Goal: Contribute content: Contribute content

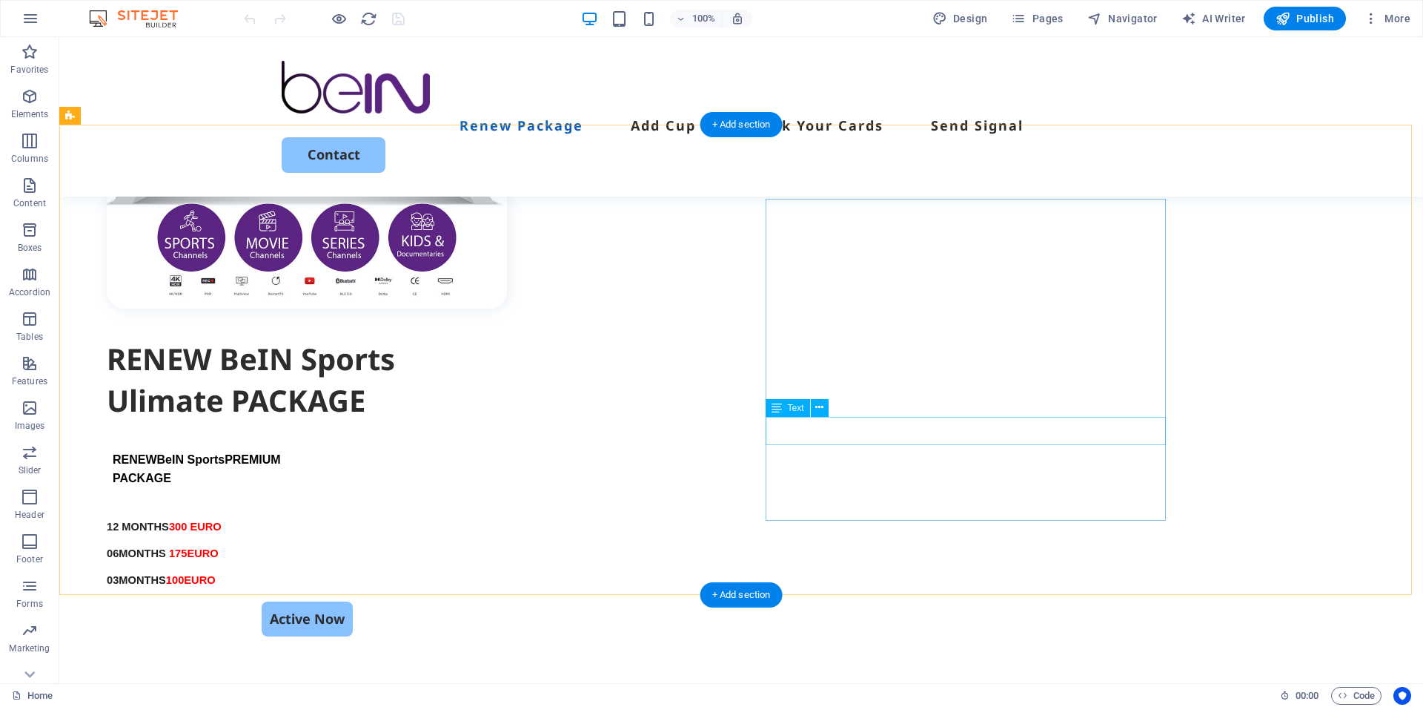
scroll to position [1038, 0]
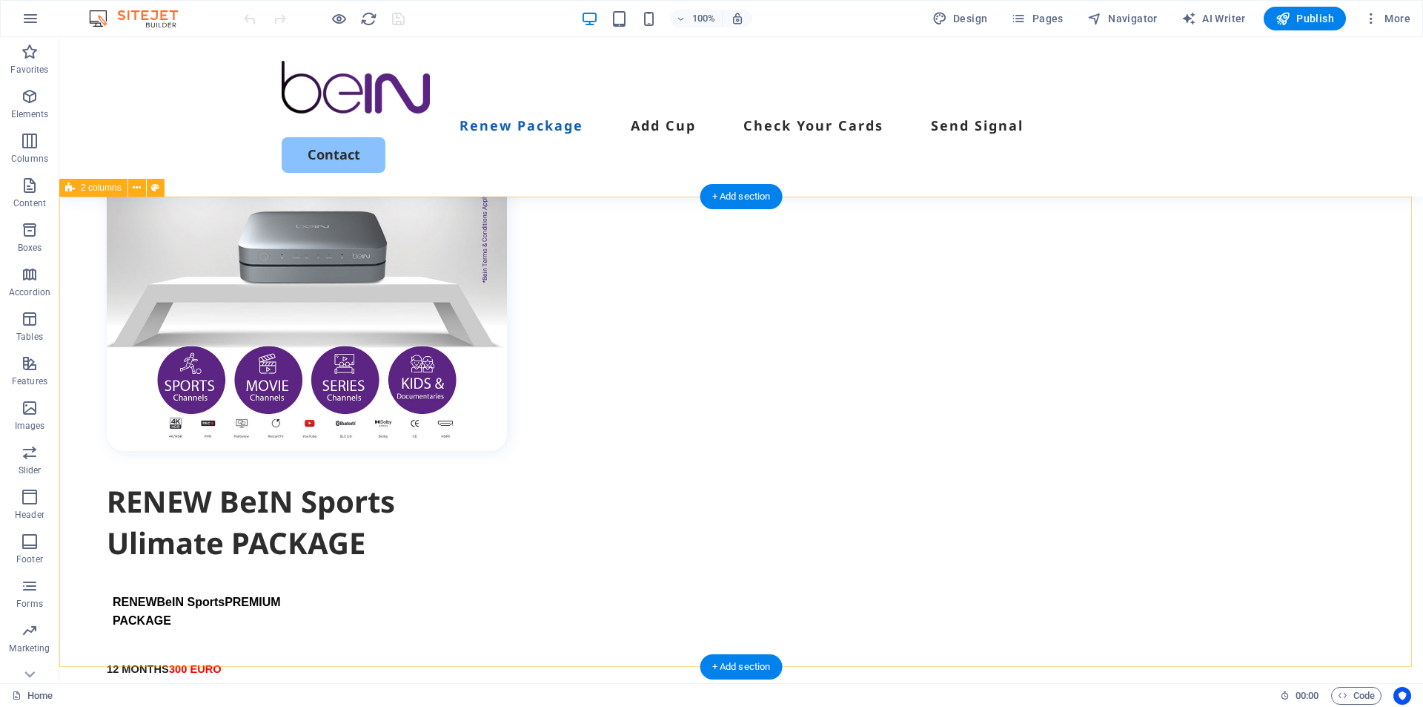
click at [137, 187] on icon at bounding box center [137, 188] width 8 height 16
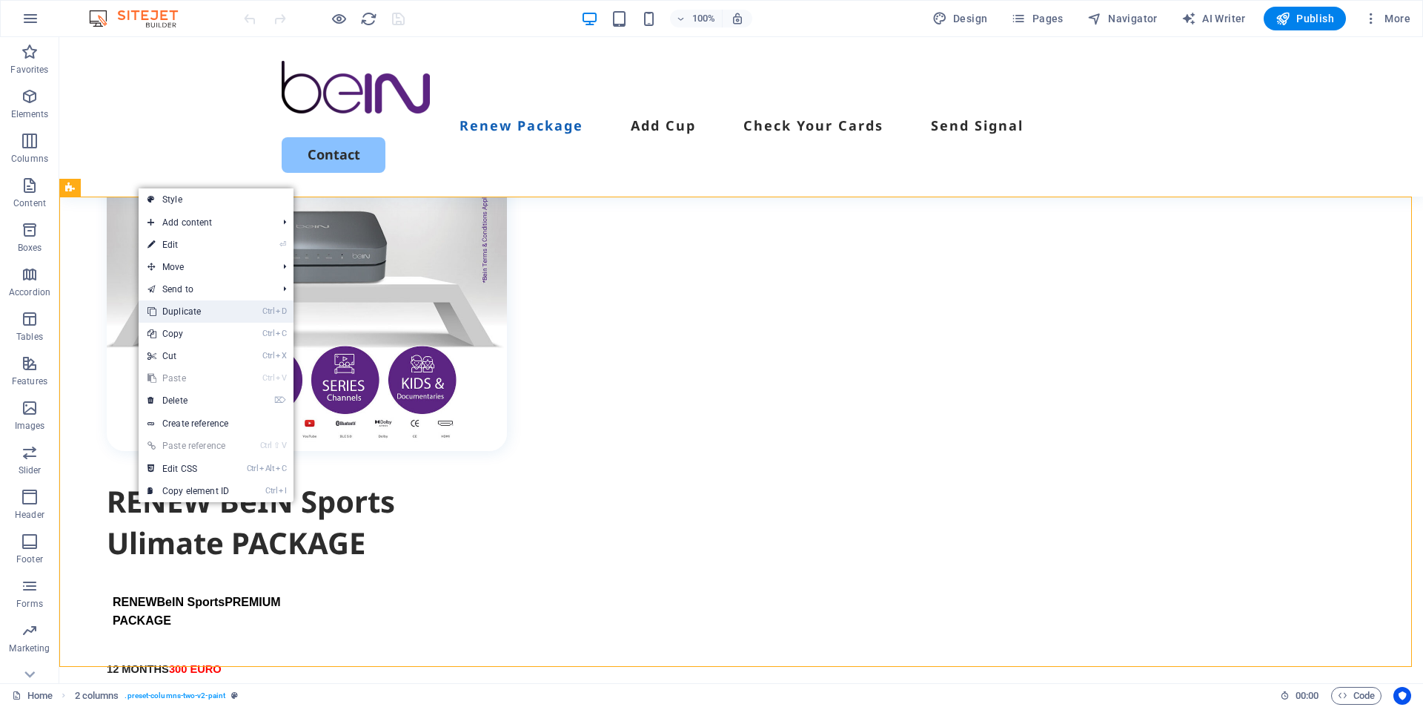
click at [156, 315] on link "Ctrl D Duplicate" at bounding box center [188, 311] width 99 height 22
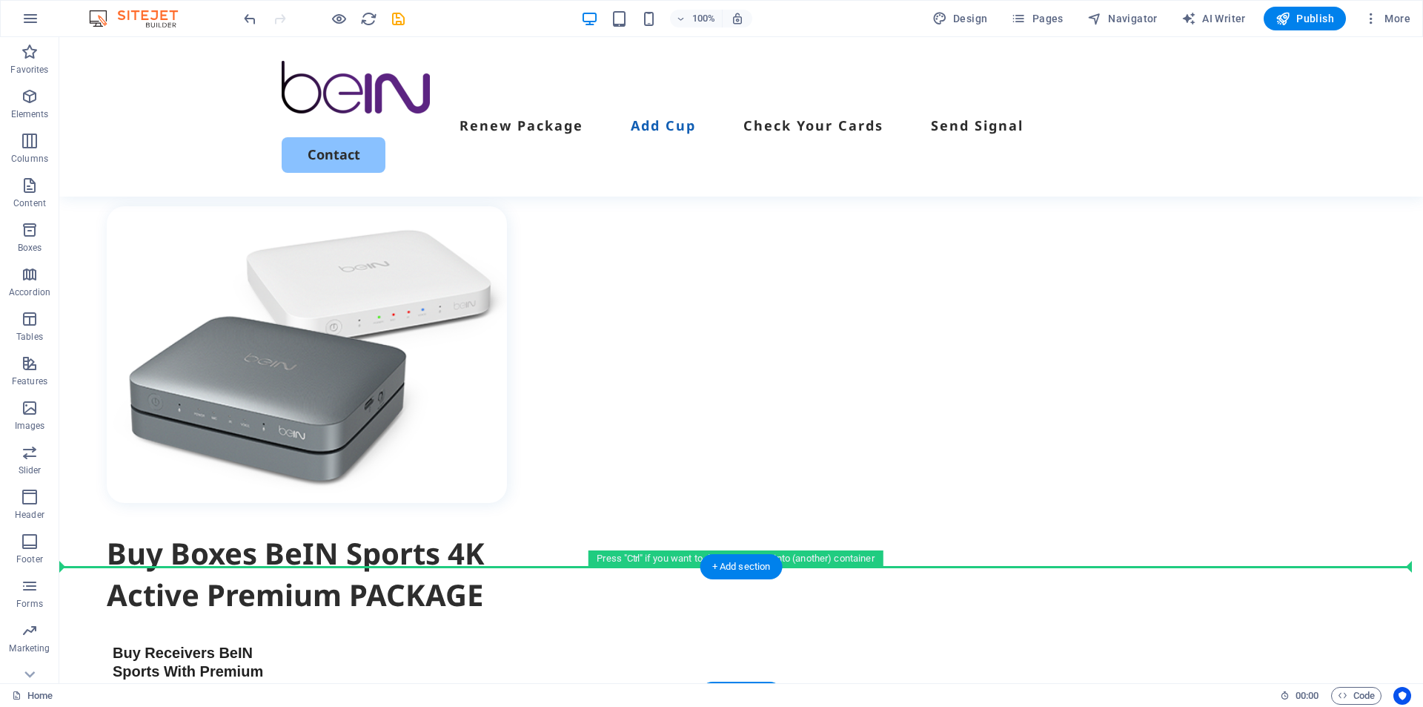
scroll to position [2599, 0]
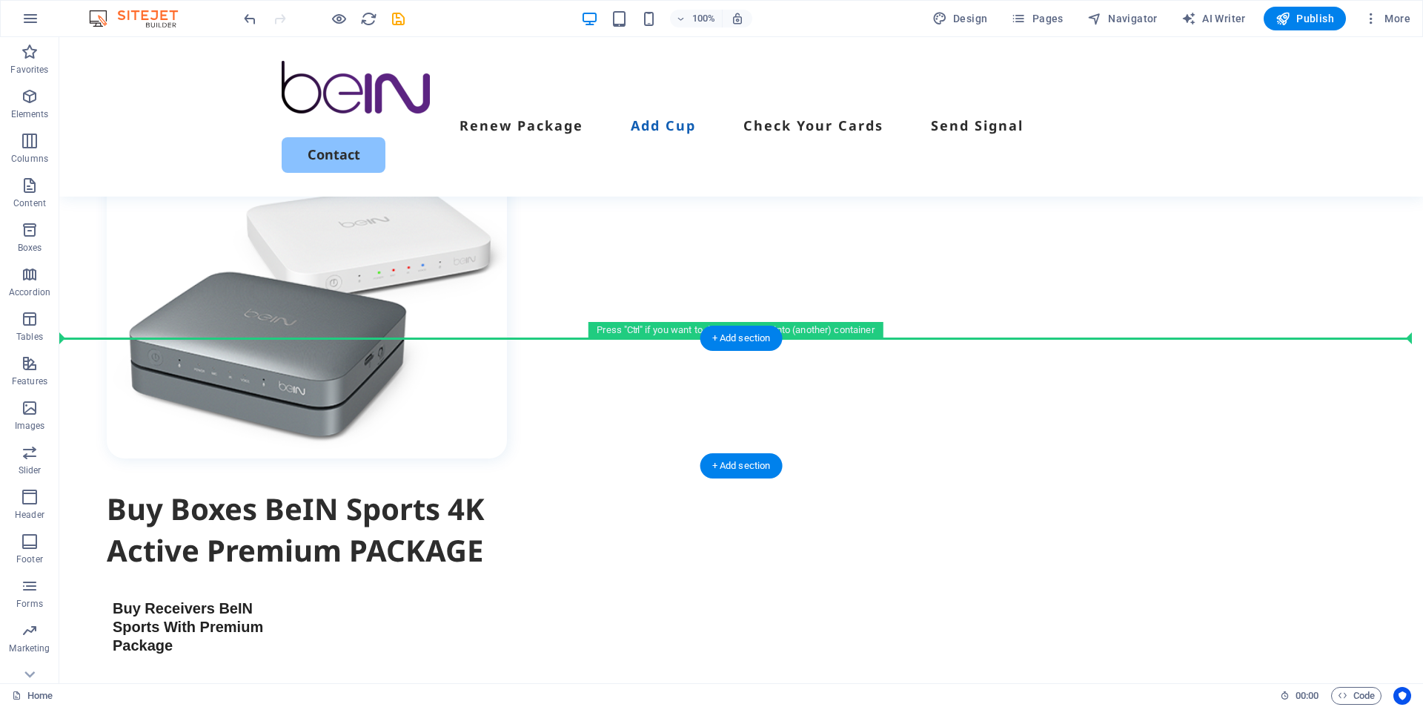
drag, startPoint x: 116, startPoint y: 314, endPoint x: 304, endPoint y: 351, distance: 191.2
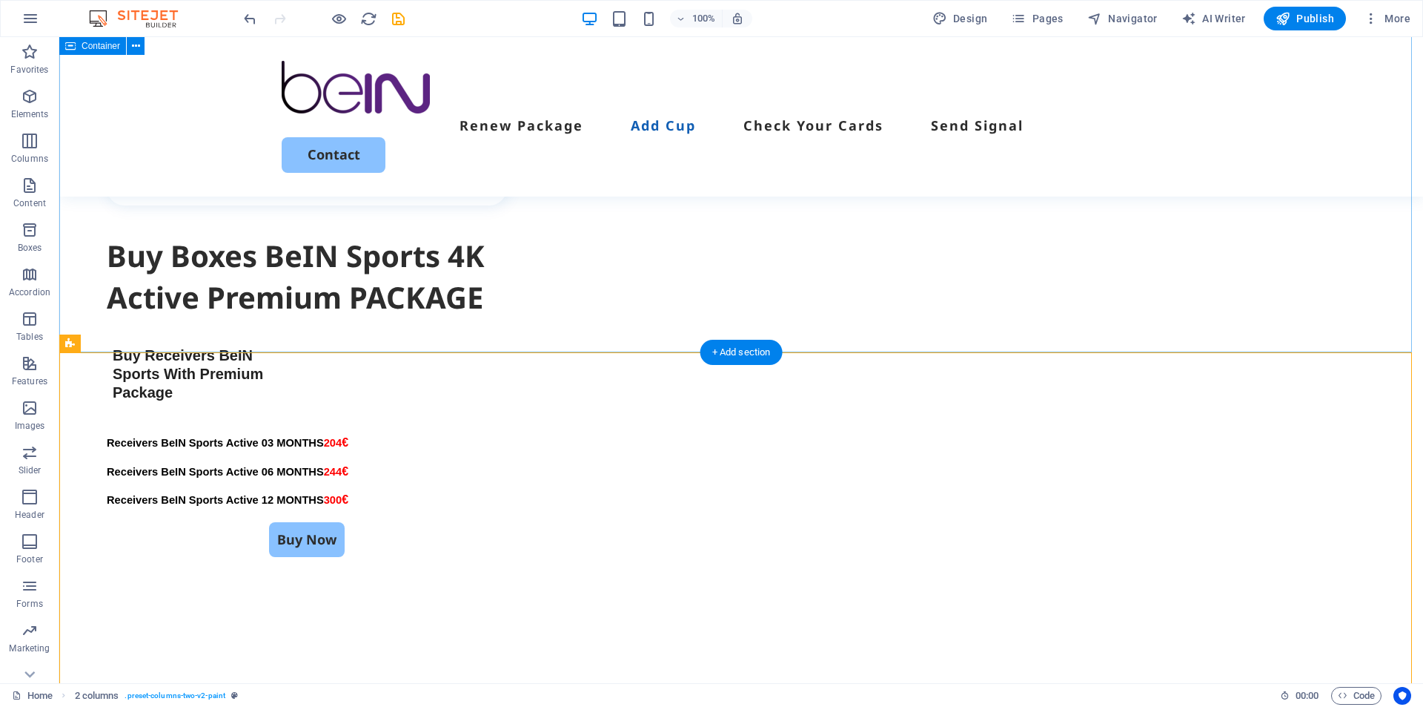
scroll to position [2055, 0]
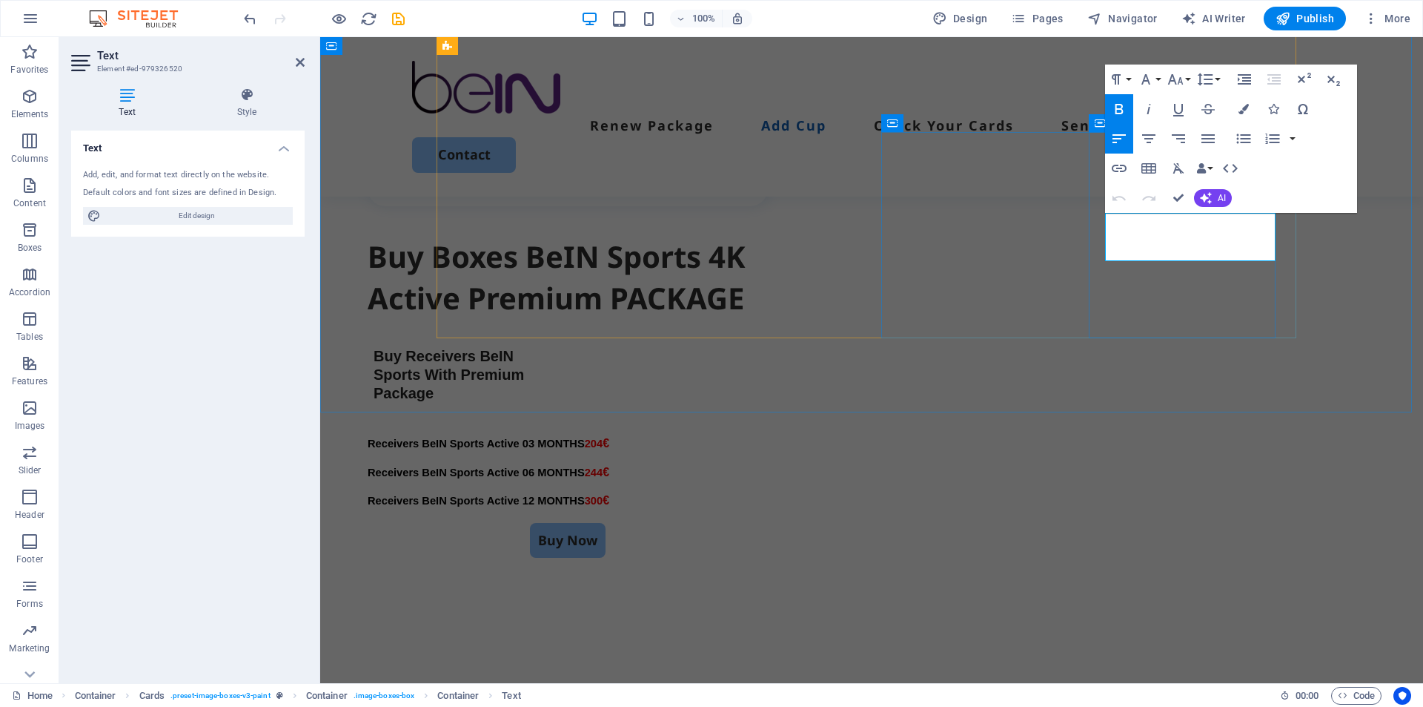
drag, startPoint x: 1234, startPoint y: 245, endPoint x: 1103, endPoint y: 227, distance: 132.5
copy div "SEND SIGNALE TO CARDS BEIN CHECK YOUR CARDS BEIN"
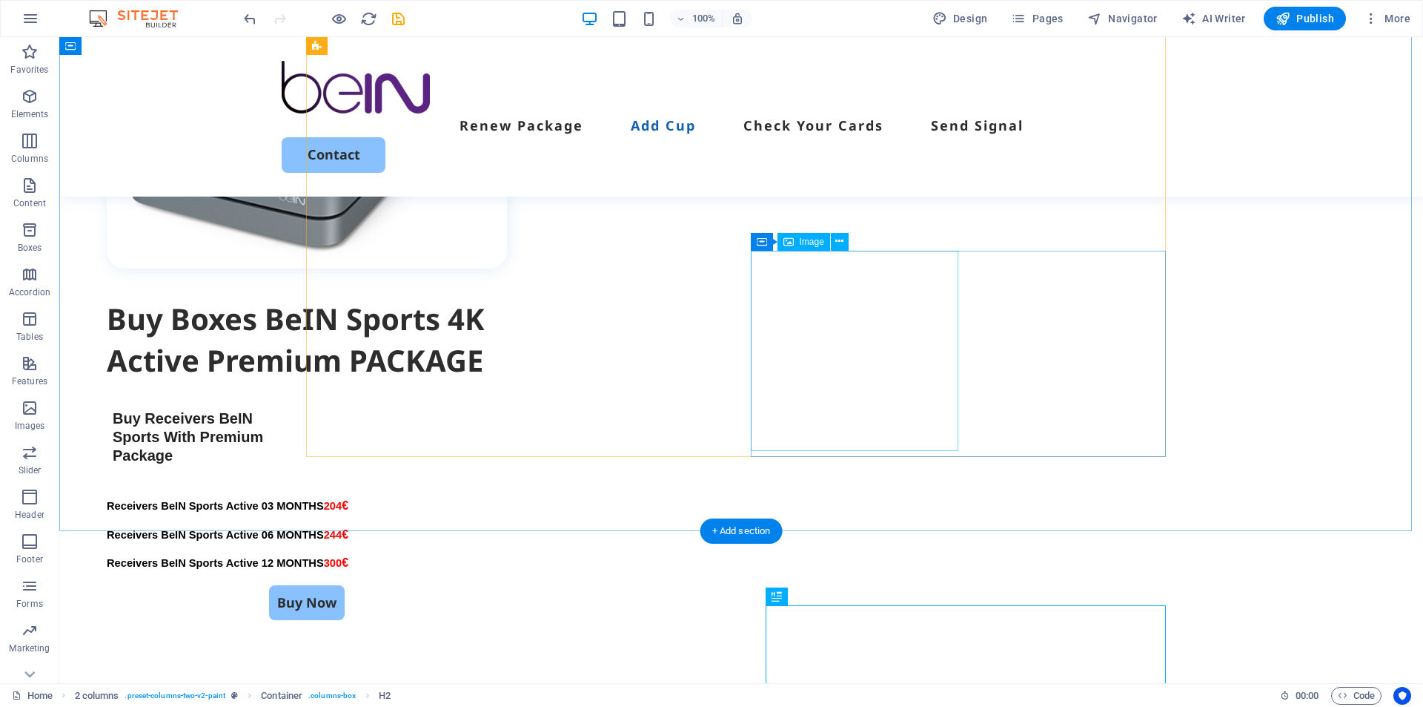
scroll to position [1907, 0]
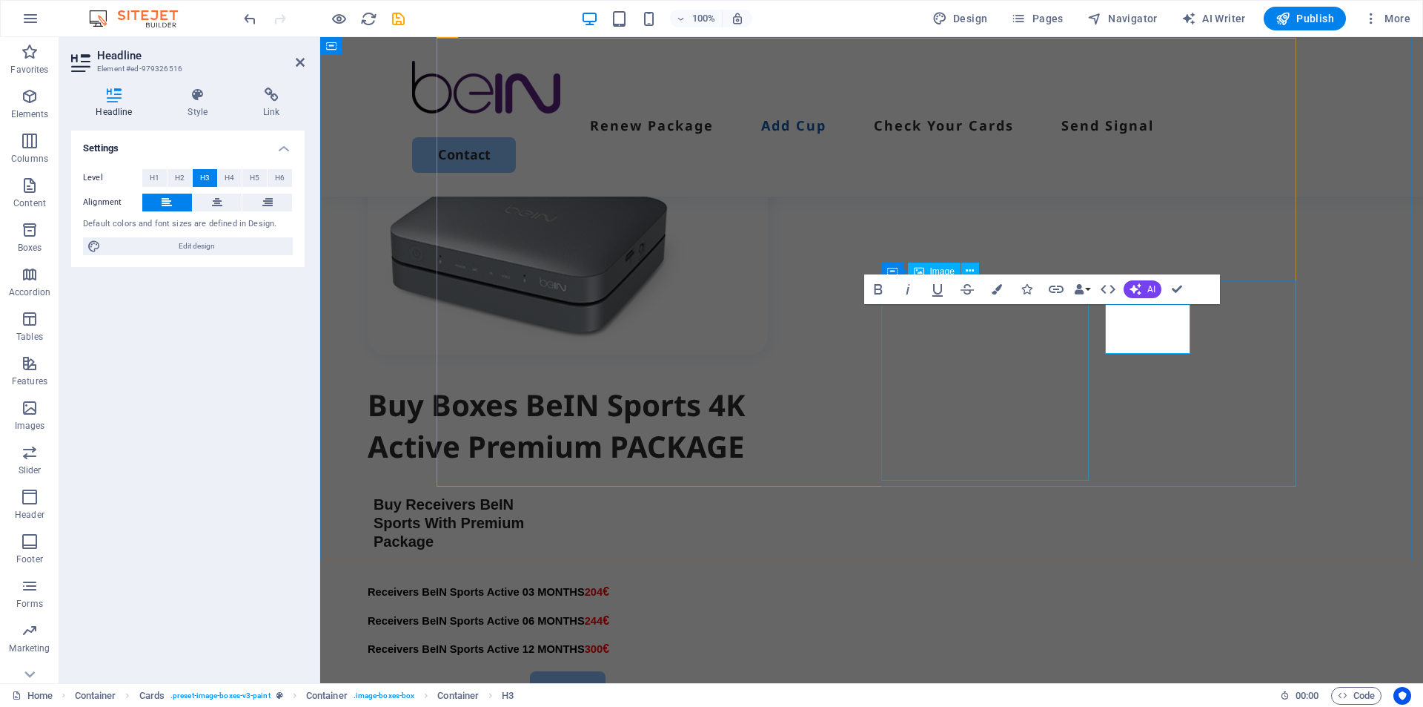
scroll to position [2129, 0]
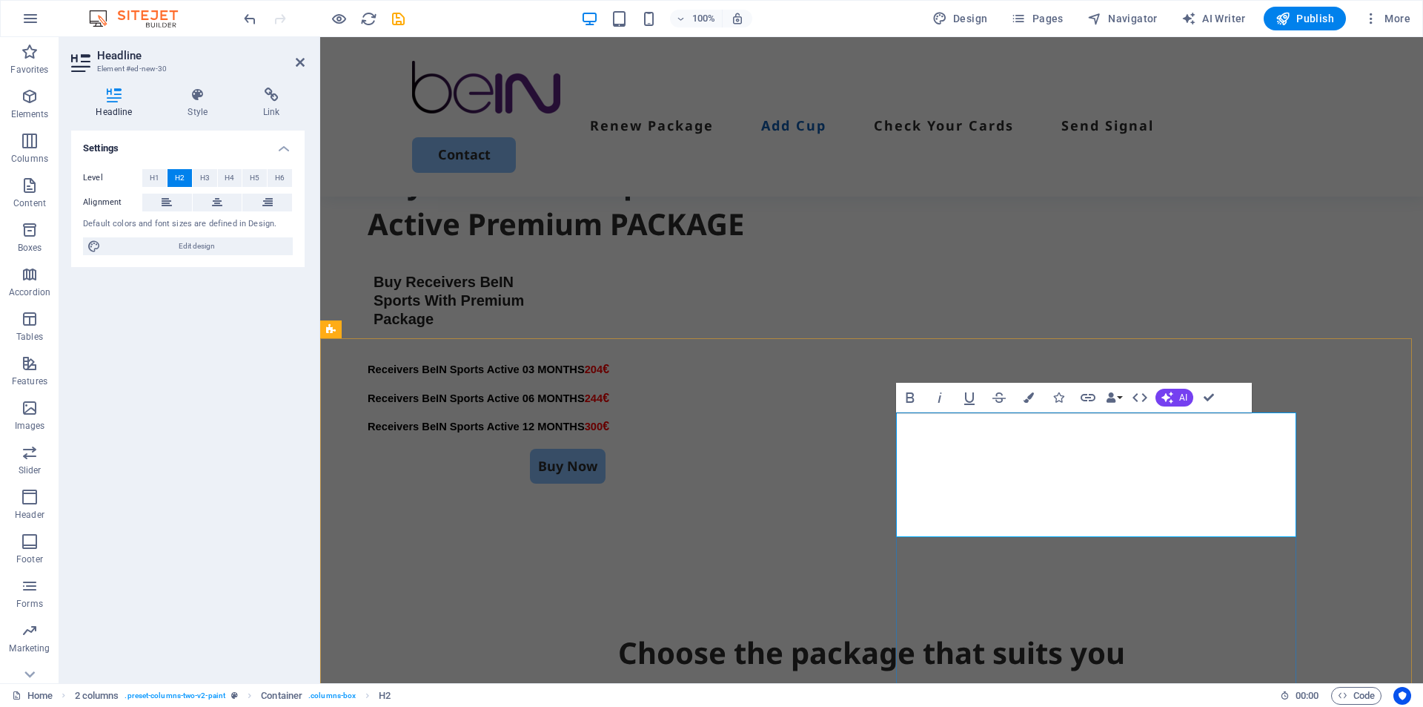
scroll to position [2137, 0]
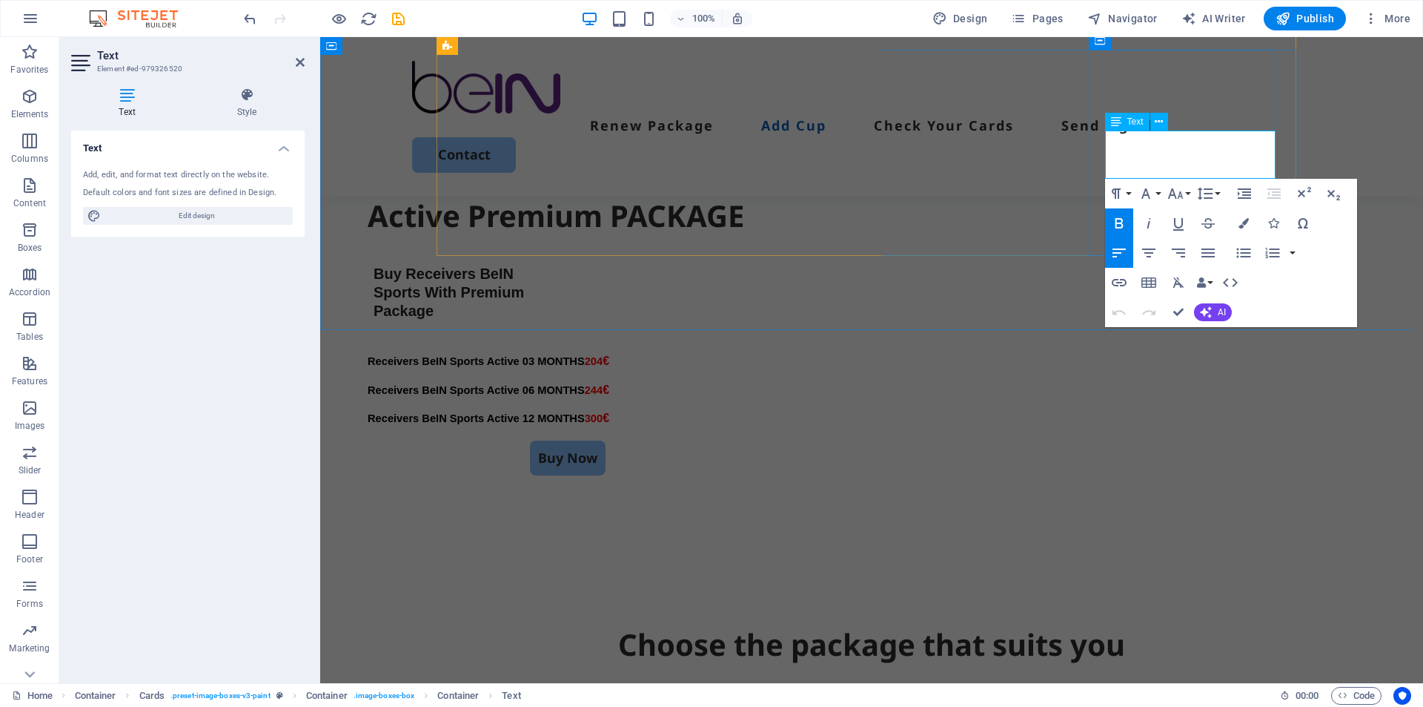
copy strong "SEND SIGNALE TO CARDS BEIN"
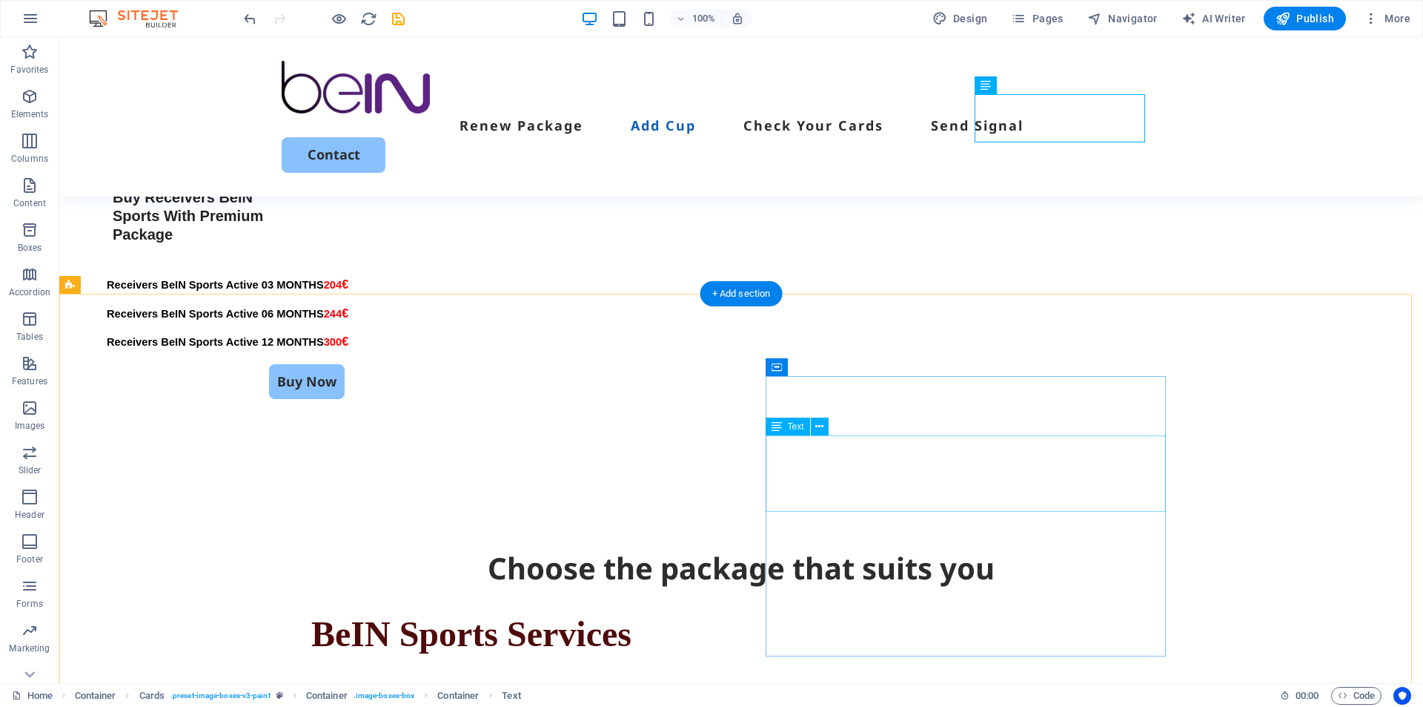
scroll to position [2286, 0]
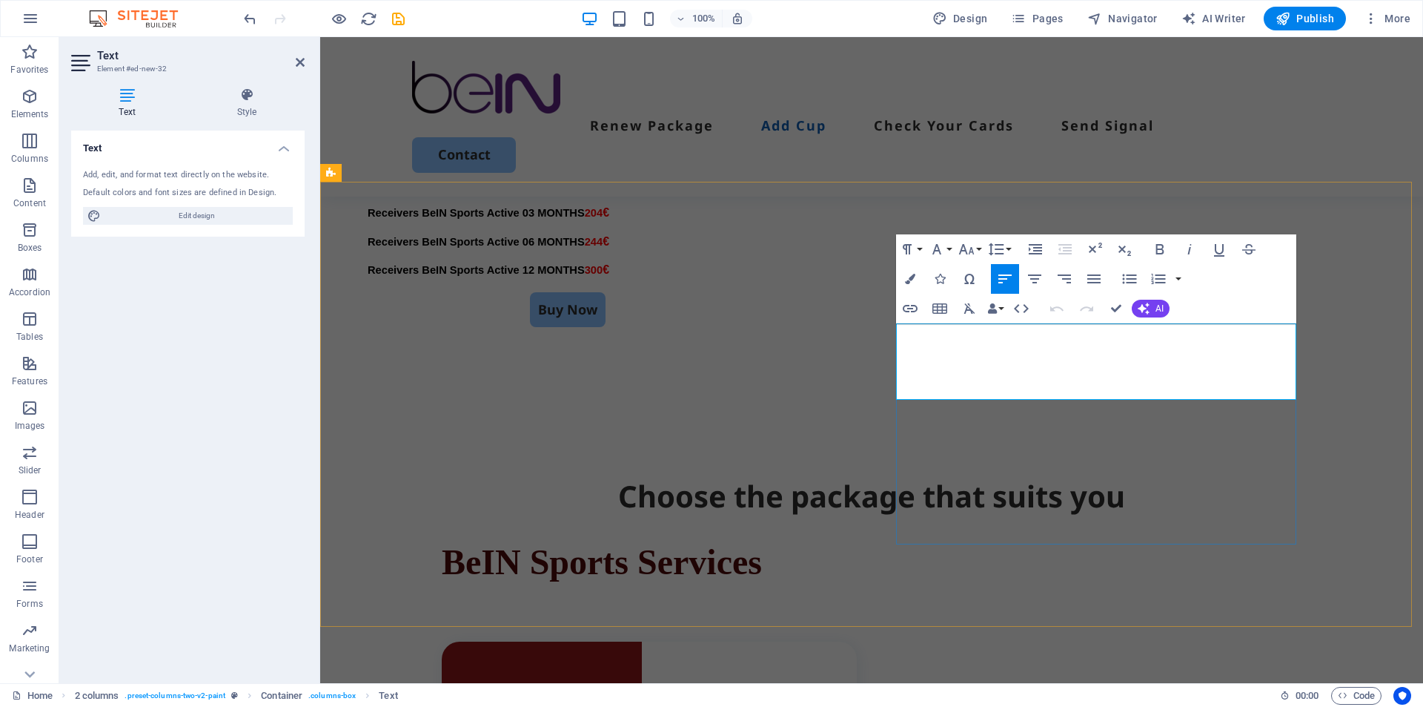
drag, startPoint x: 976, startPoint y: 383, endPoint x: 932, endPoint y: 345, distance: 57.8
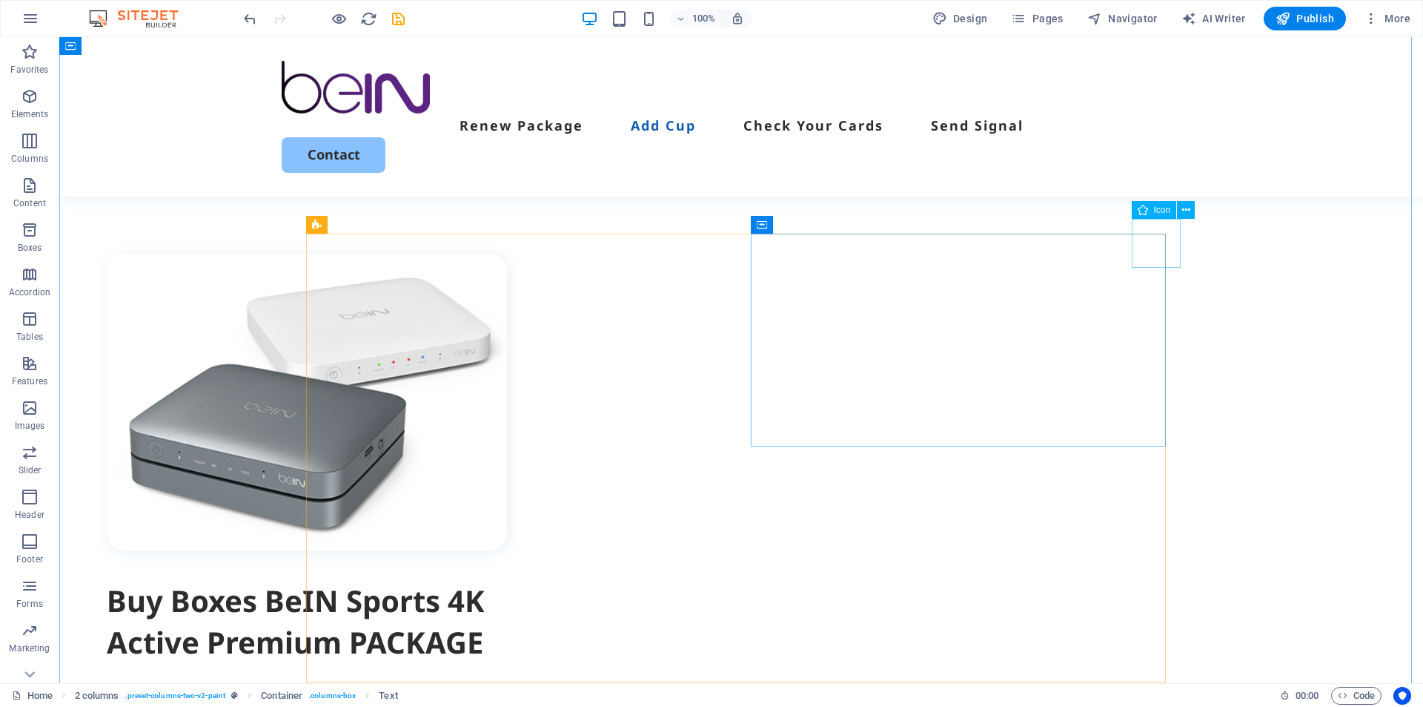
scroll to position [1859, 0]
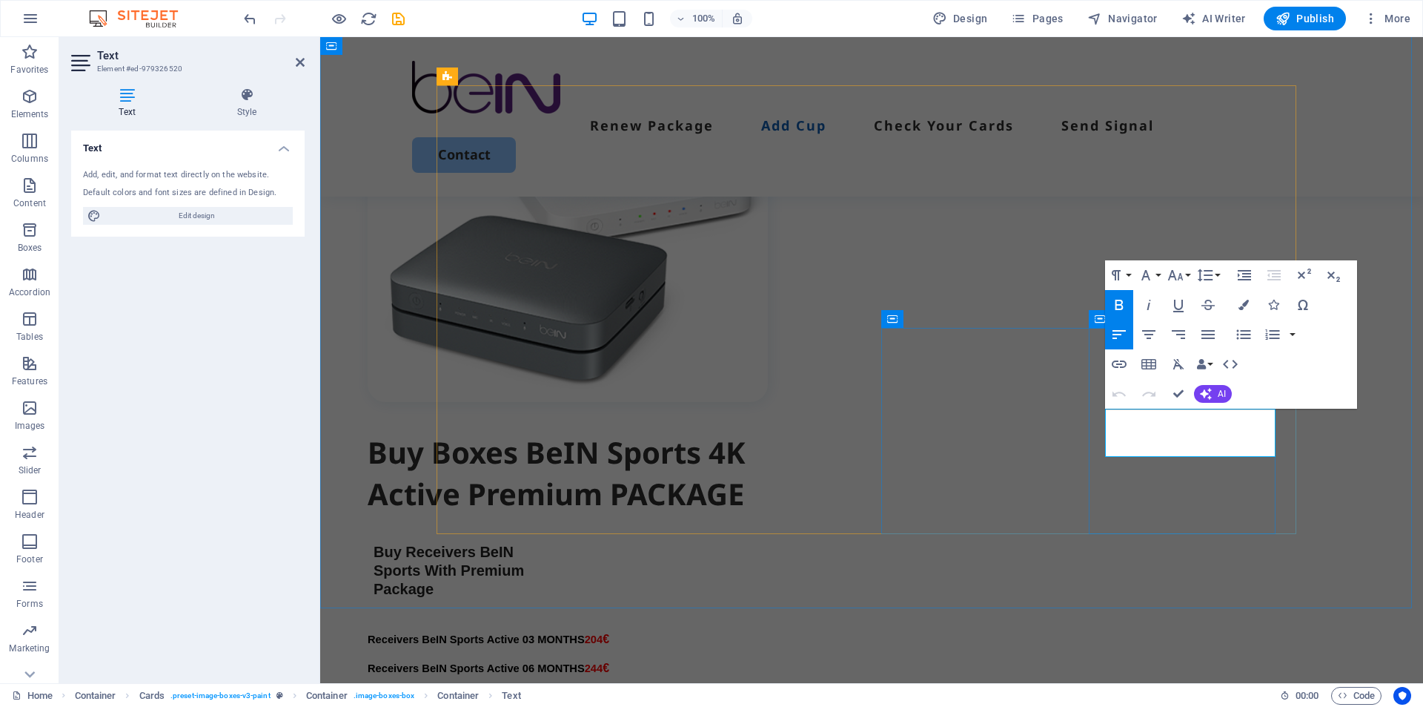
copy strong "CHECK YOUR CARDS BEIN"
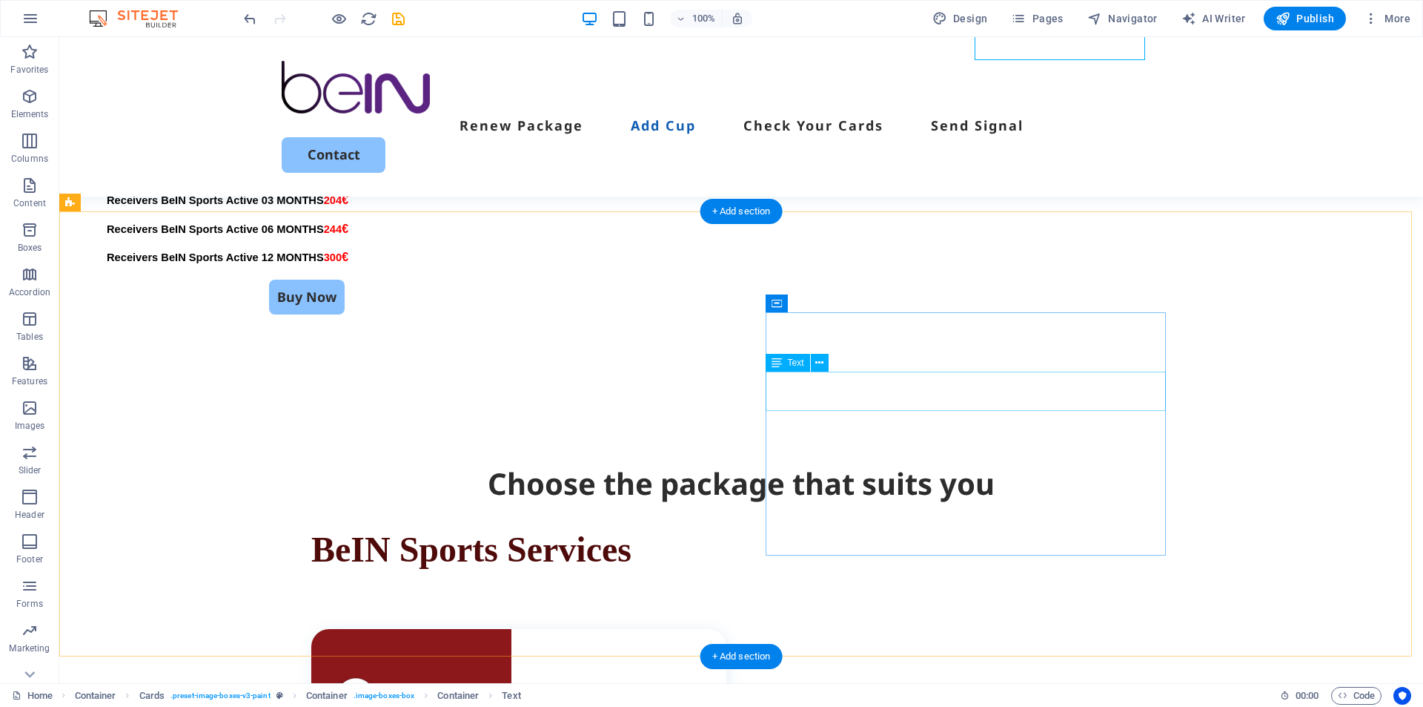
scroll to position [2304, 0]
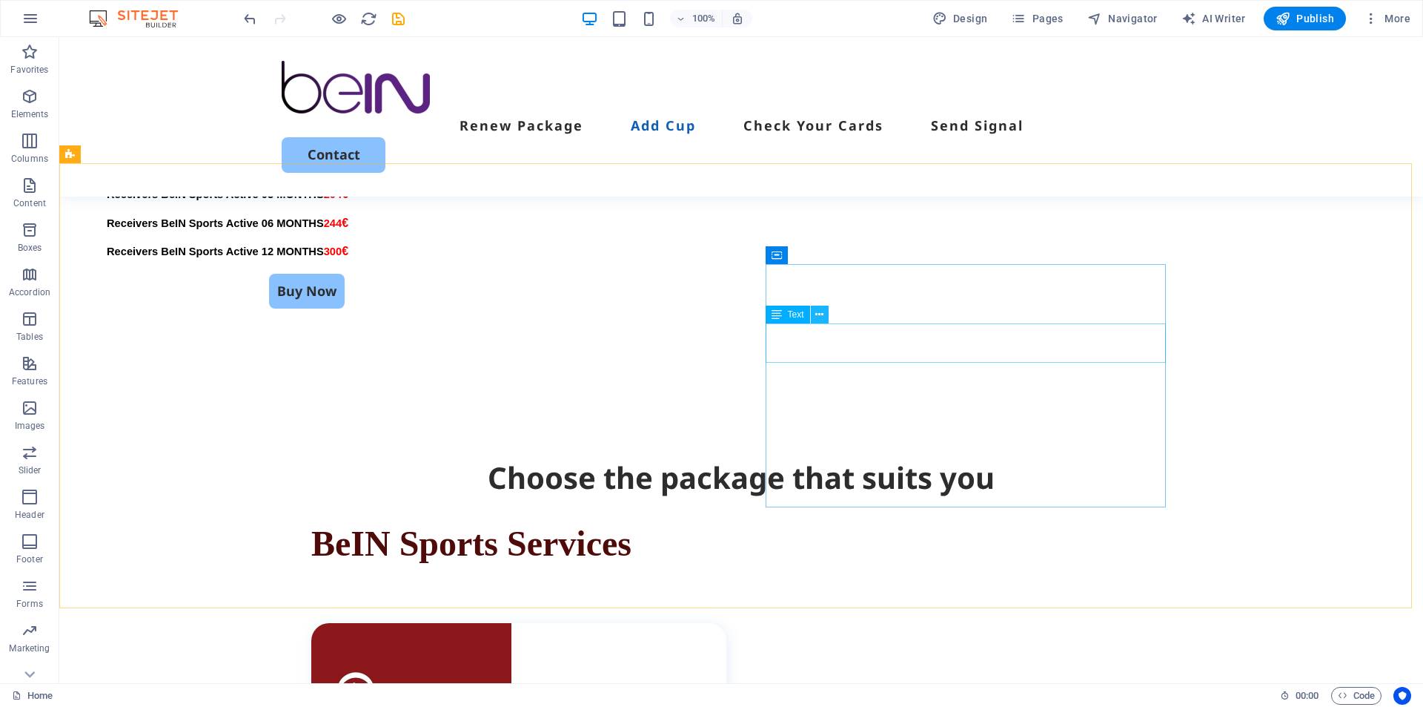
click at [820, 317] on icon at bounding box center [820, 315] width 8 height 16
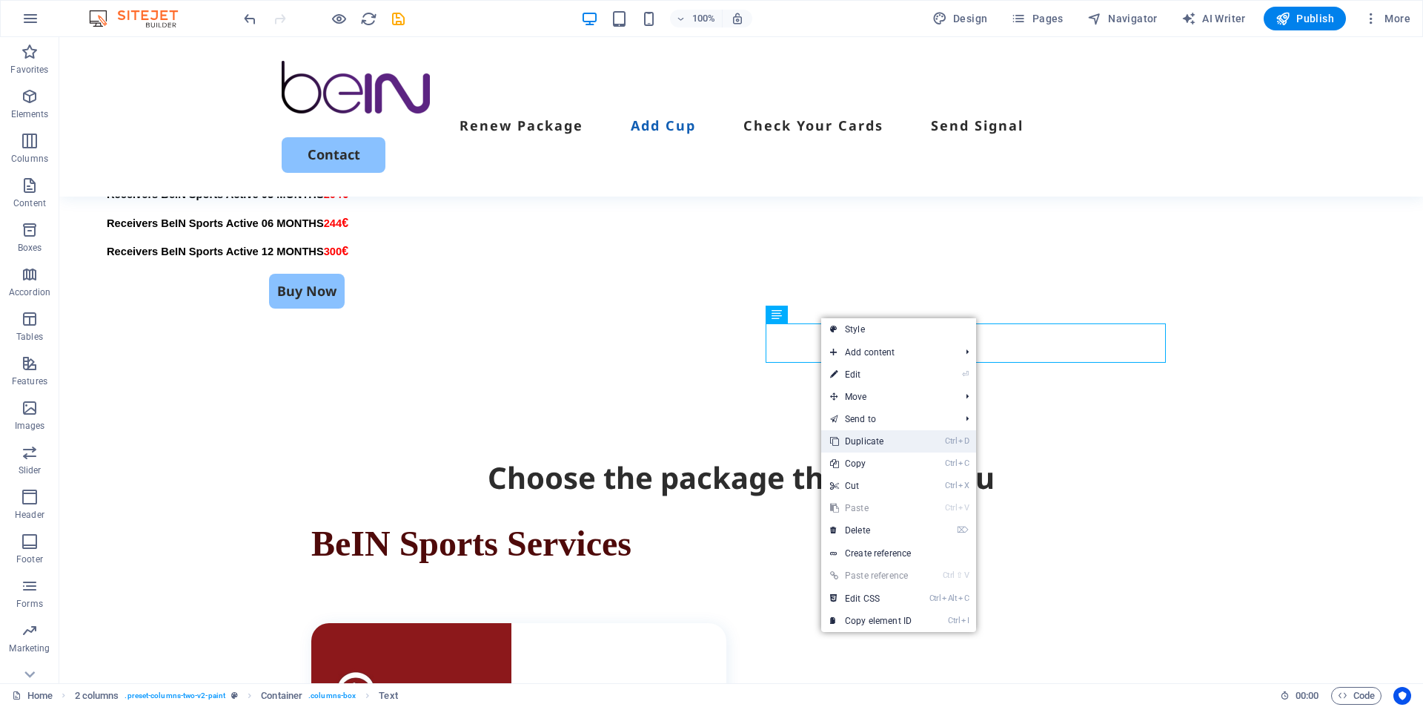
click at [856, 443] on link "Ctrl D Duplicate" at bounding box center [870, 441] width 99 height 22
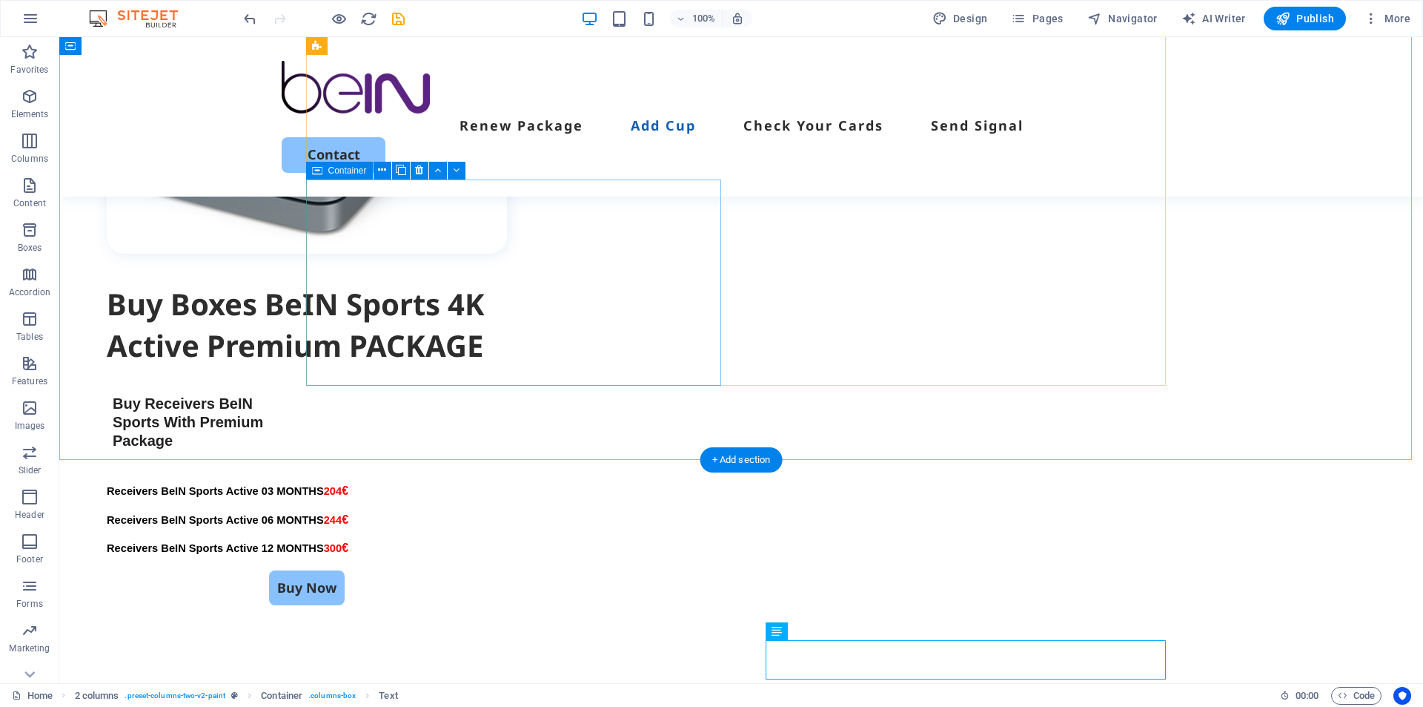
scroll to position [2230, 0]
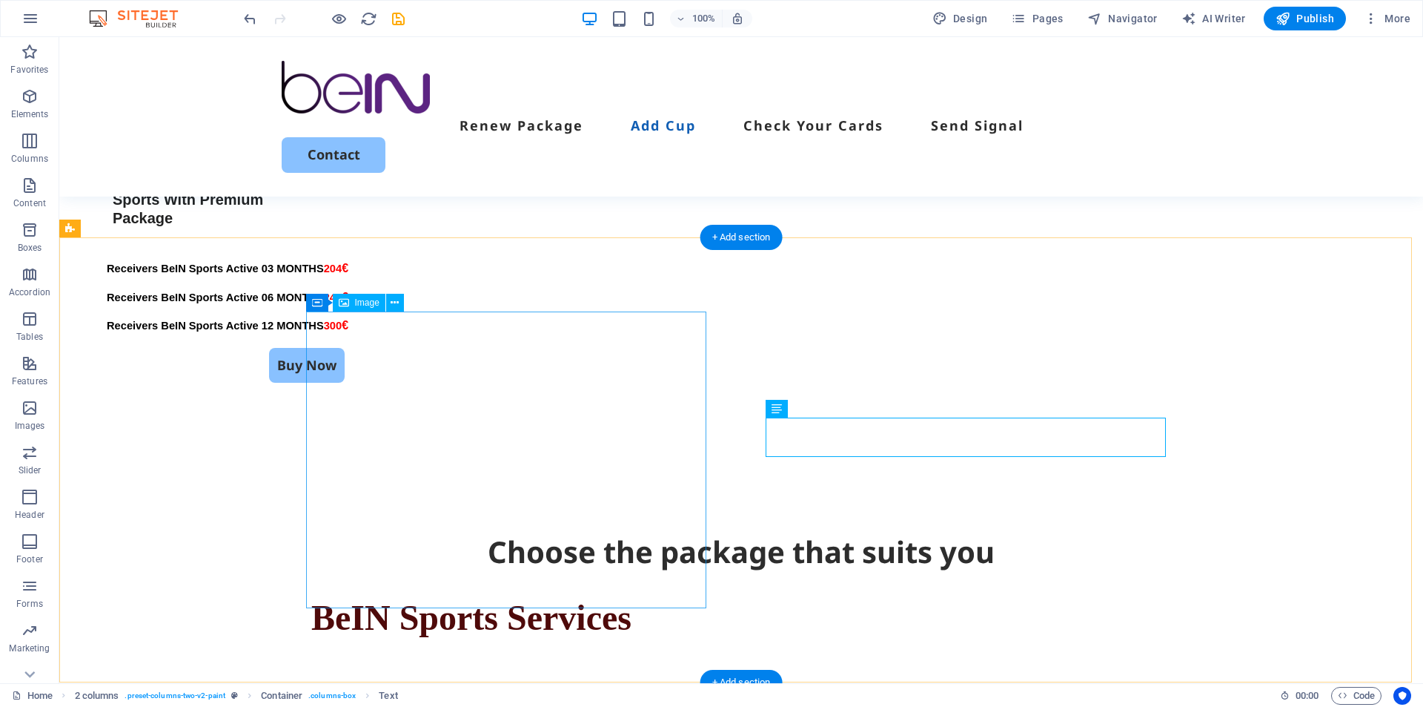
select select "%"
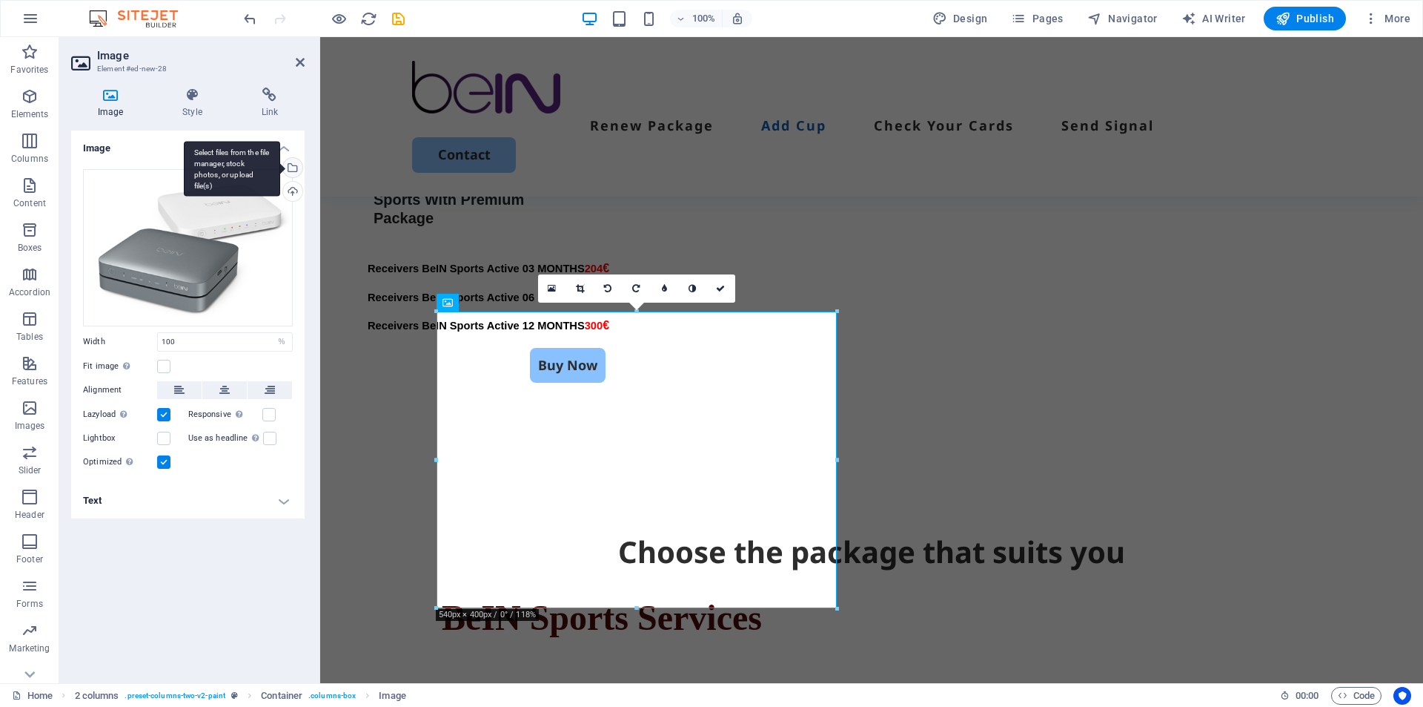
click at [291, 171] on div "Select files from the file manager, stock photos, or upload file(s)" at bounding box center [291, 169] width 22 height 22
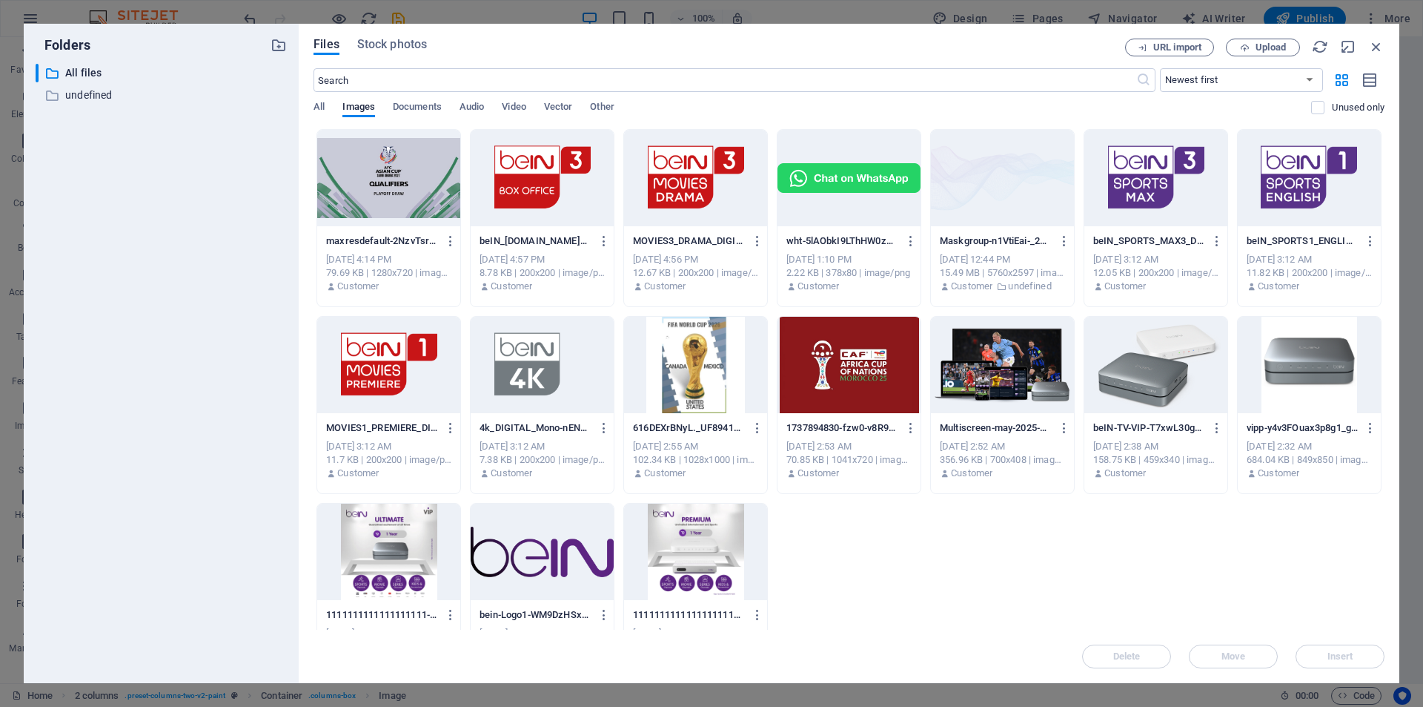
click at [1009, 377] on div at bounding box center [1002, 365] width 143 height 96
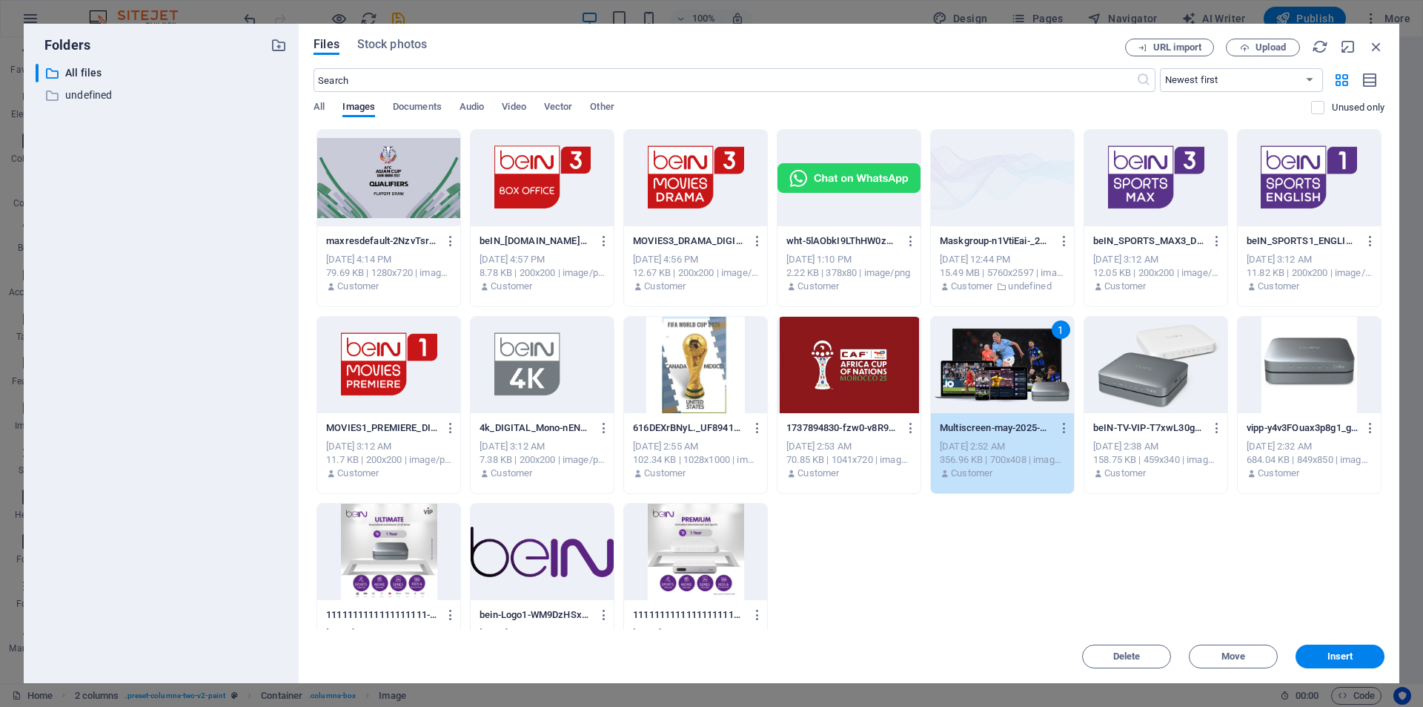
drag, startPoint x: 1009, startPoint y: 377, endPoint x: 688, endPoint y: 340, distance: 323.2
click at [1009, 377] on div "1" at bounding box center [1002, 365] width 143 height 96
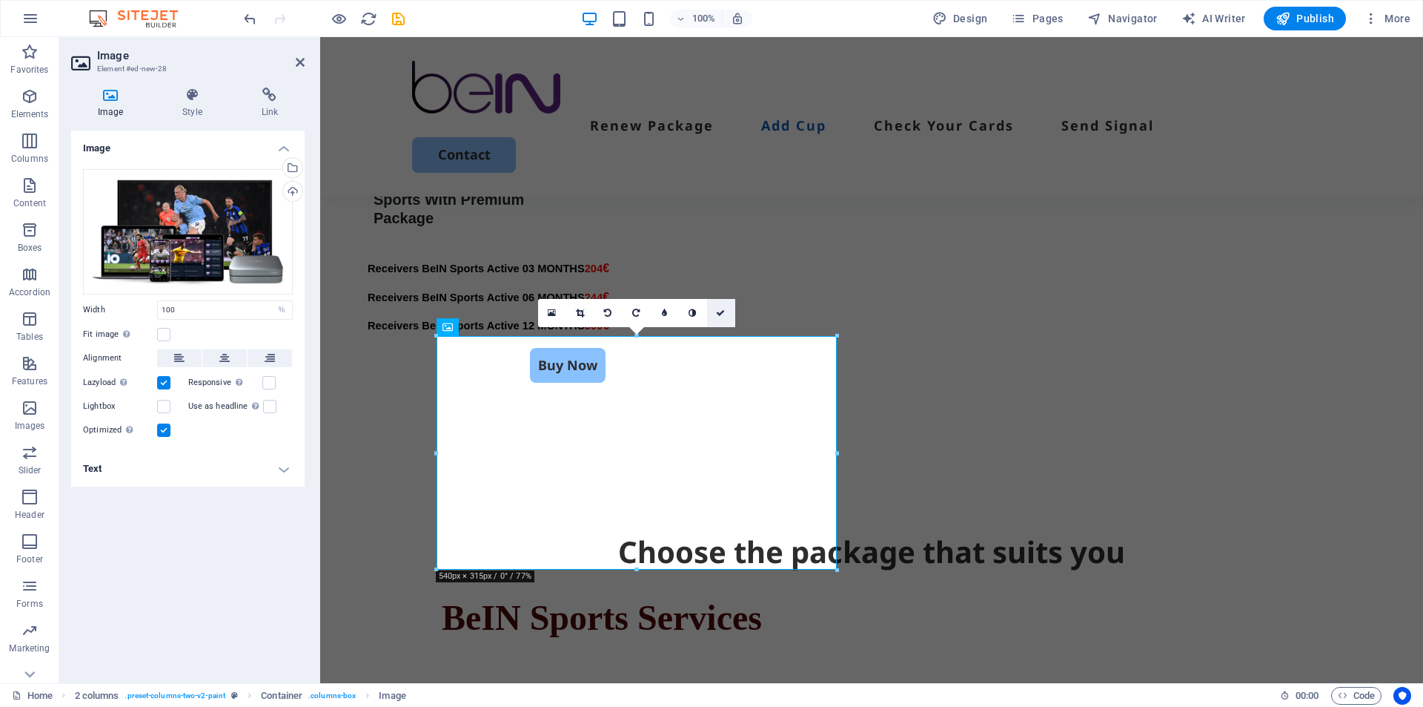
click at [721, 313] on icon at bounding box center [720, 312] width 9 height 9
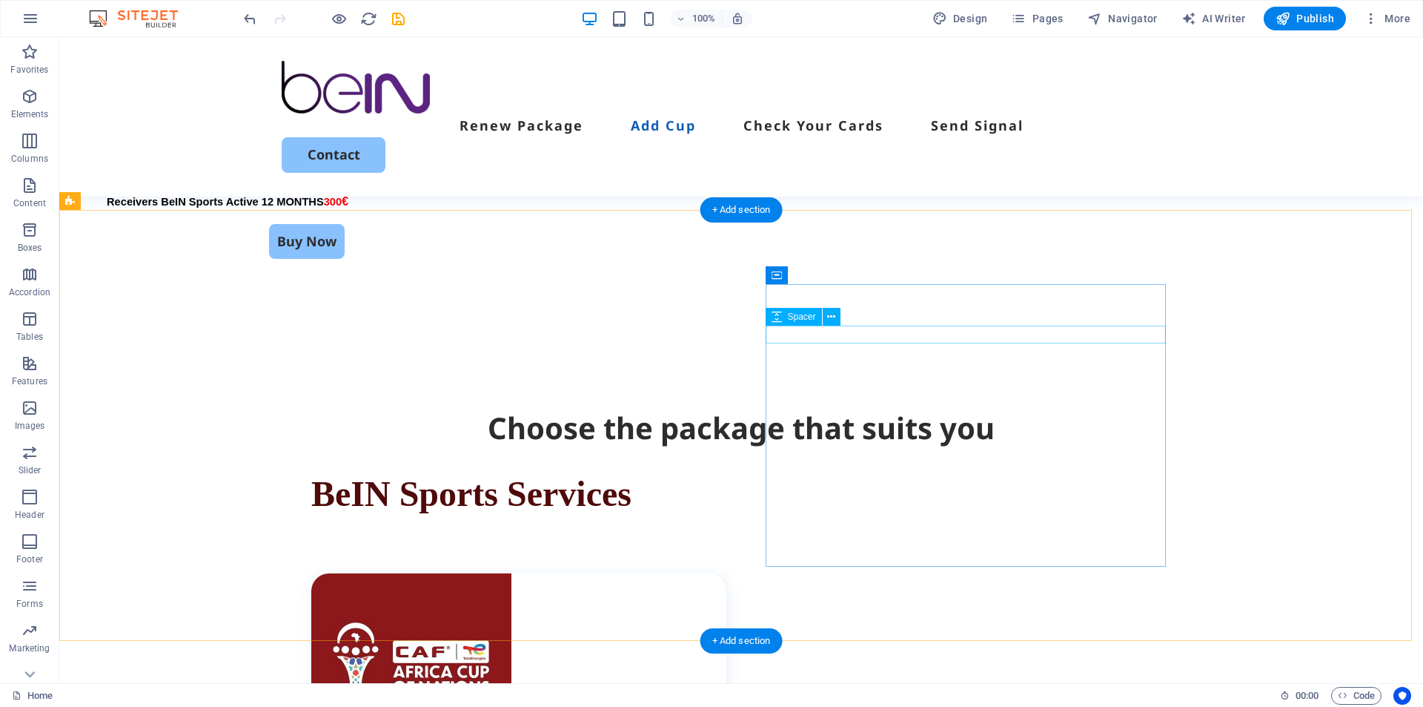
scroll to position [2372, 0]
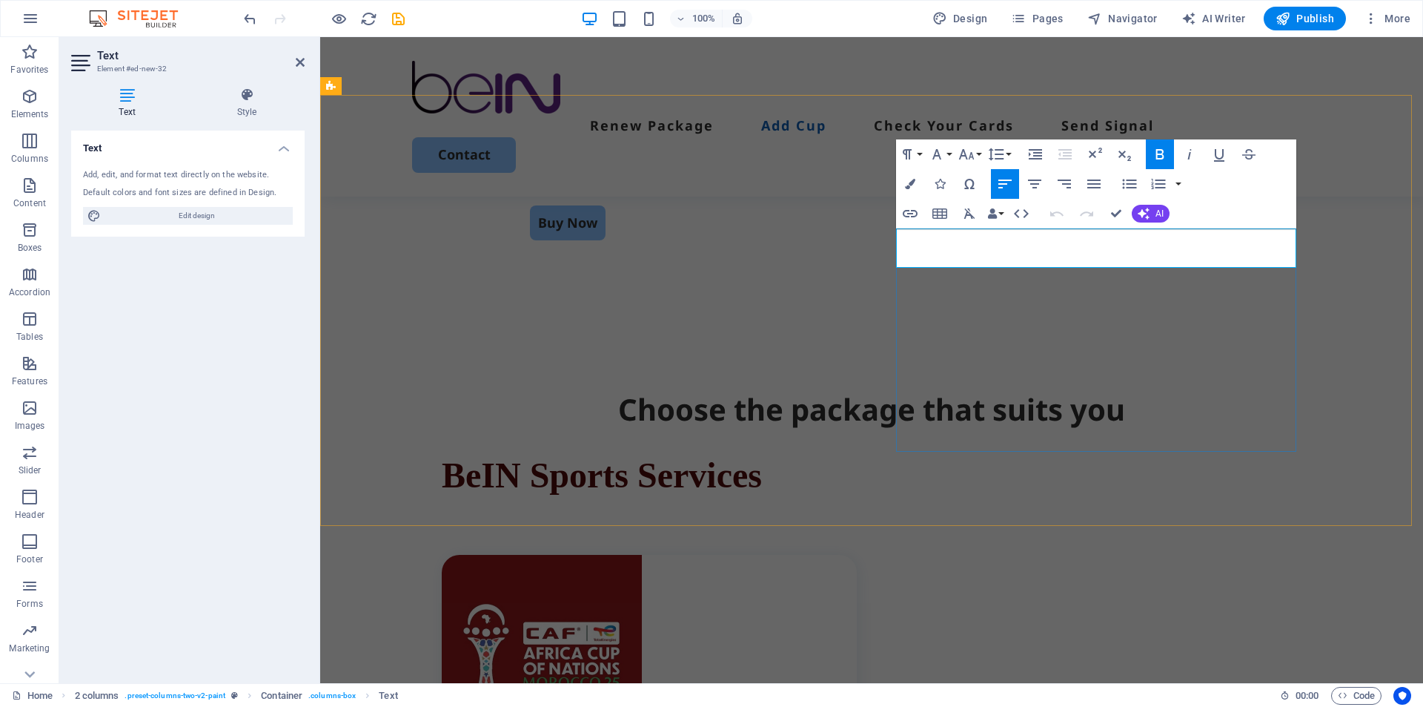
copy strong "SEND SIGNALE TO CARDS BEIN"
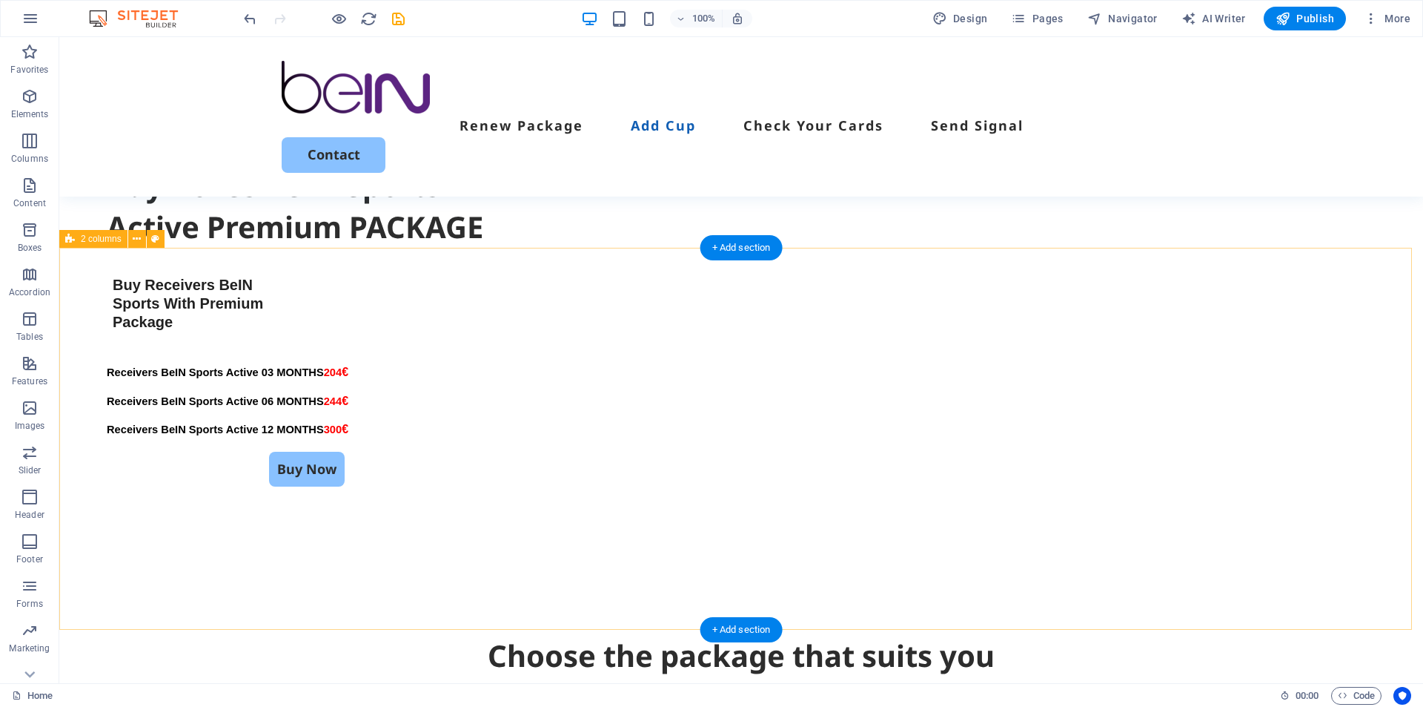
scroll to position [2126, 0]
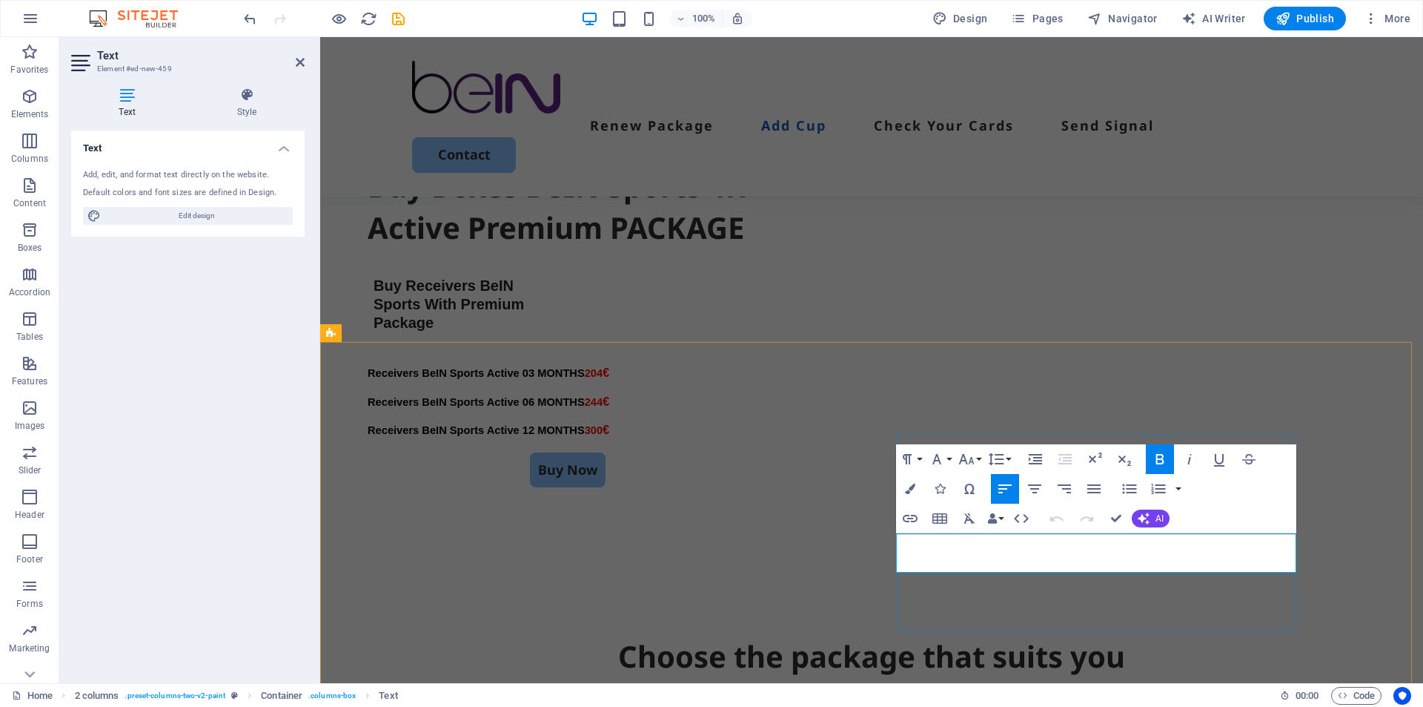
drag, startPoint x: 1004, startPoint y: 552, endPoint x: 1002, endPoint y: 576, distance: 23.8
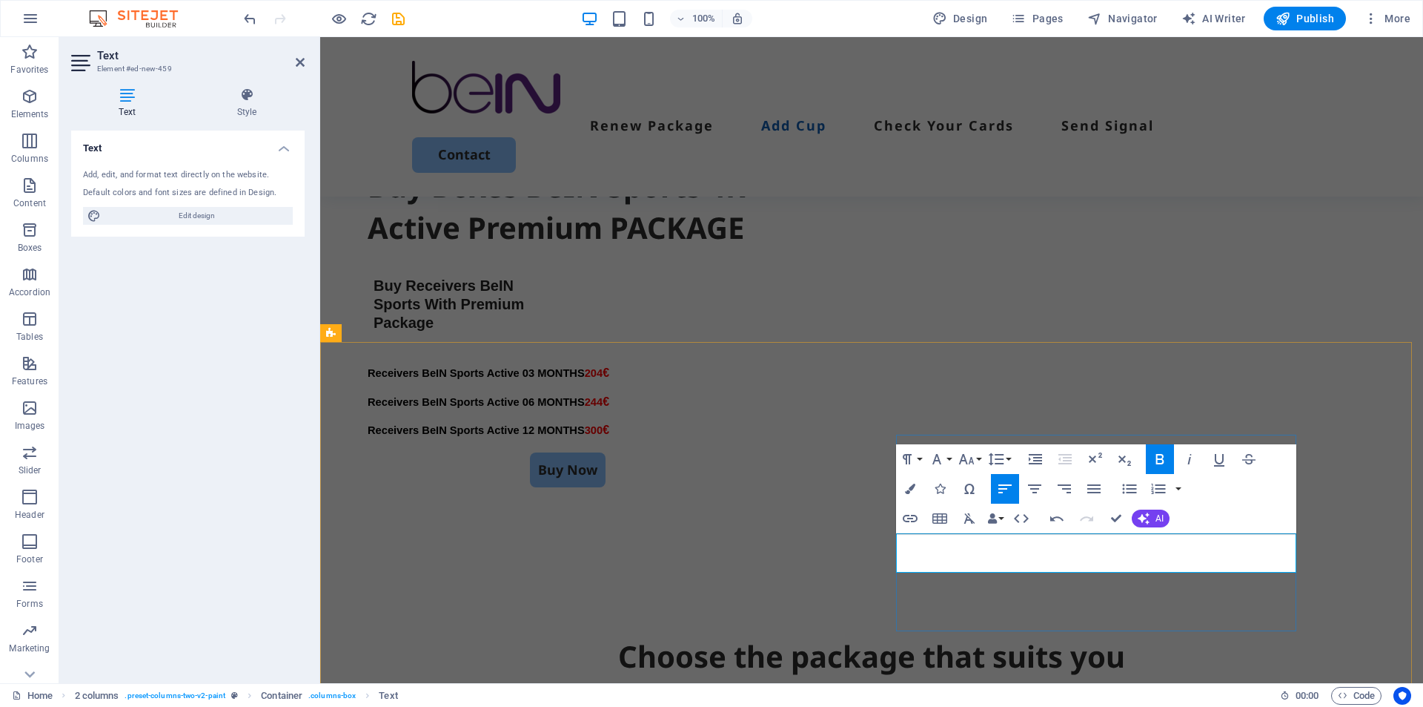
copy strong "CHECK YOUR CARS BEIN"
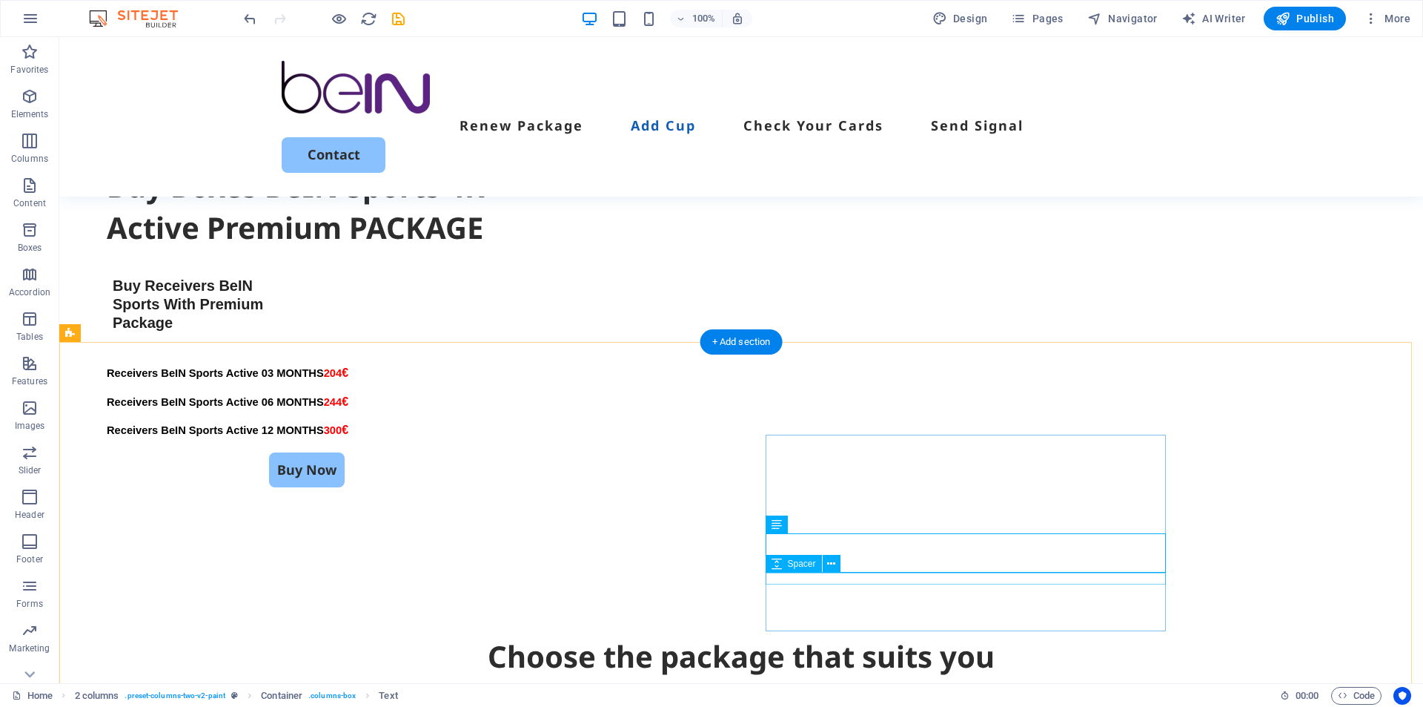
select select "px"
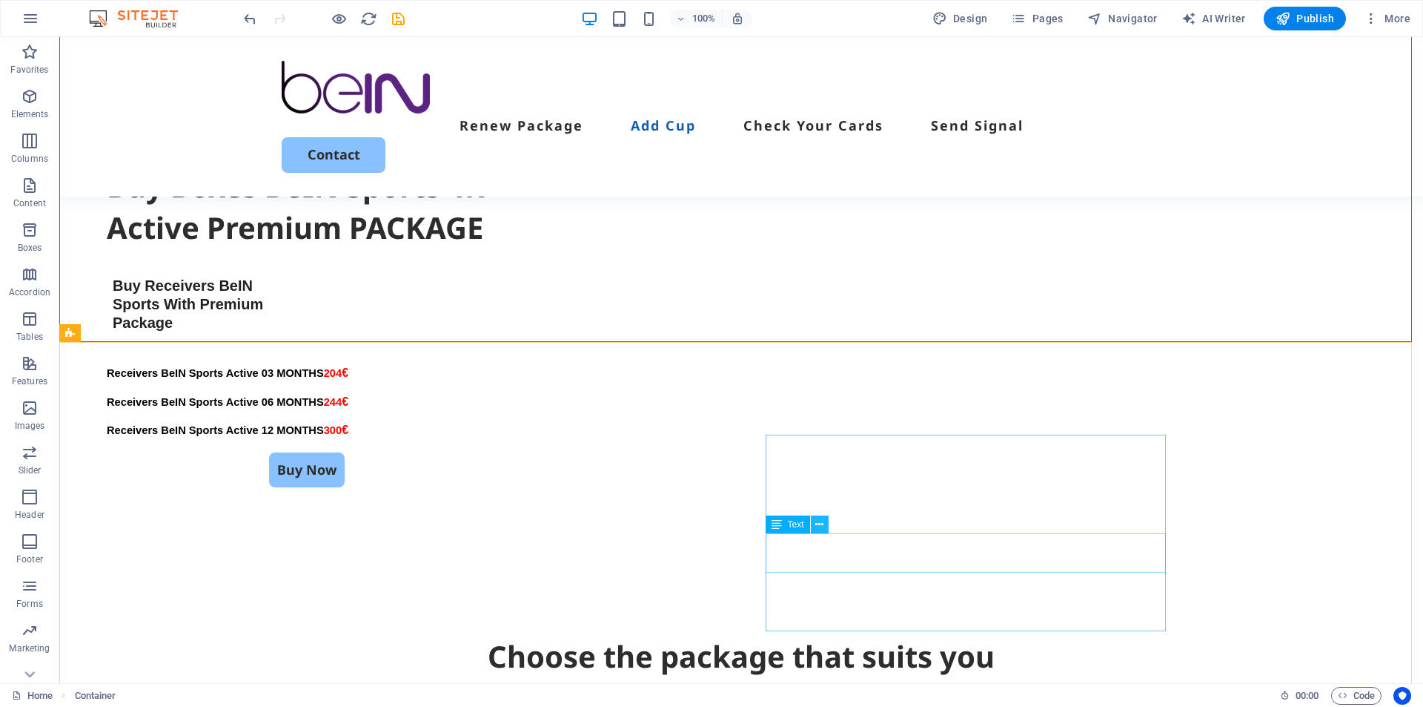
click at [820, 526] on icon at bounding box center [820, 525] width 8 height 16
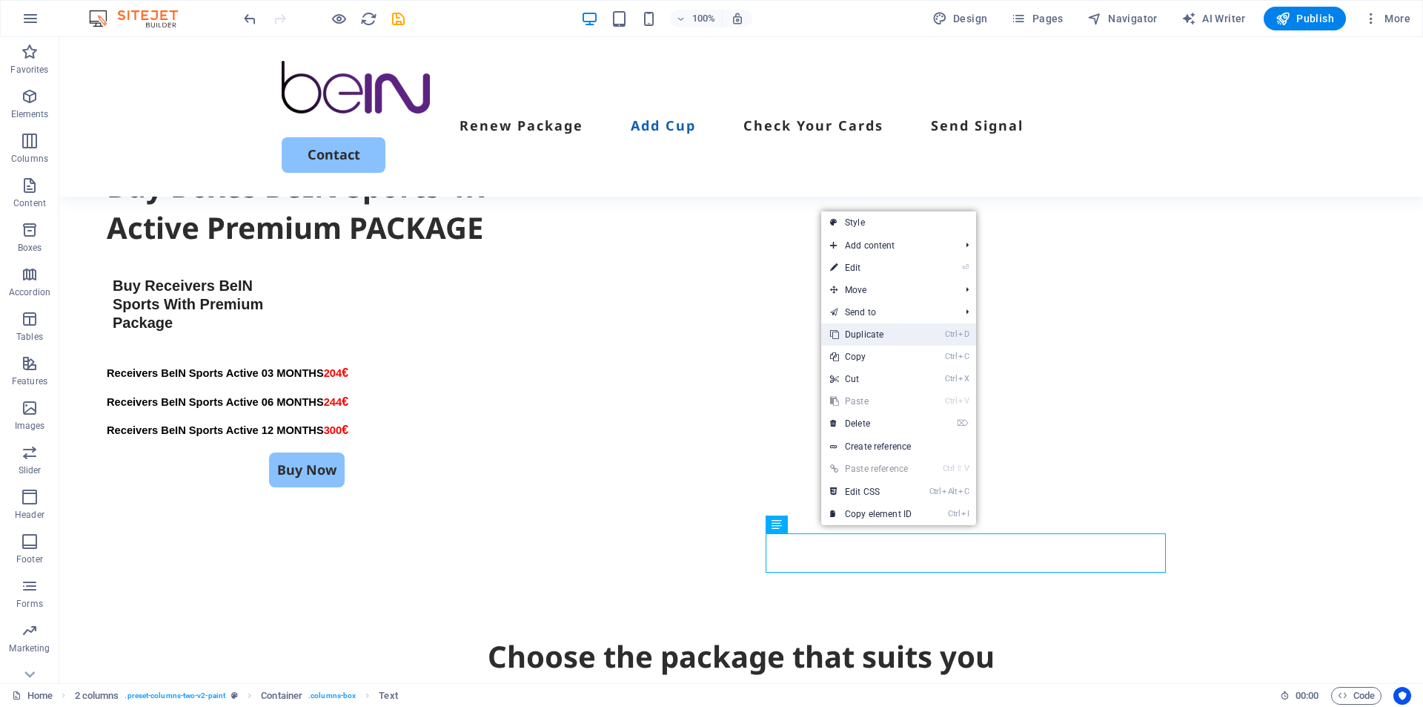
click at [847, 334] on link "Ctrl D Duplicate" at bounding box center [870, 334] width 99 height 22
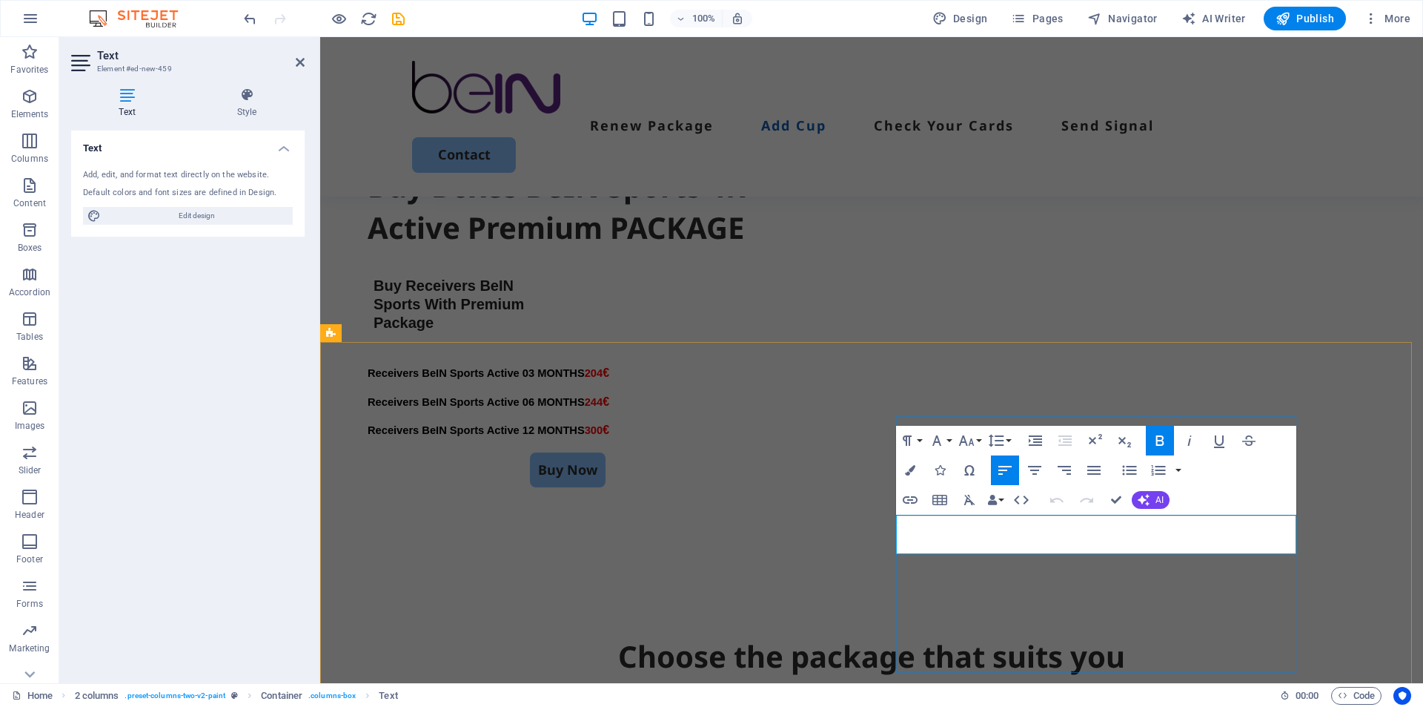
drag, startPoint x: 1113, startPoint y: 501, endPoint x: 1063, endPoint y: 483, distance: 53.0
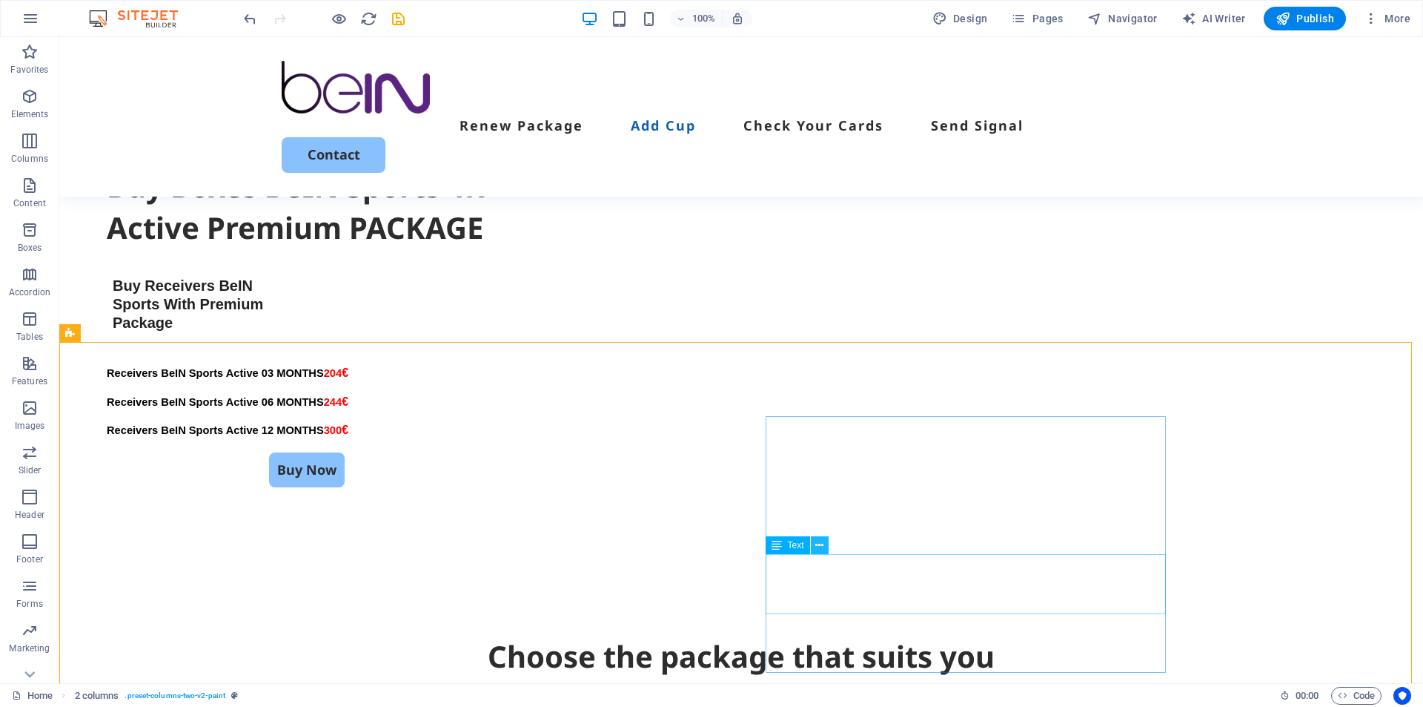
click at [821, 549] on icon at bounding box center [820, 545] width 8 height 16
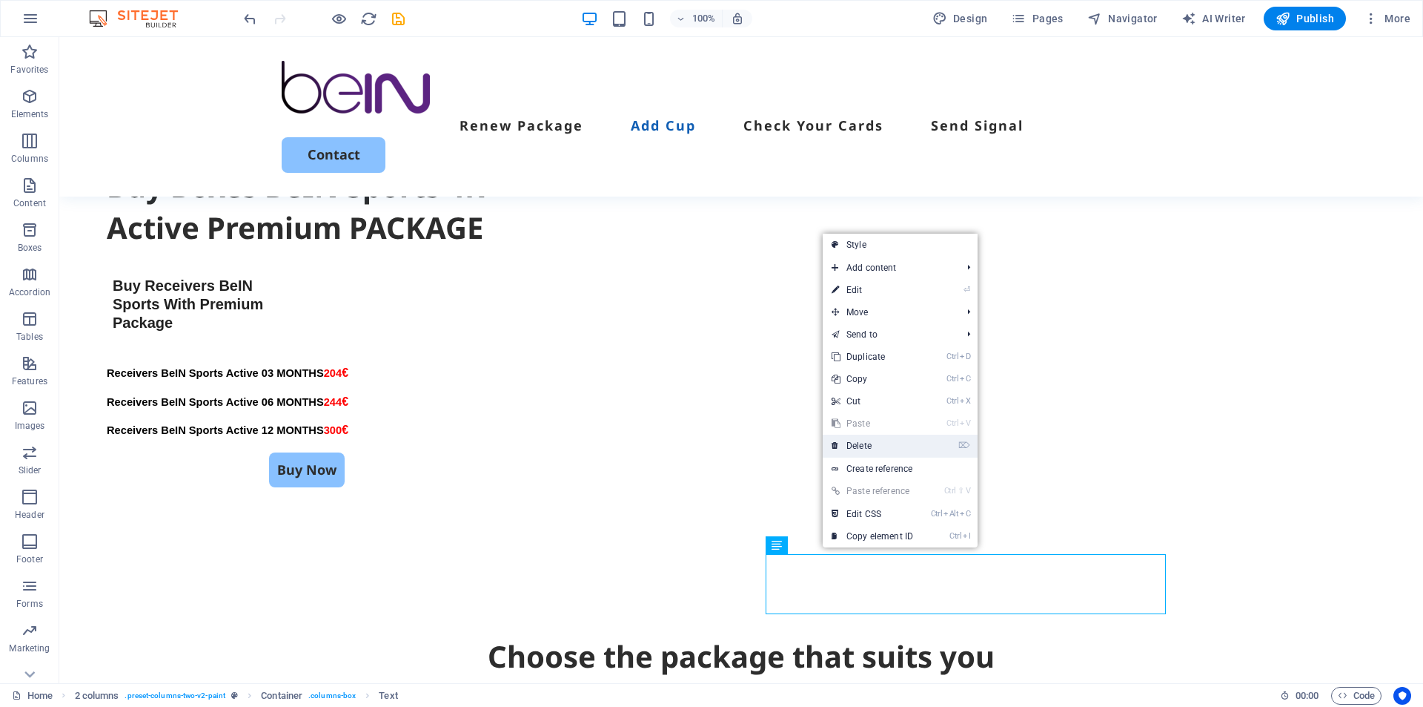
click at [859, 444] on link "⌦ Delete" at bounding box center [872, 445] width 99 height 22
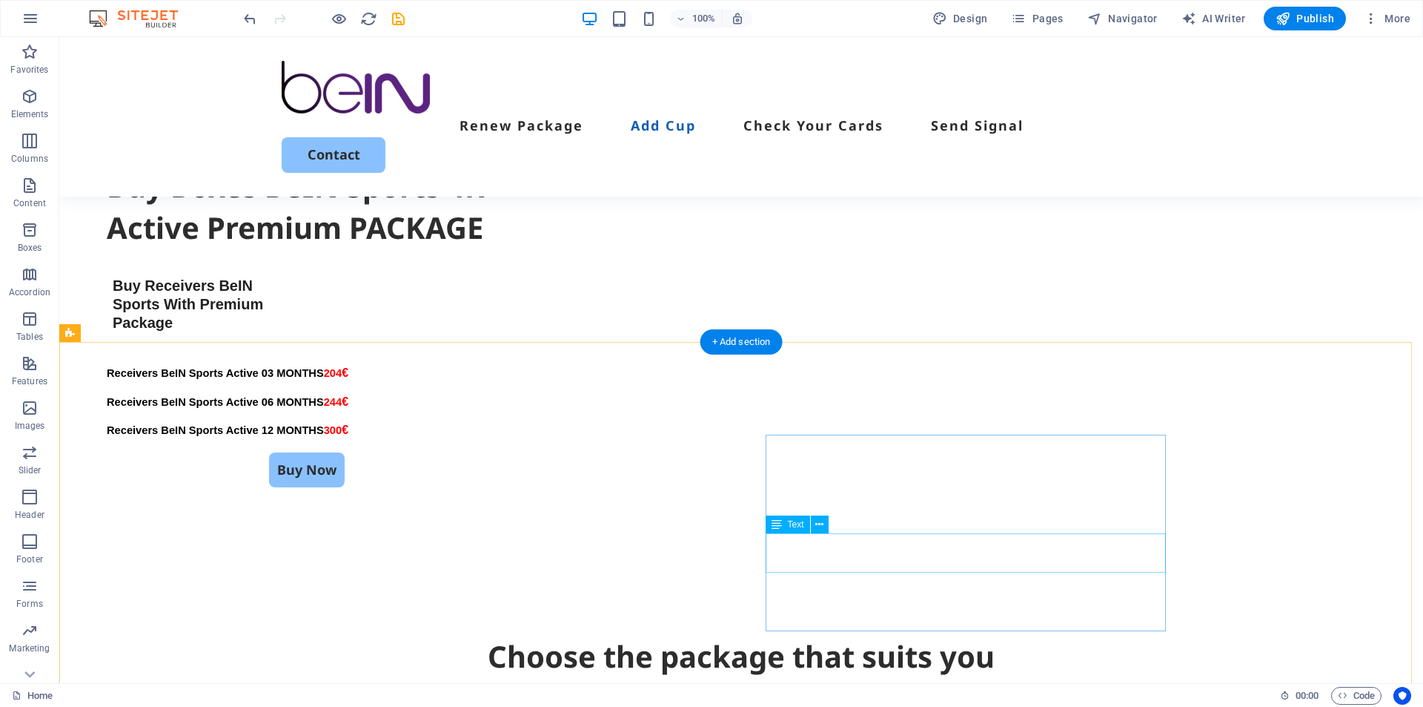
click at [822, 522] on icon at bounding box center [820, 525] width 8 height 16
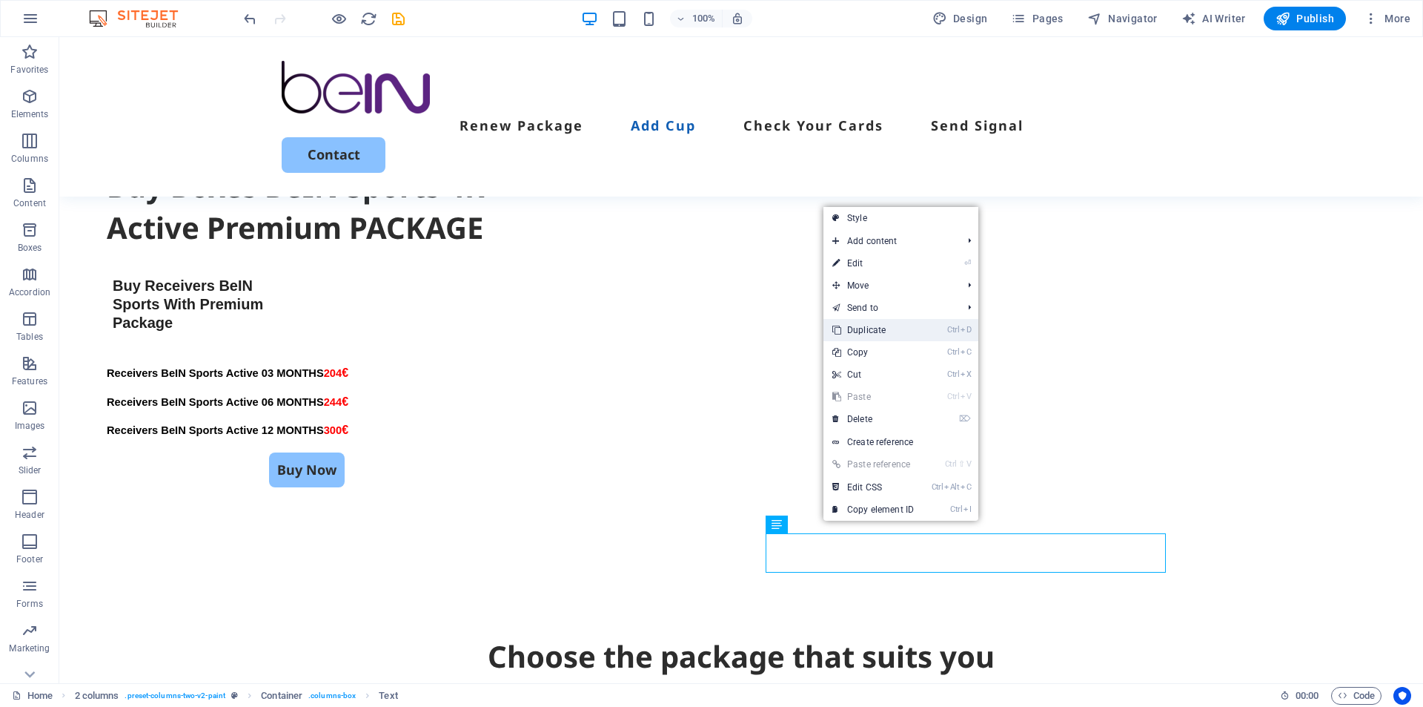
click at [886, 327] on link "Ctrl D Duplicate" at bounding box center [873, 330] width 99 height 22
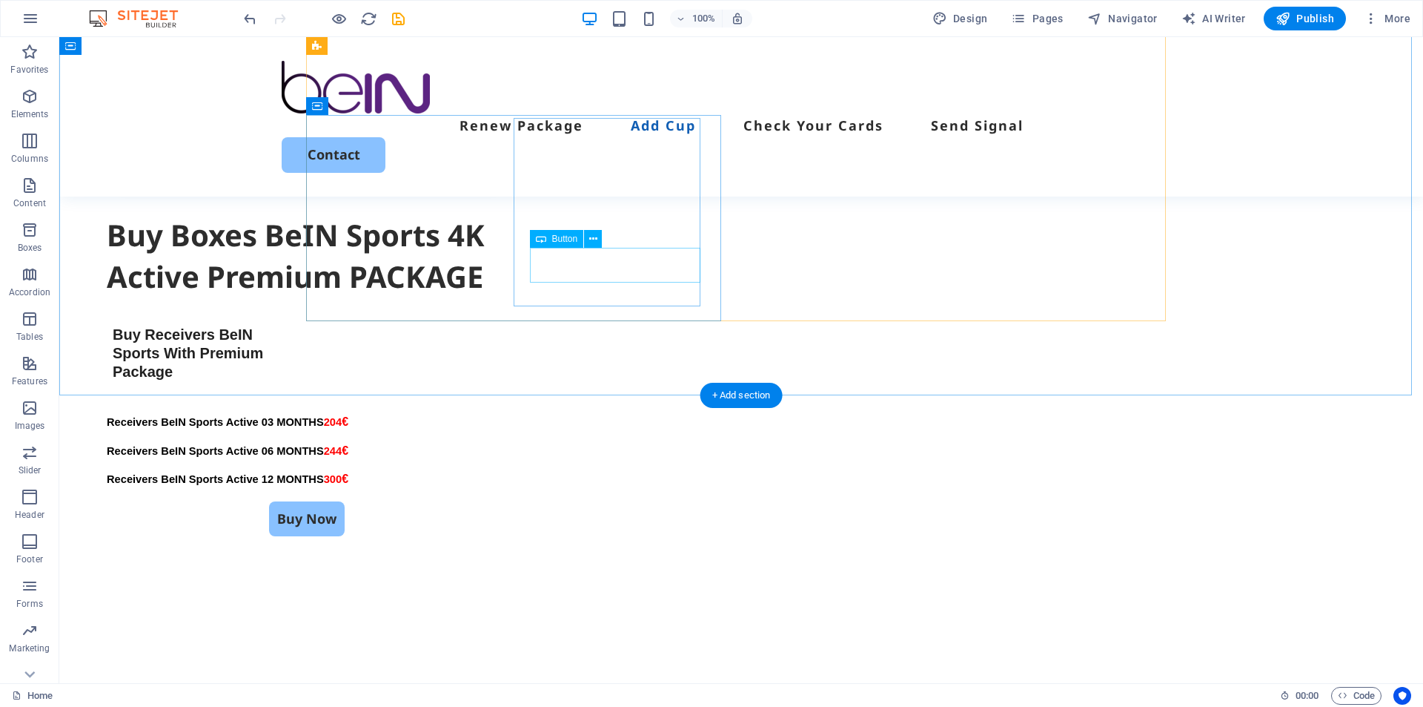
scroll to position [2072, 0]
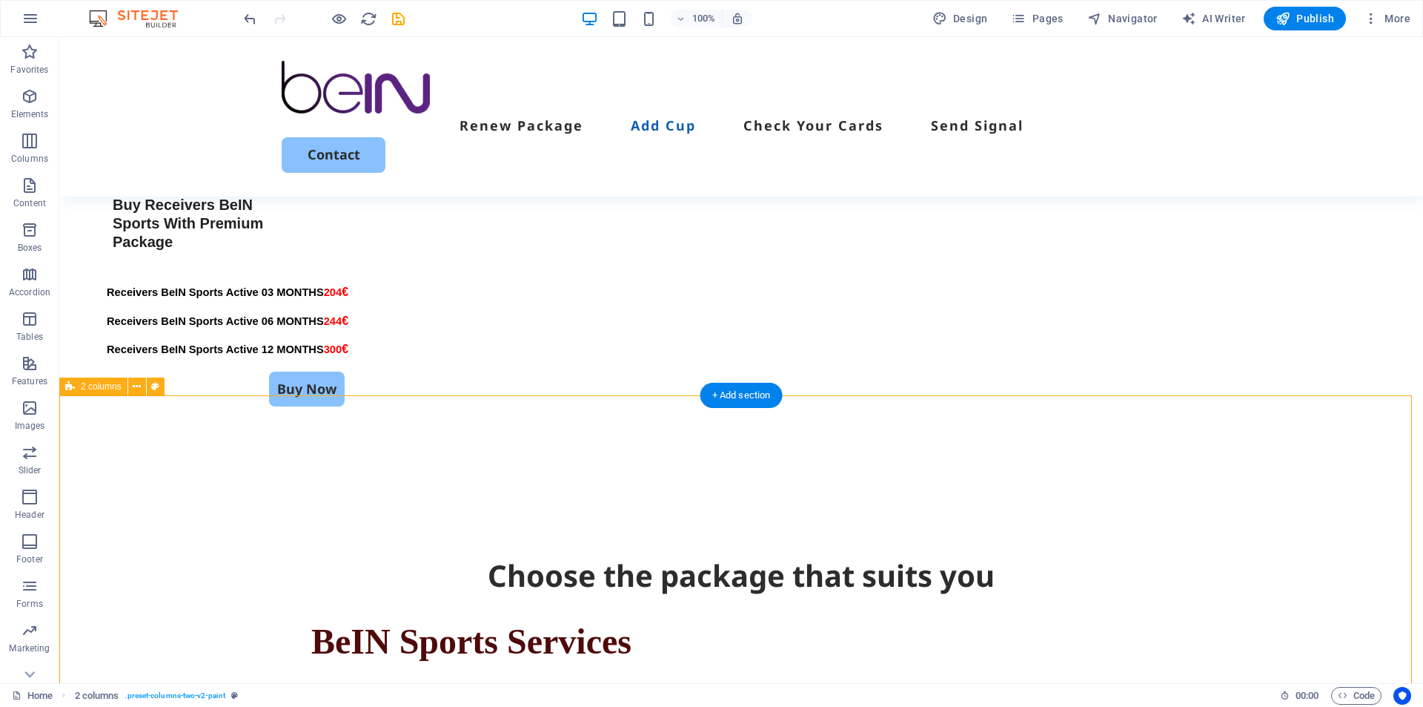
scroll to position [2295, 0]
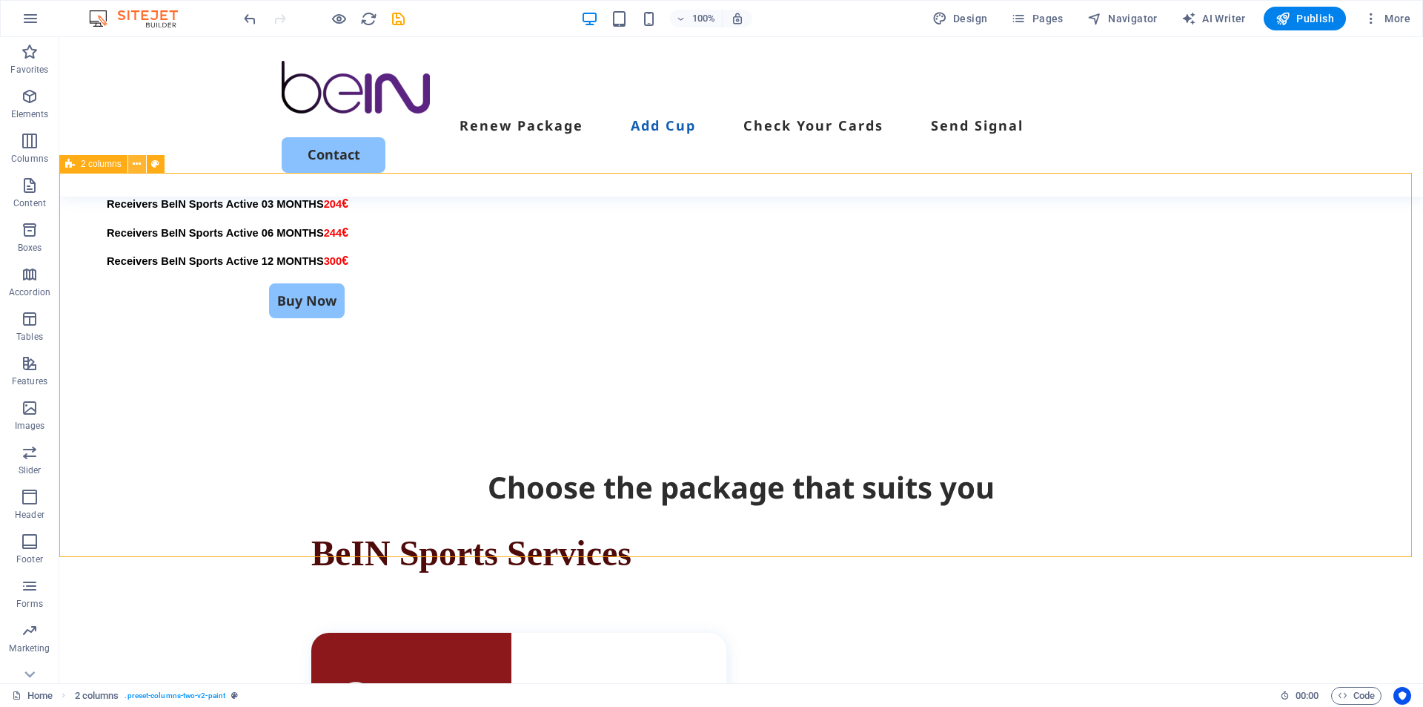
click at [136, 165] on icon at bounding box center [137, 164] width 8 height 16
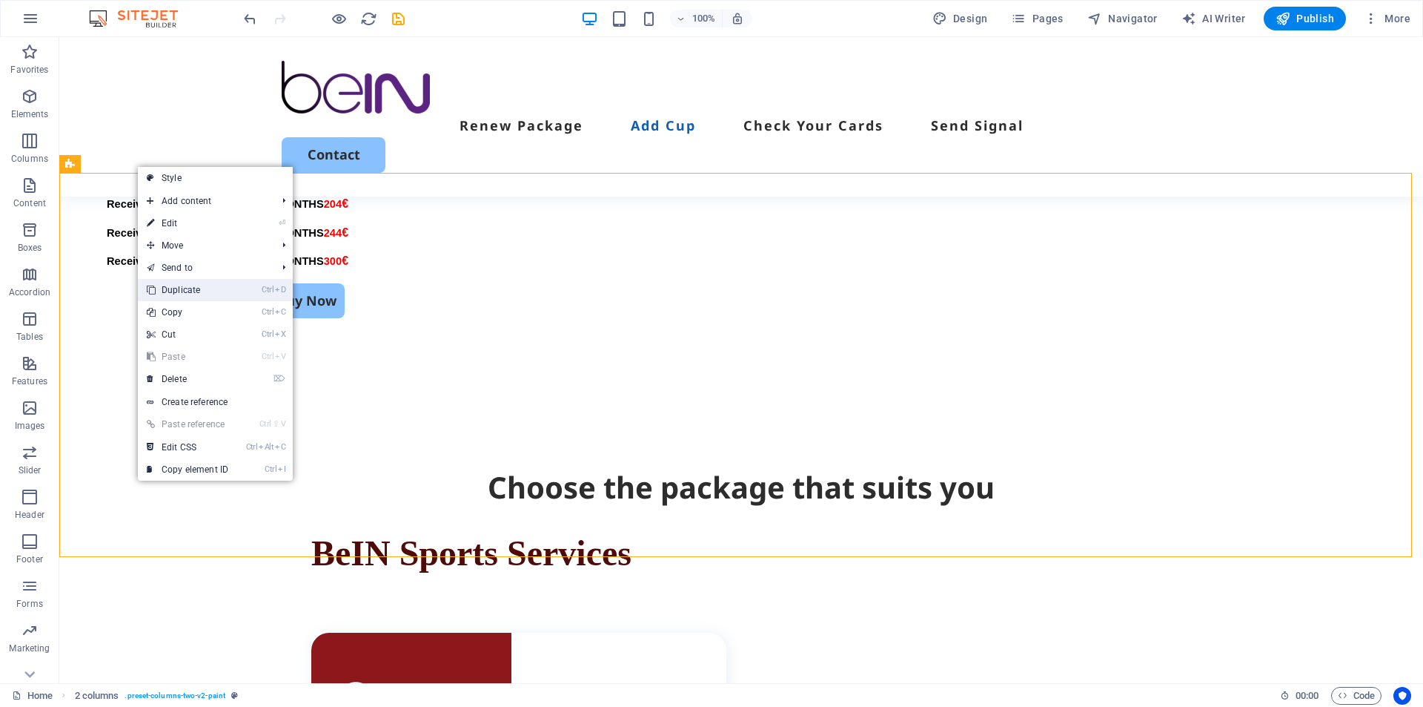
click at [172, 282] on link "Ctrl D Duplicate" at bounding box center [187, 290] width 99 height 22
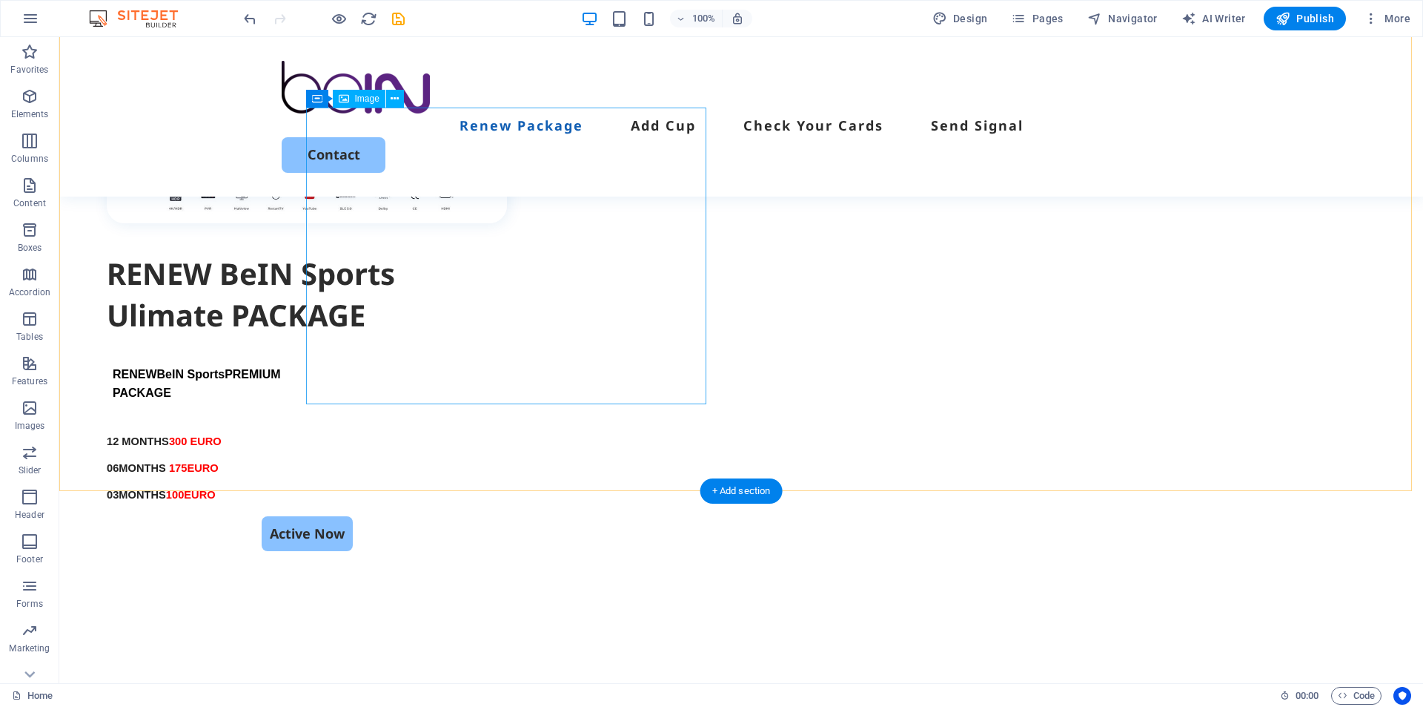
scroll to position [1479, 0]
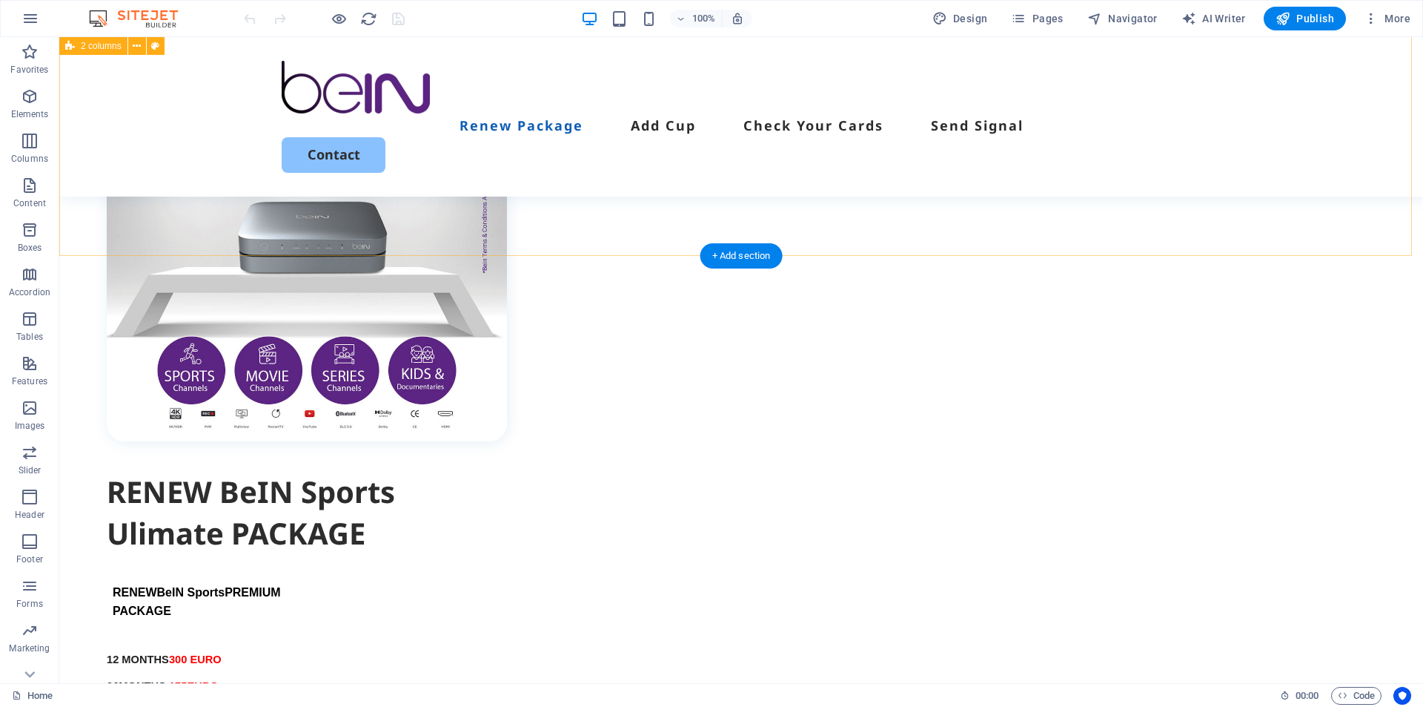
scroll to position [964, 0]
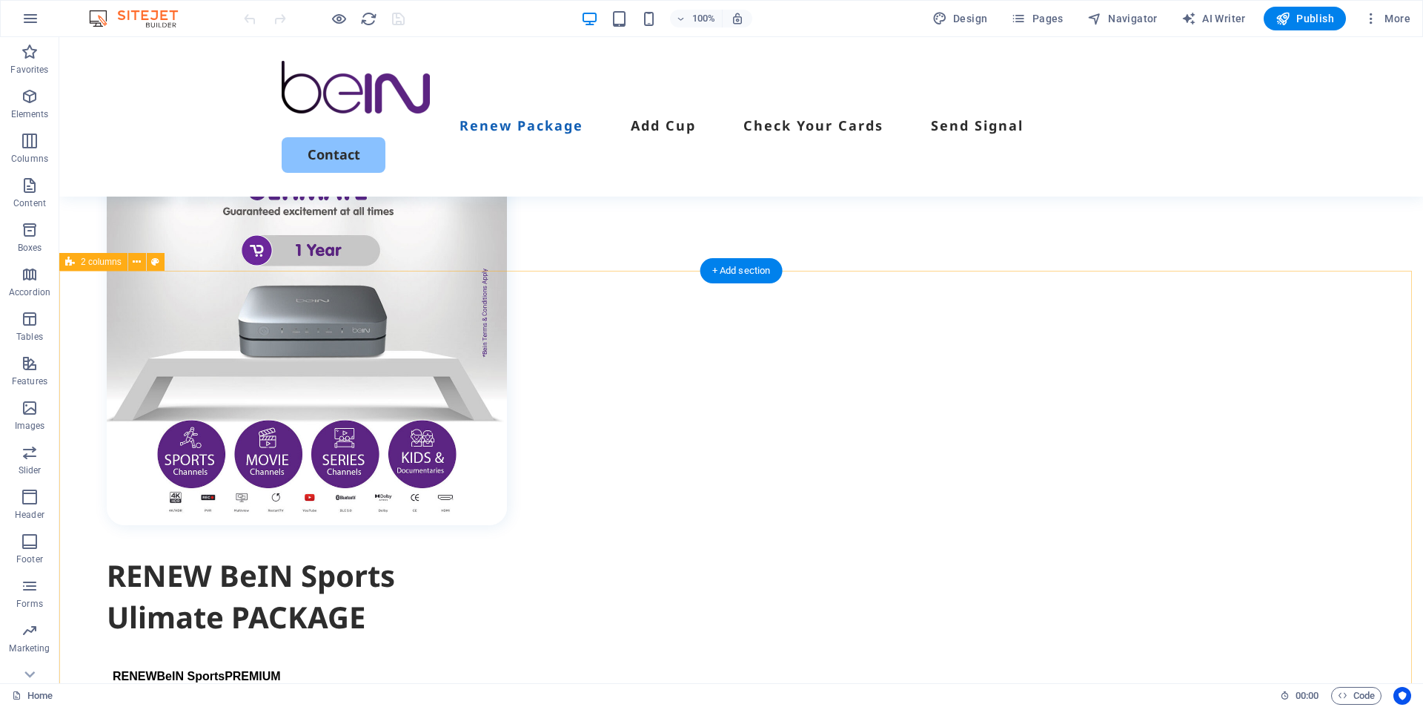
click at [139, 265] on icon at bounding box center [137, 262] width 8 height 16
click at [137, 265] on icon at bounding box center [137, 262] width 8 height 16
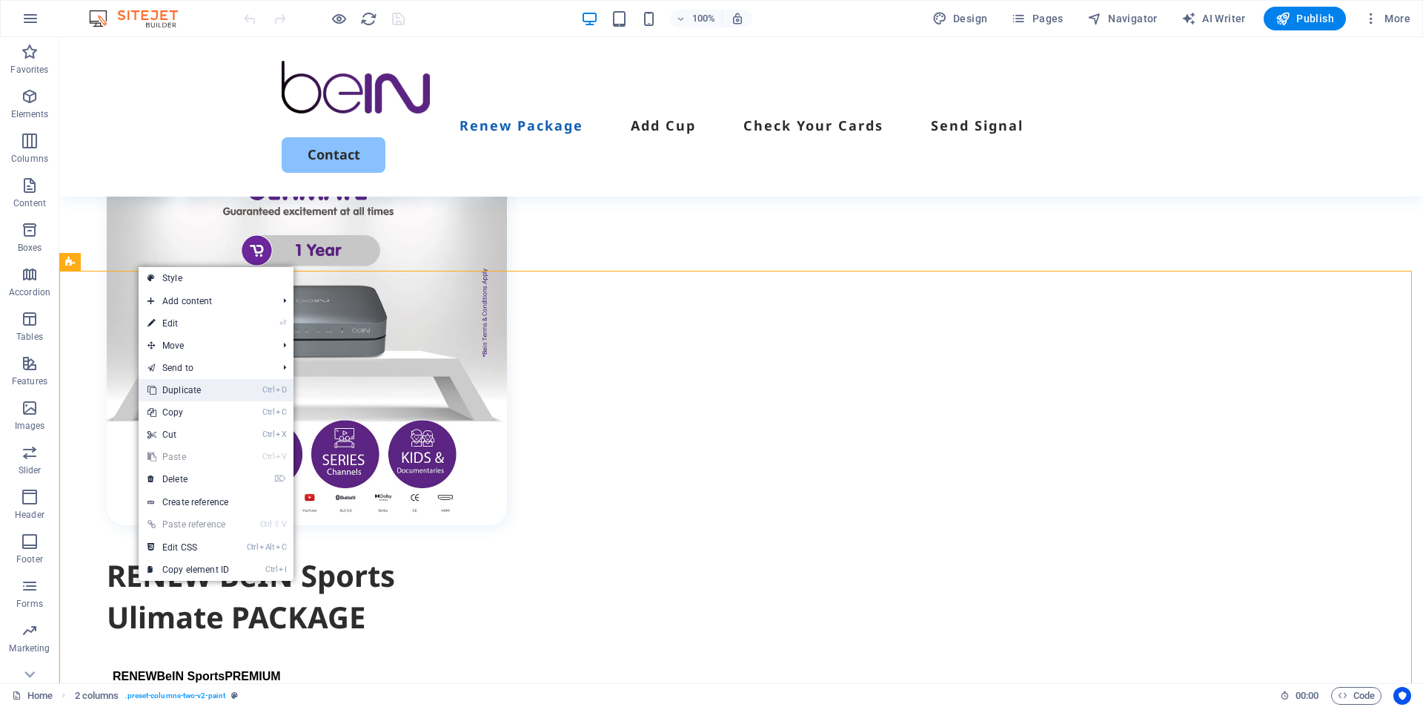
click at [183, 392] on link "Ctrl D Duplicate" at bounding box center [188, 390] width 99 height 22
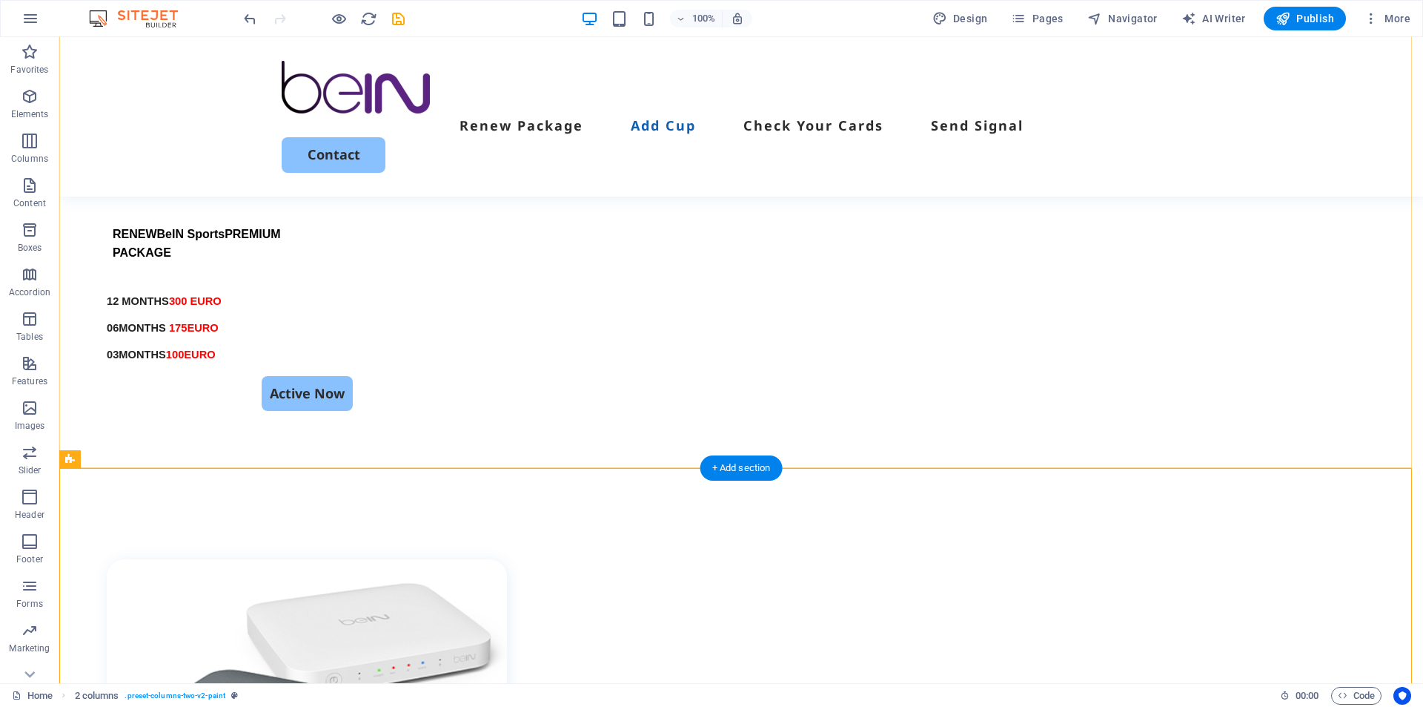
scroll to position [1580, 0]
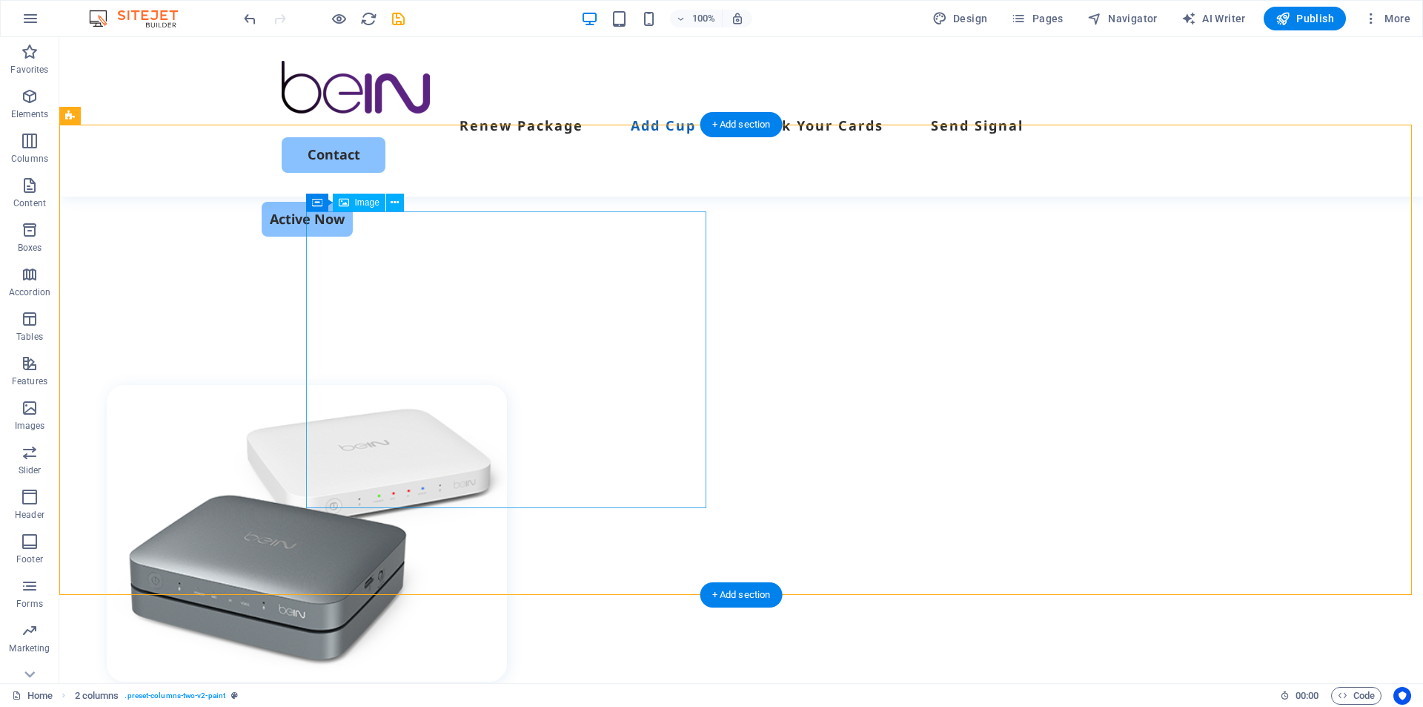
select select "%"
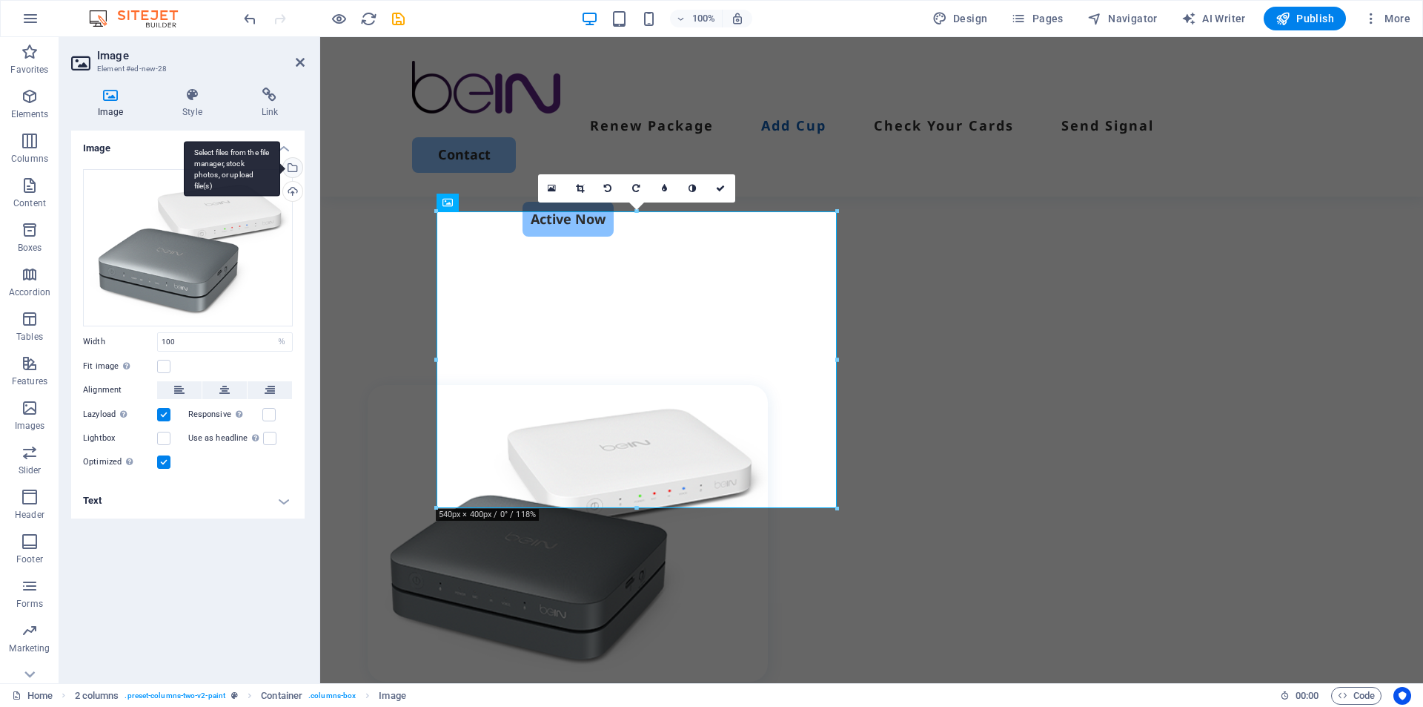
click at [291, 165] on div "Select files from the file manager, stock photos, or upload file(s)" at bounding box center [291, 169] width 22 height 22
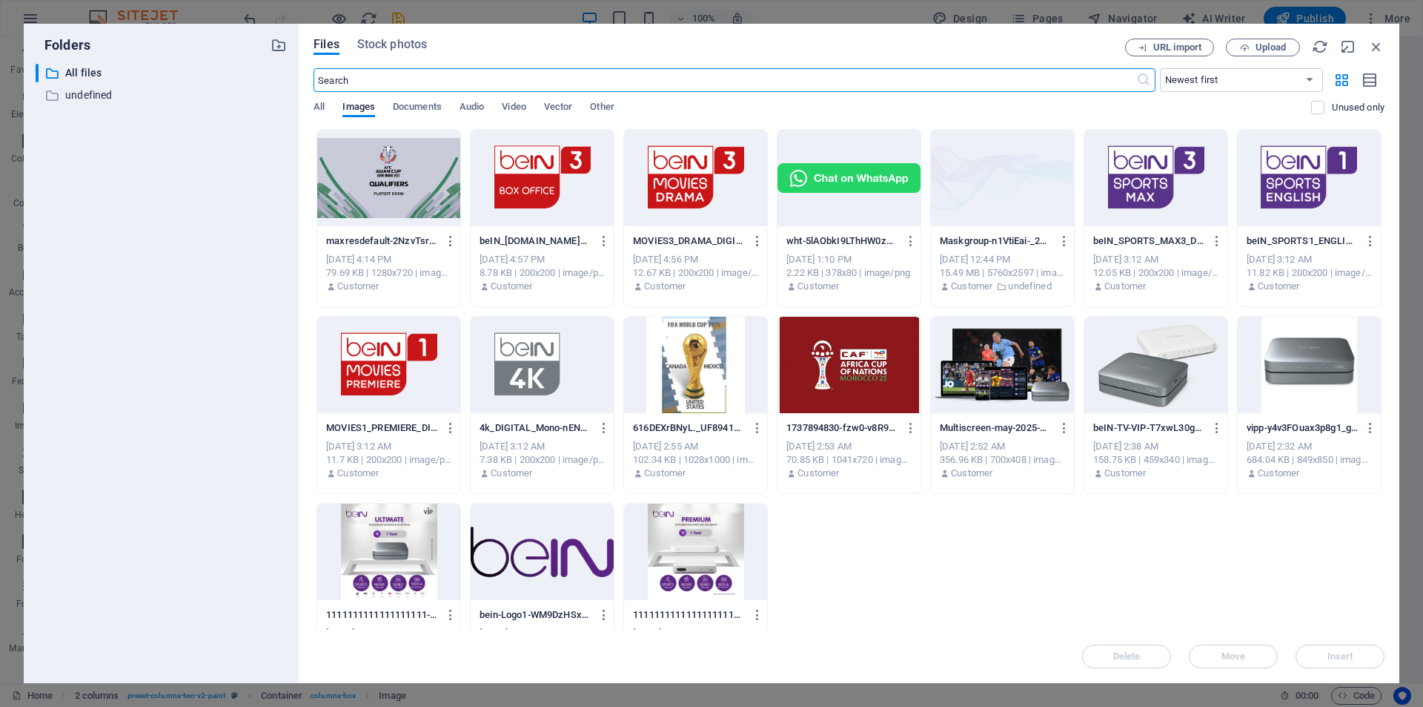
scroll to position [1557, 0]
click at [1266, 50] on span "Upload" at bounding box center [1271, 47] width 30 height 9
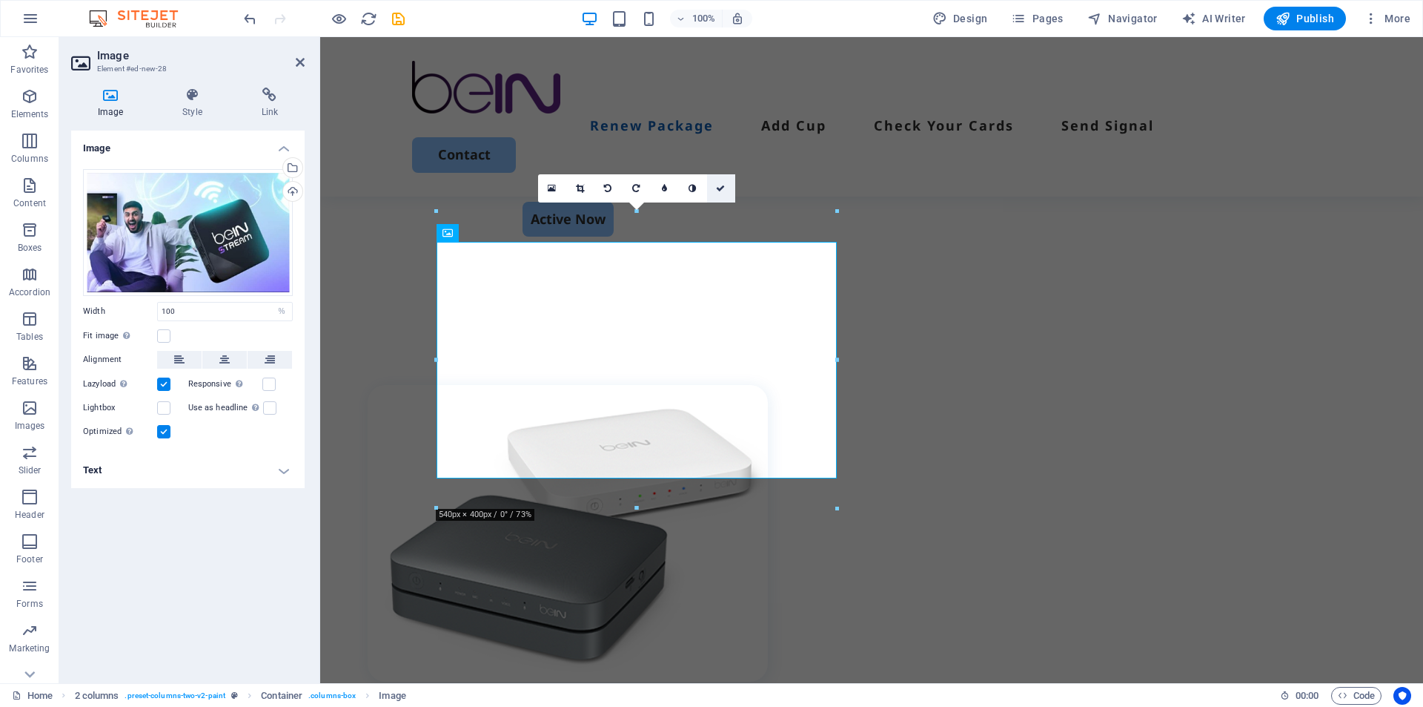
click at [716, 188] on icon at bounding box center [720, 188] width 9 height 9
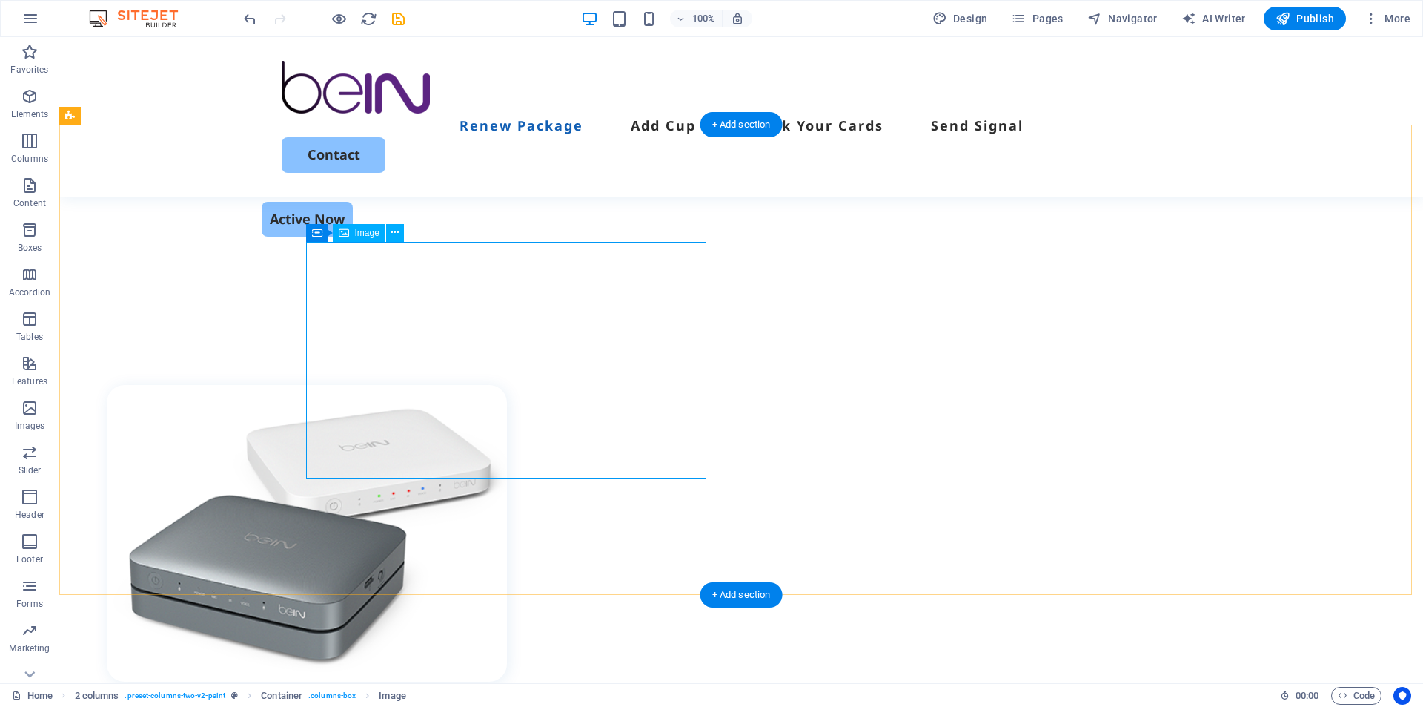
select select "%"
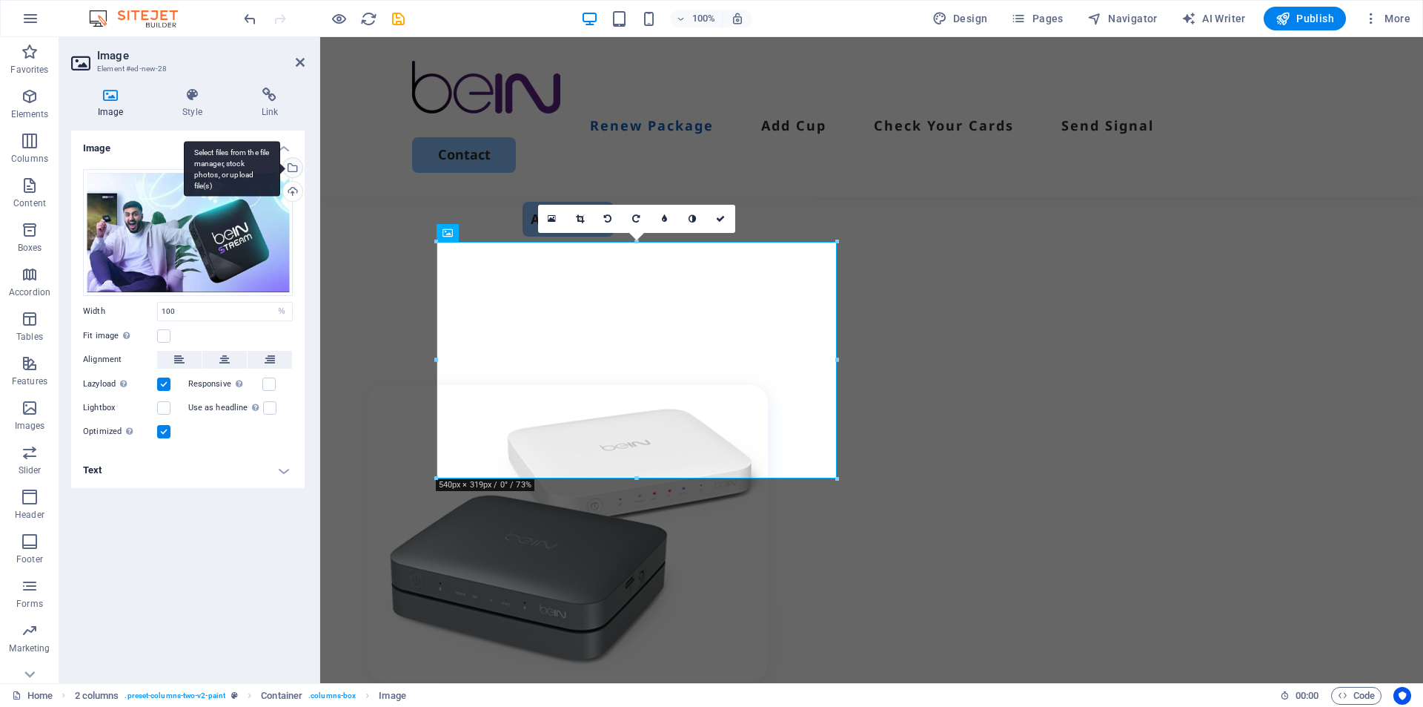
click at [280, 168] on div "Select files from the file manager, stock photos, or upload file(s)" at bounding box center [232, 169] width 96 height 56
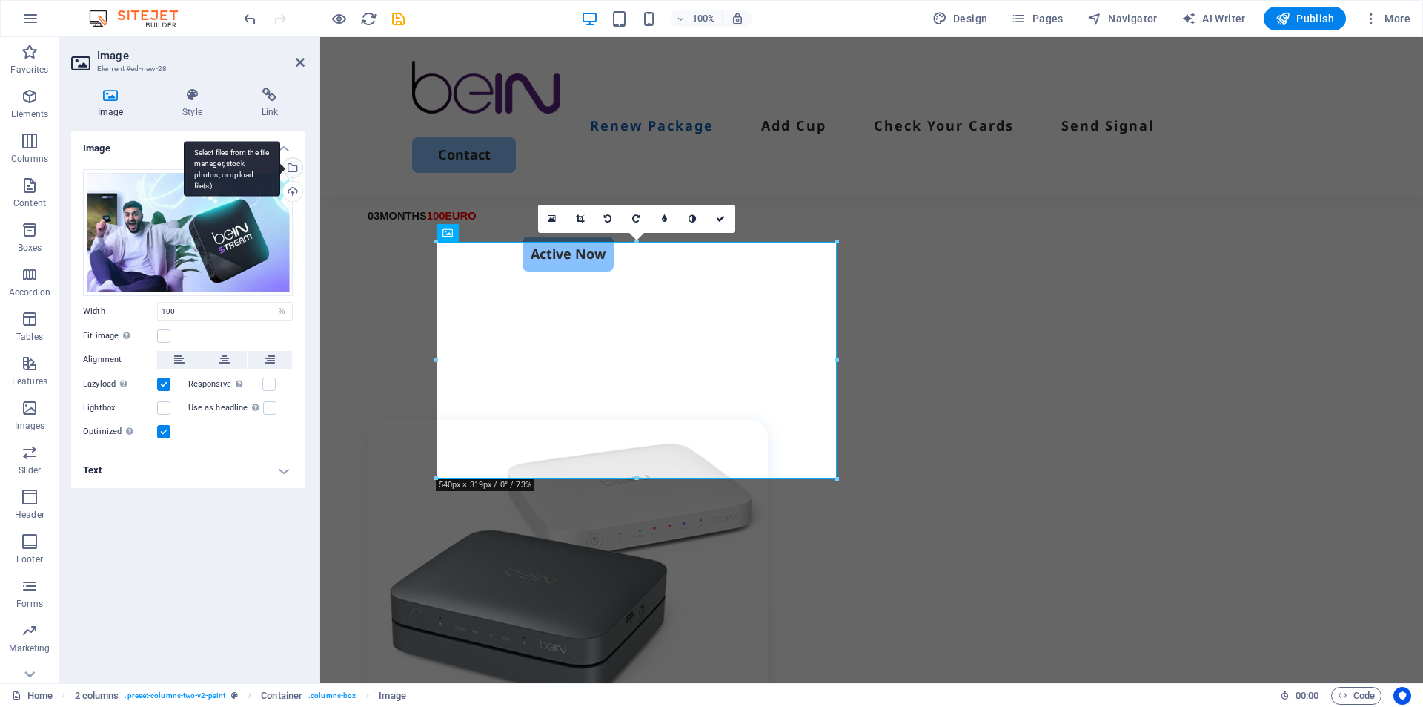
scroll to position [1557, 0]
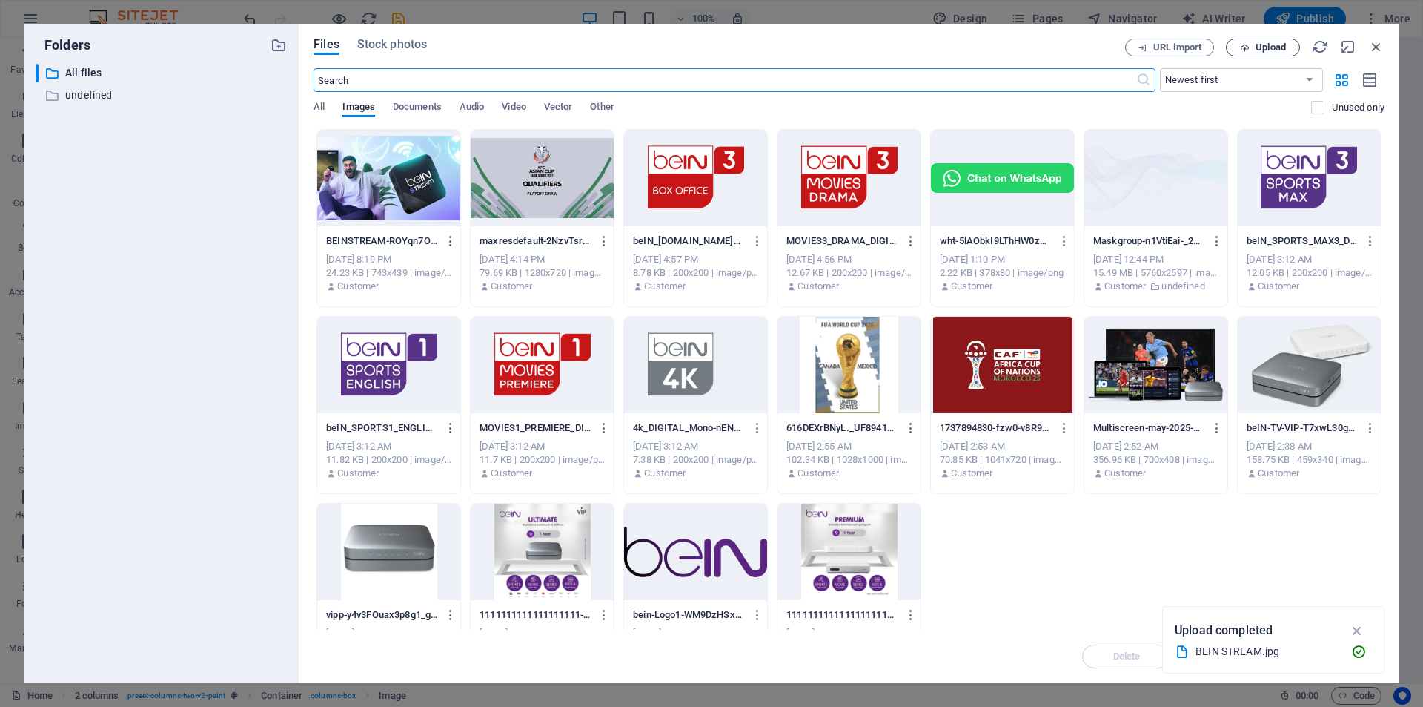
click at [1271, 47] on span "Upload" at bounding box center [1271, 47] width 30 height 9
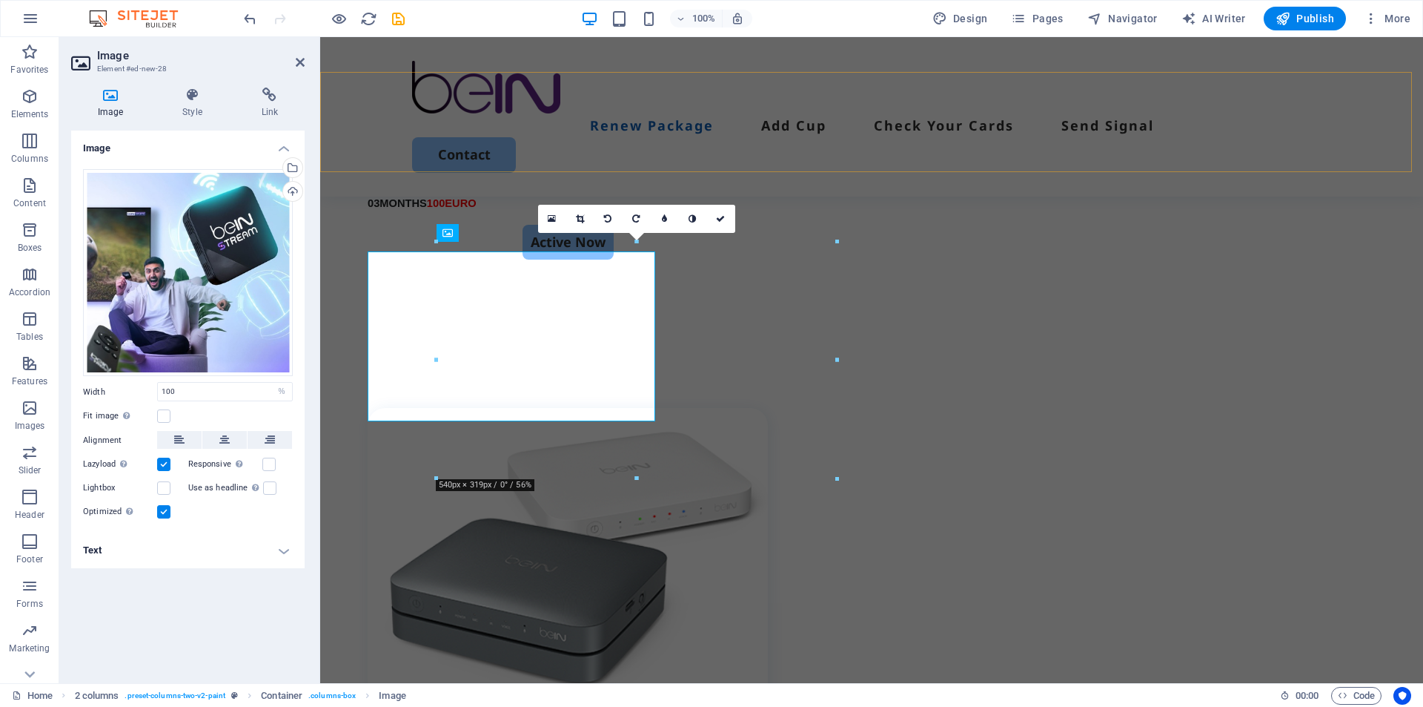
scroll to position [1580, 0]
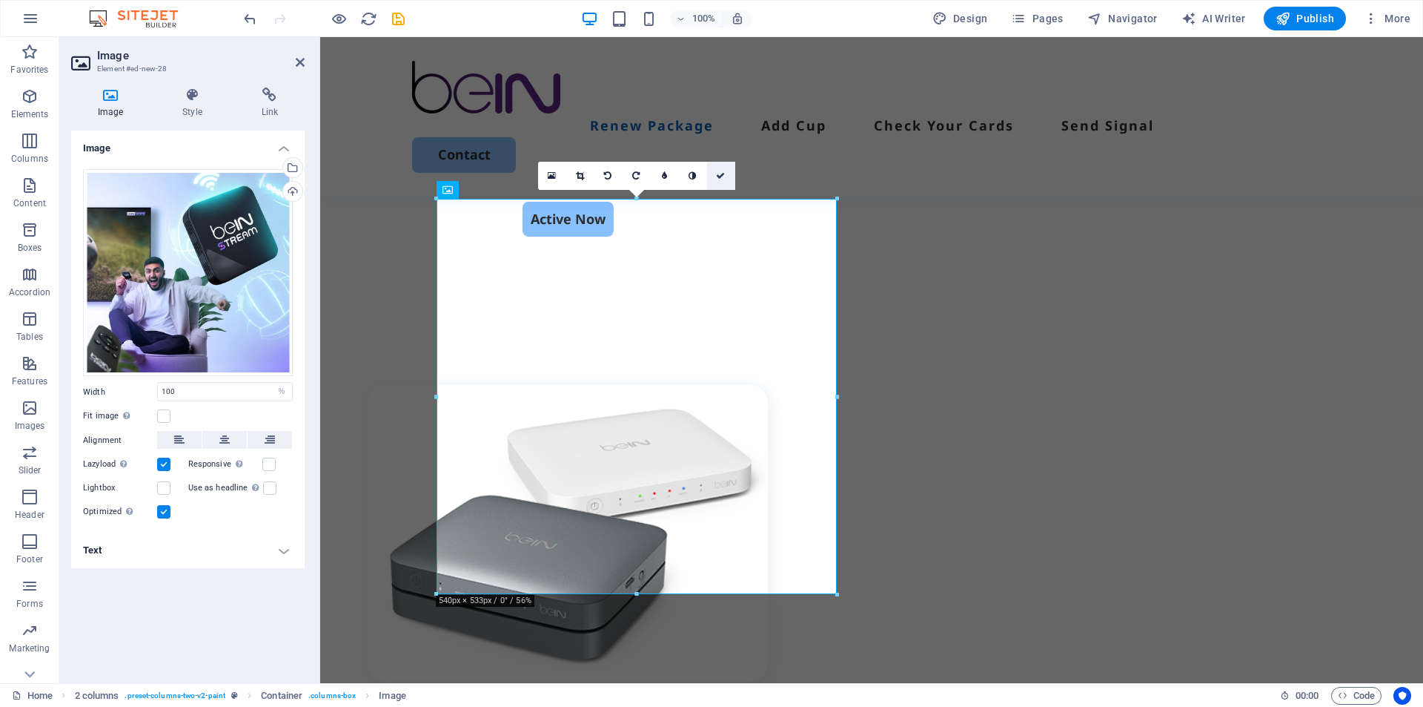
click at [723, 176] on icon at bounding box center [720, 175] width 9 height 9
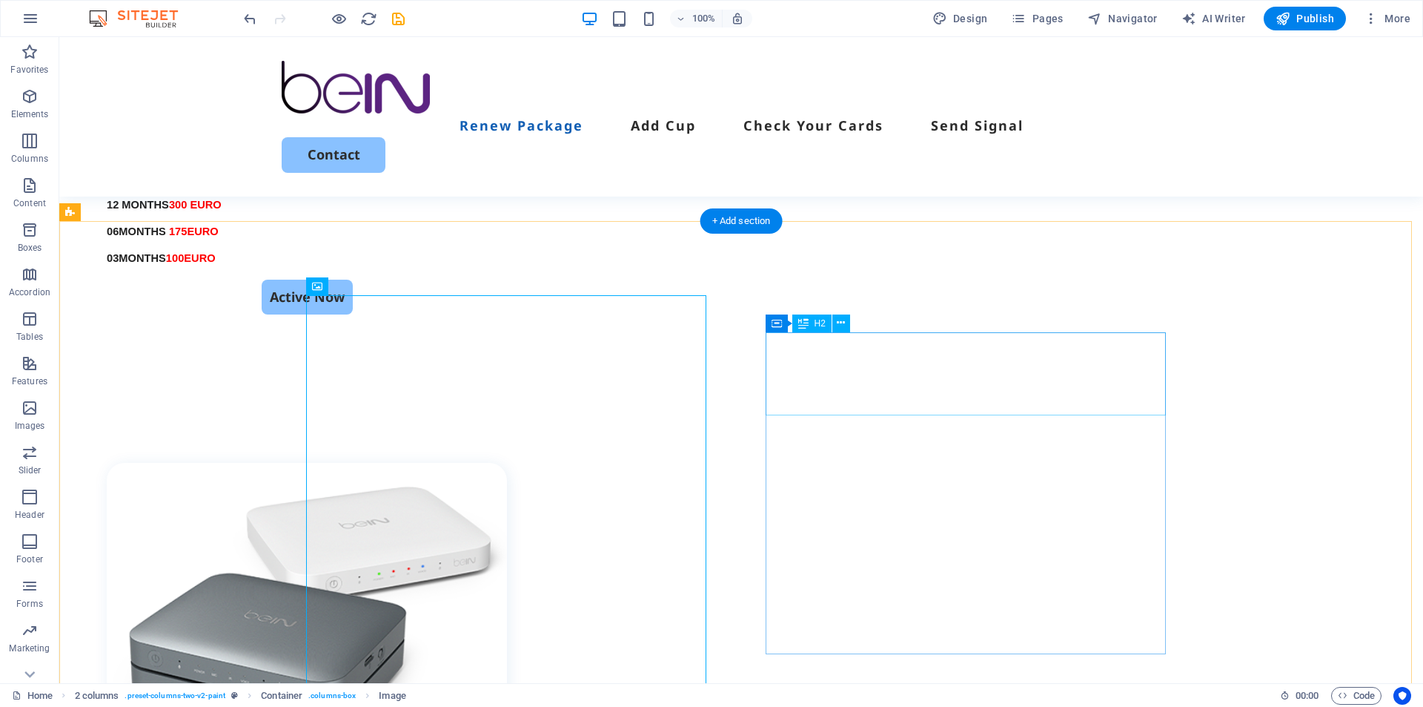
scroll to position [1432, 0]
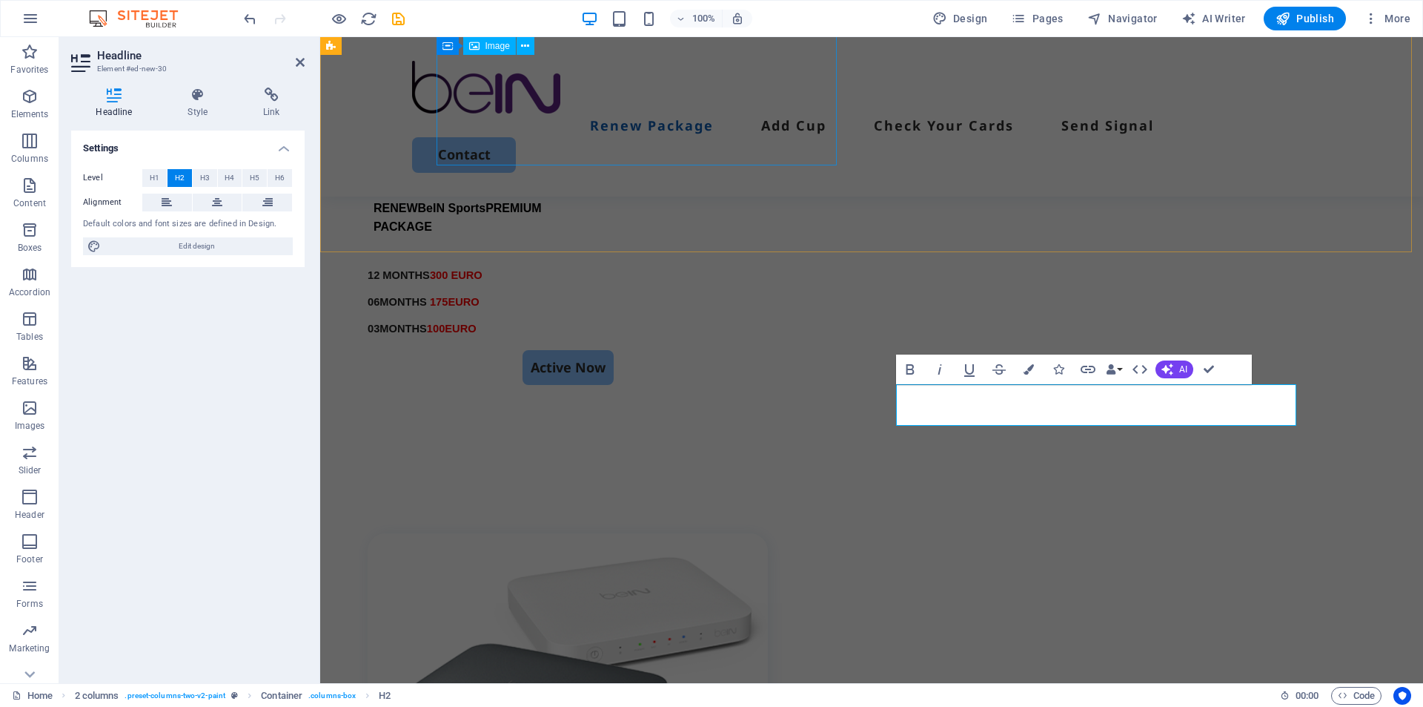
scroll to position [1452, 0]
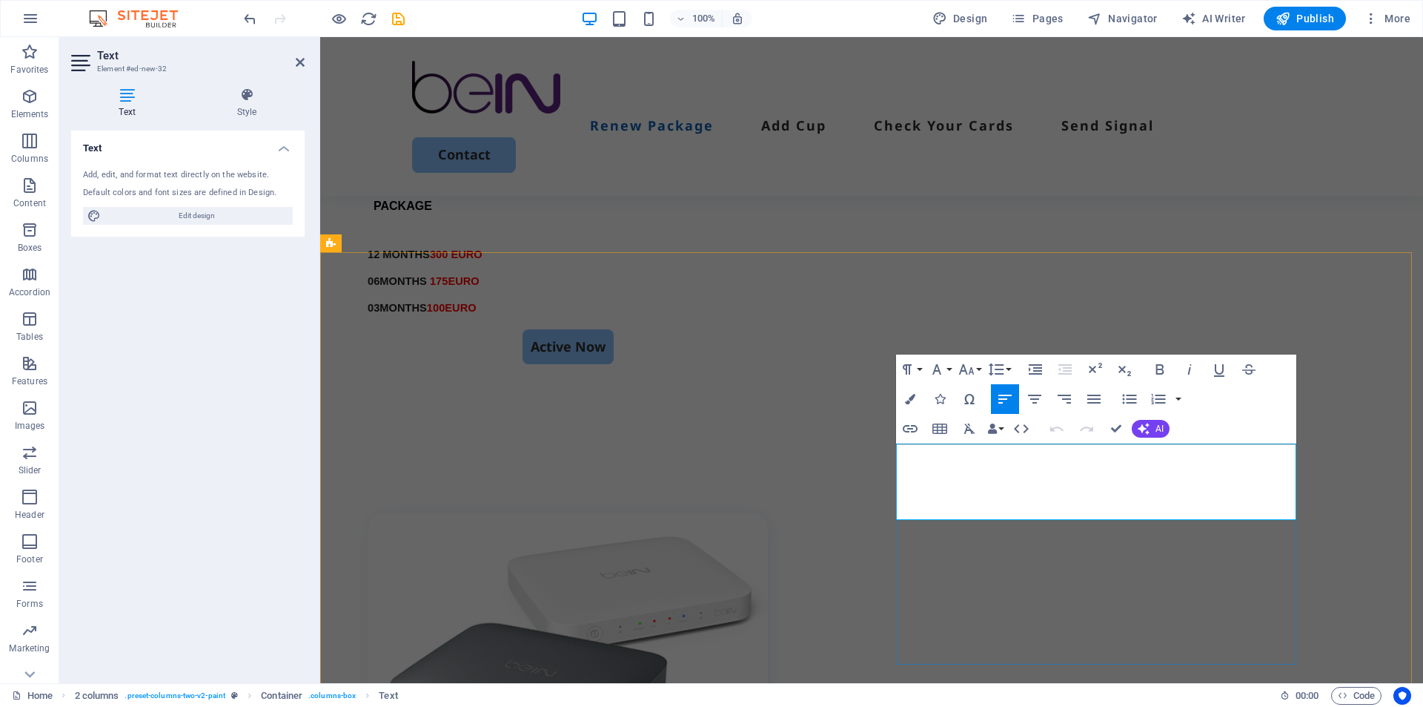
drag, startPoint x: 962, startPoint y: 500, endPoint x: 900, endPoint y: 464, distance: 72.1
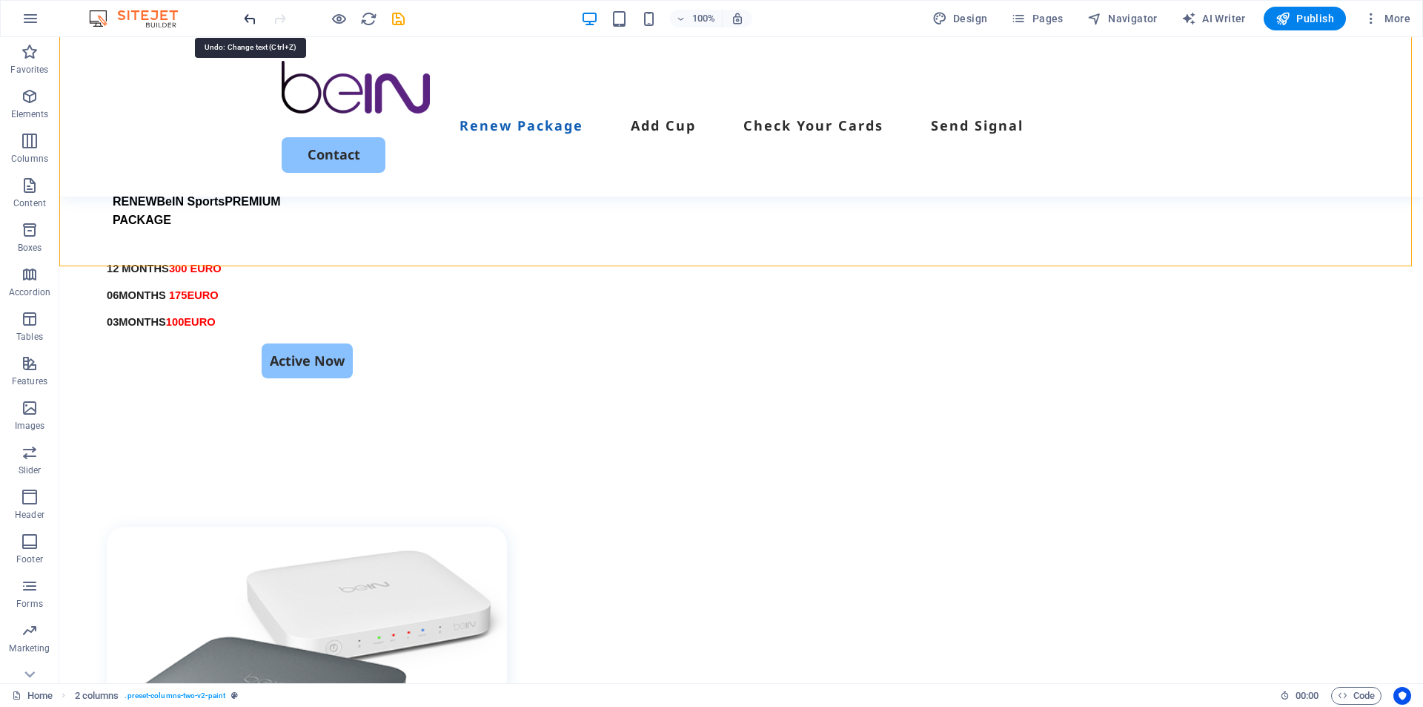
click at [245, 18] on icon "undo" at bounding box center [250, 18] width 17 height 17
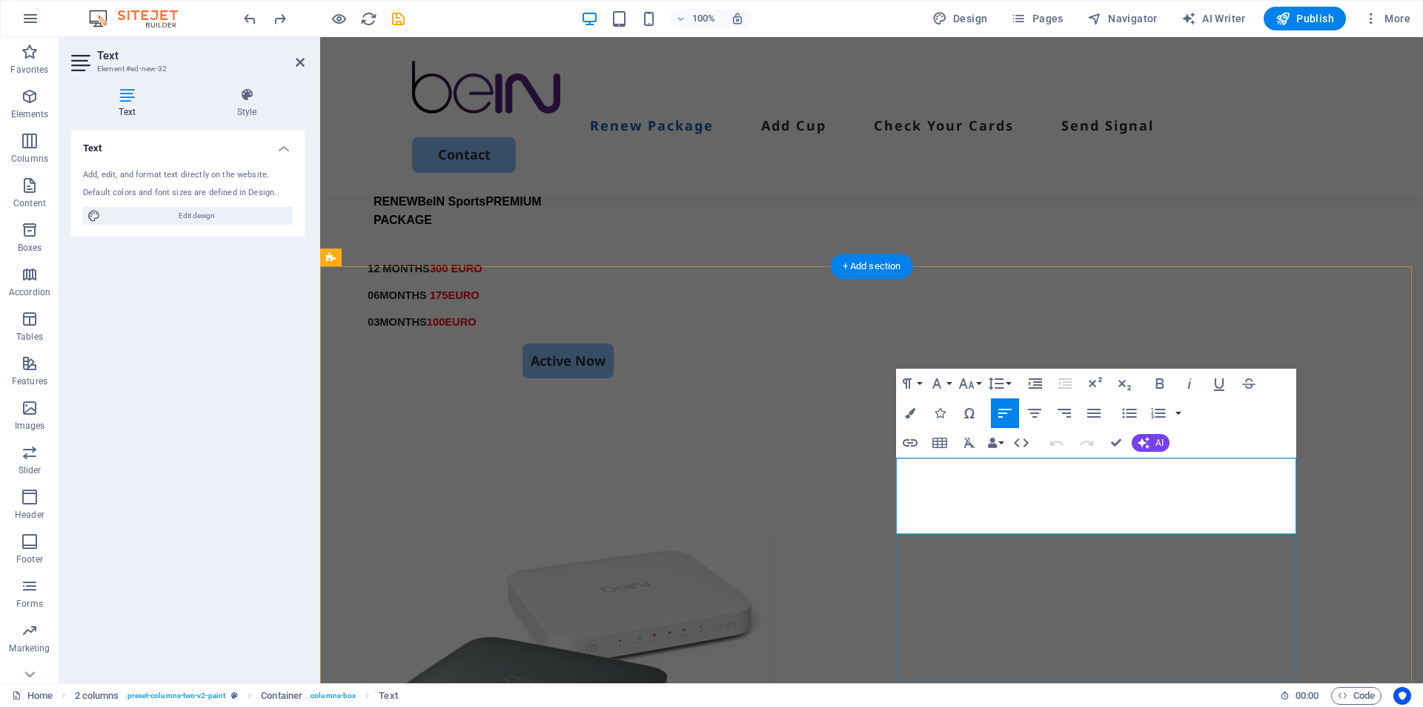
drag, startPoint x: 969, startPoint y: 516, endPoint x: 903, endPoint y: 474, distance: 78.4
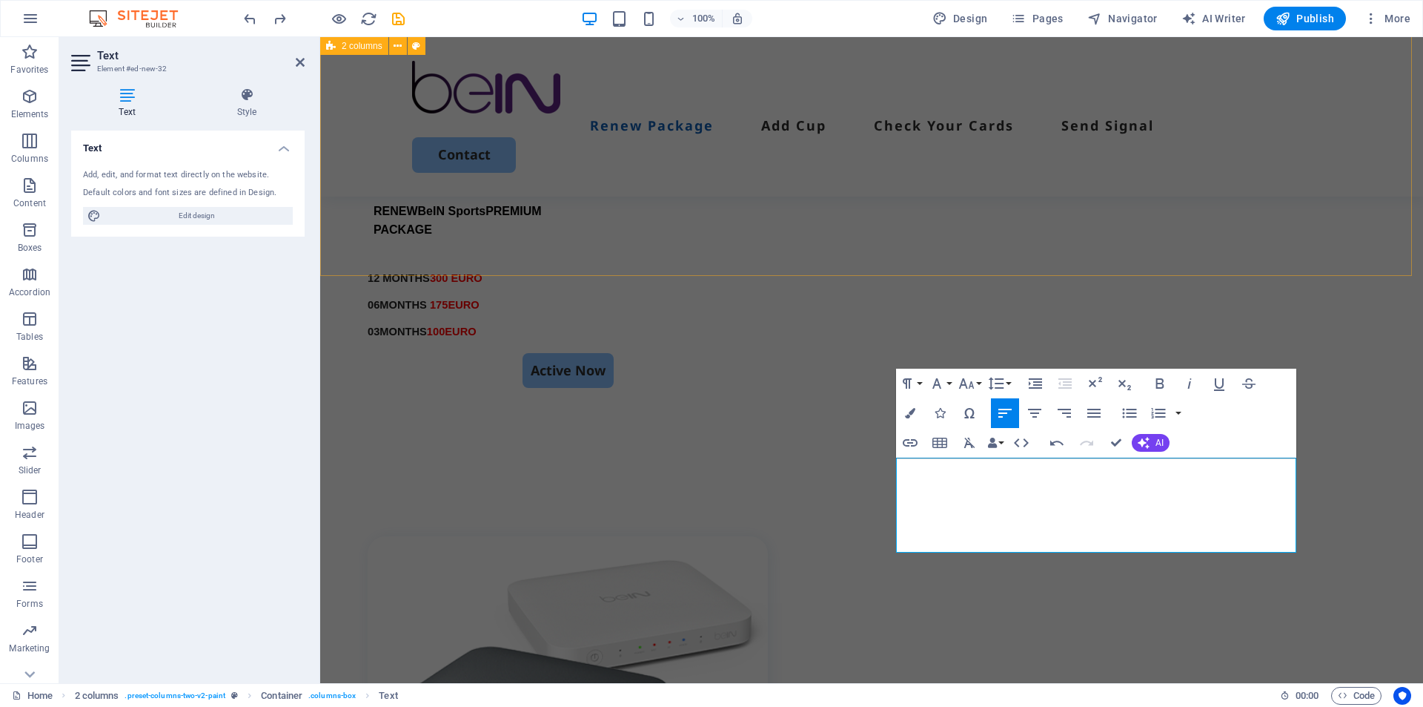
scroll to position [811, 2]
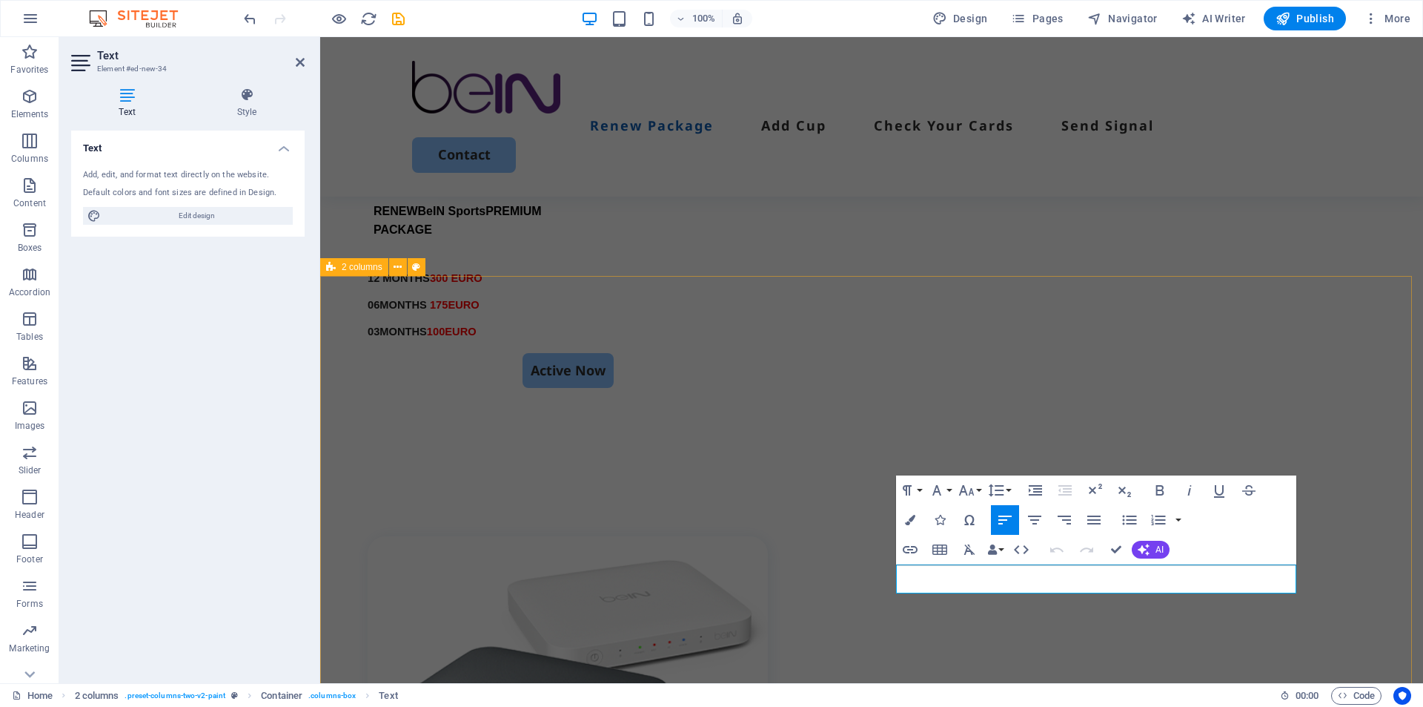
drag, startPoint x: 1142, startPoint y: 584, endPoint x: 860, endPoint y: 576, distance: 281.8
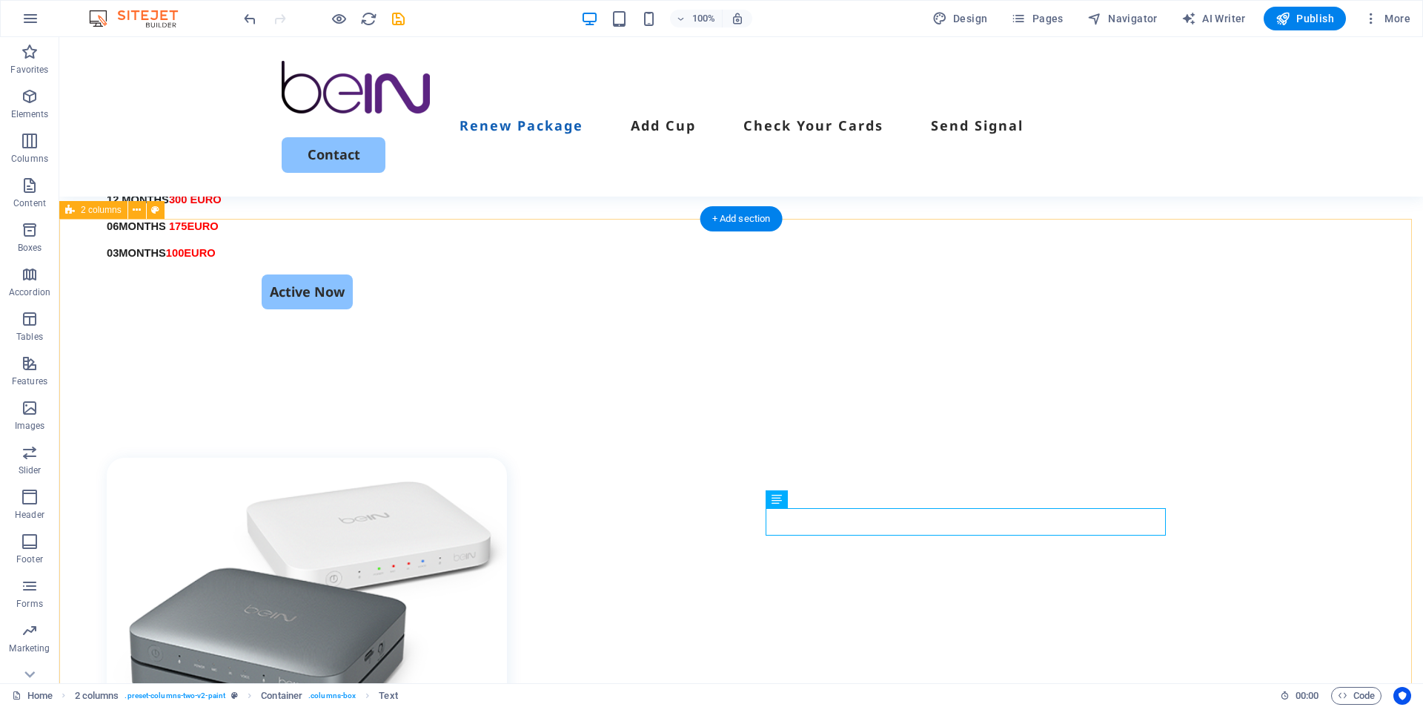
scroll to position [1578, 0]
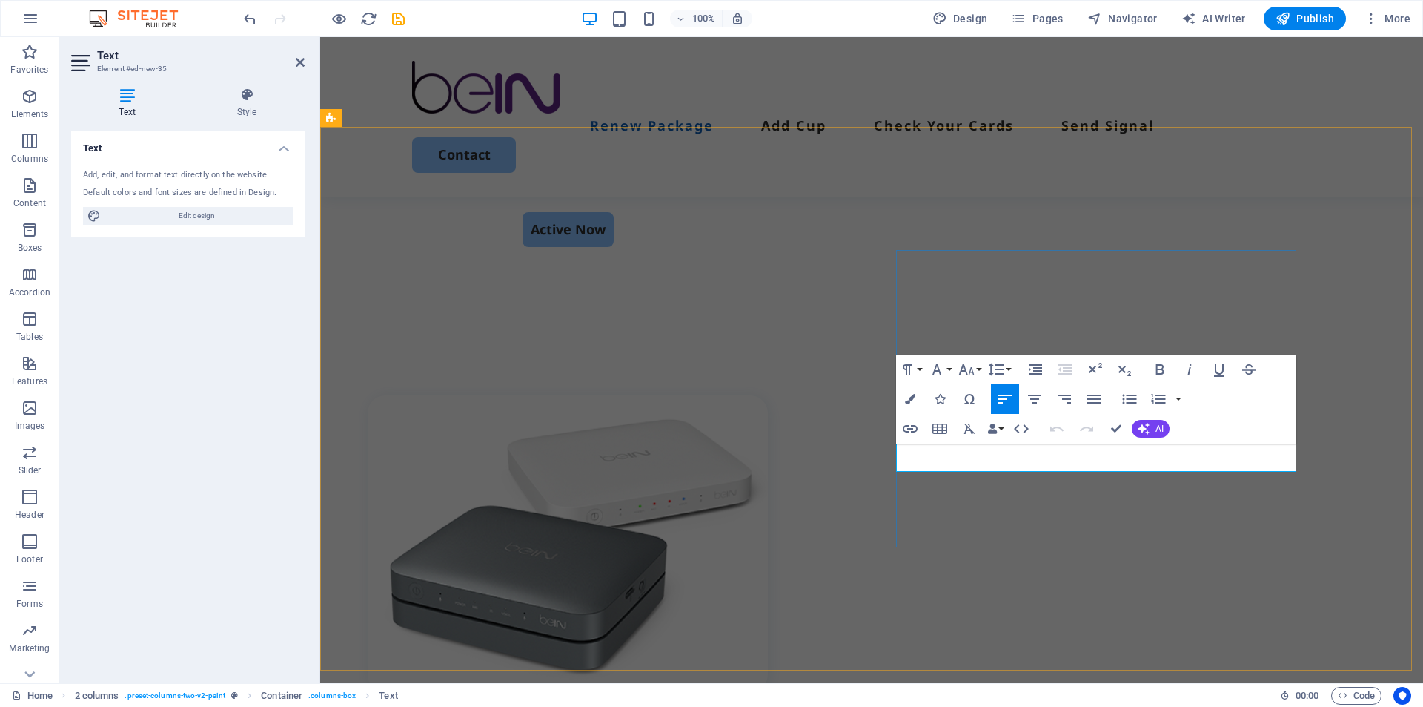
scroll to position [1129, 2]
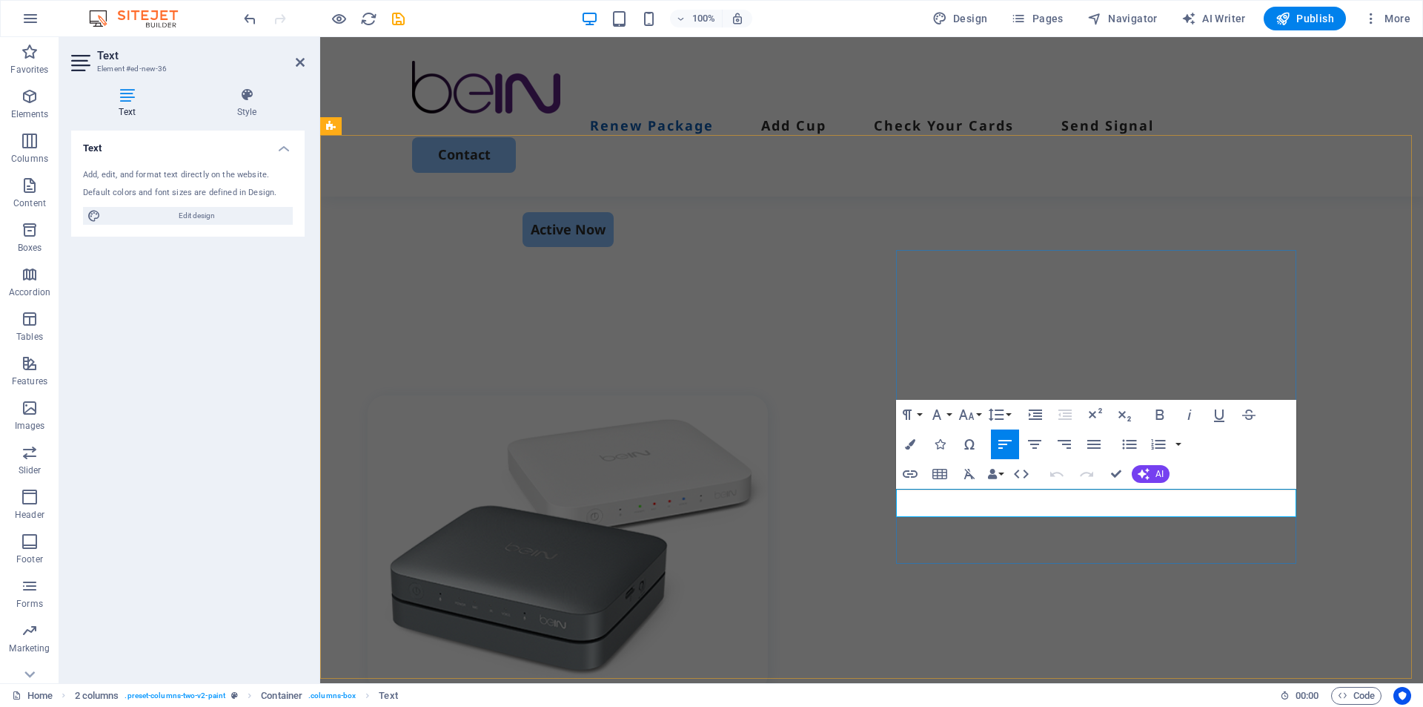
drag, startPoint x: 1157, startPoint y: 509, endPoint x: 898, endPoint y: 509, distance: 258.7
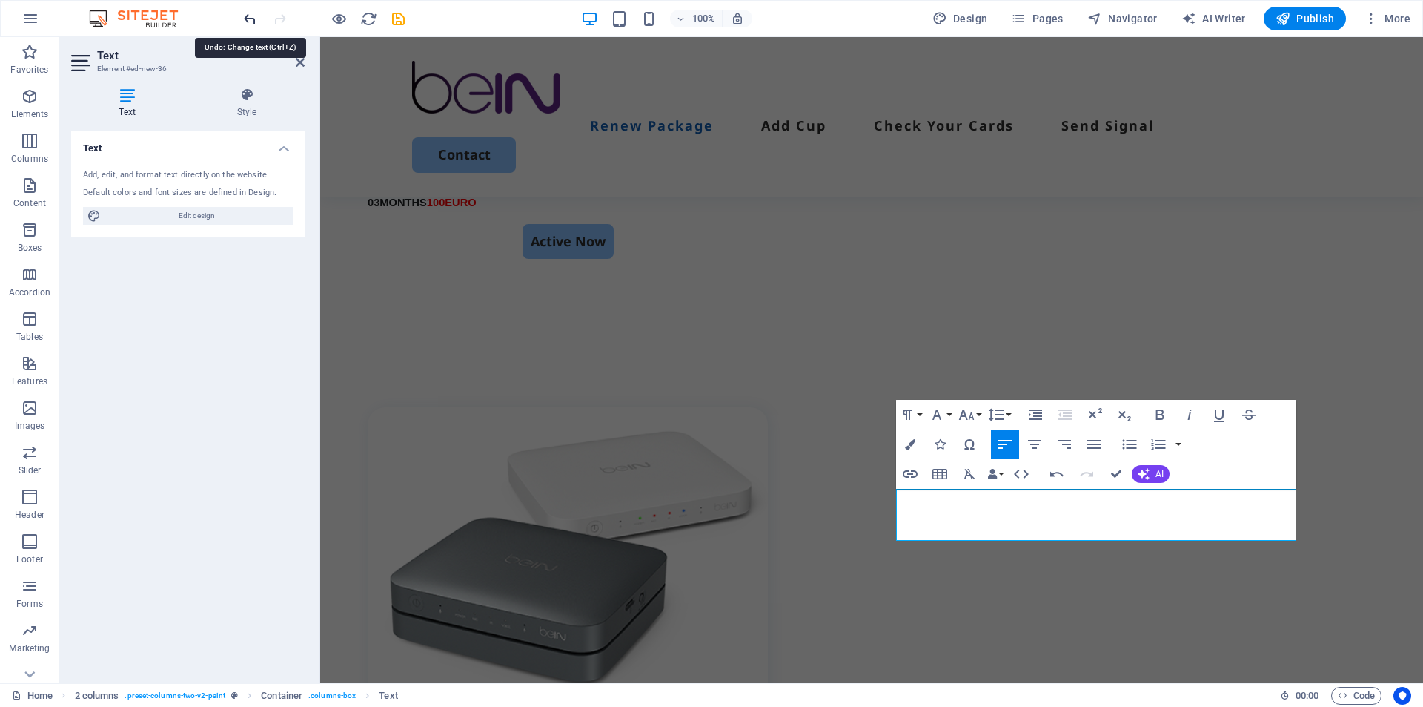
click at [252, 18] on icon "undo" at bounding box center [250, 18] width 17 height 17
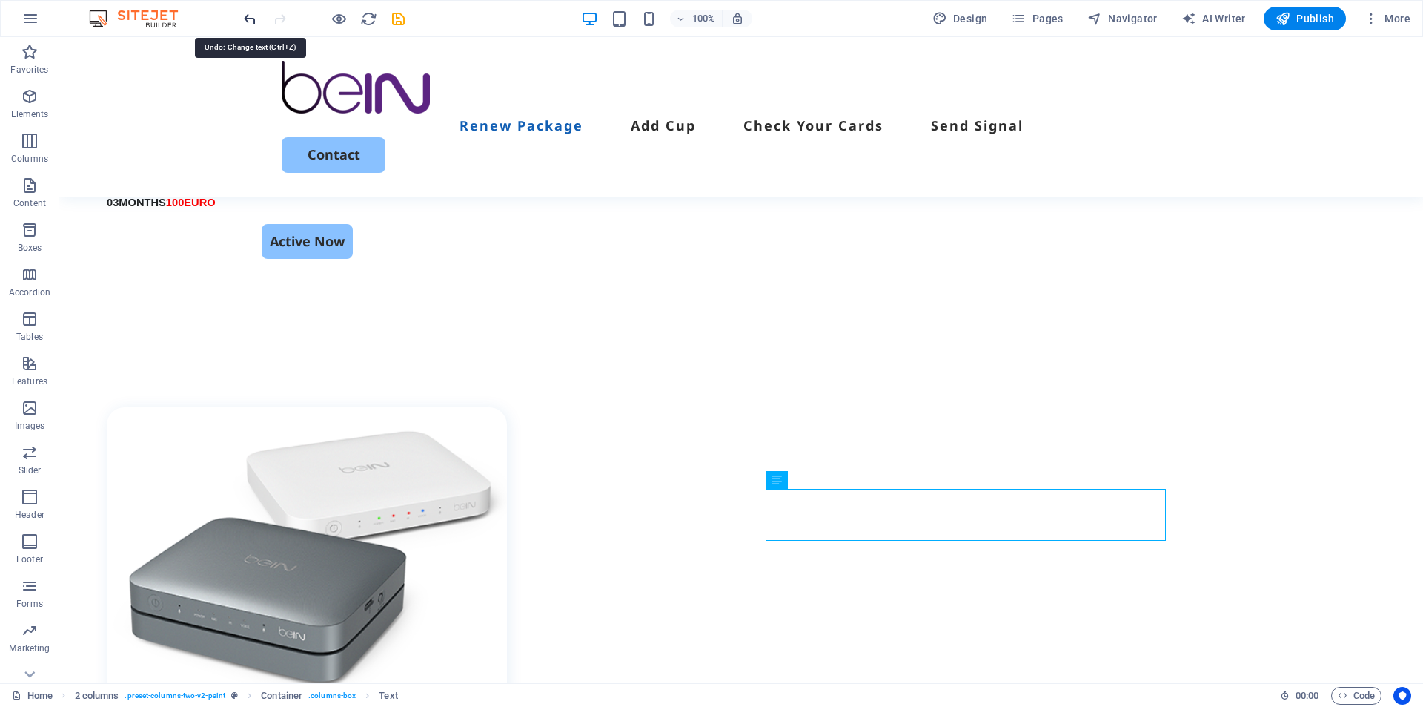
click at [244, 17] on icon "undo" at bounding box center [250, 18] width 17 height 17
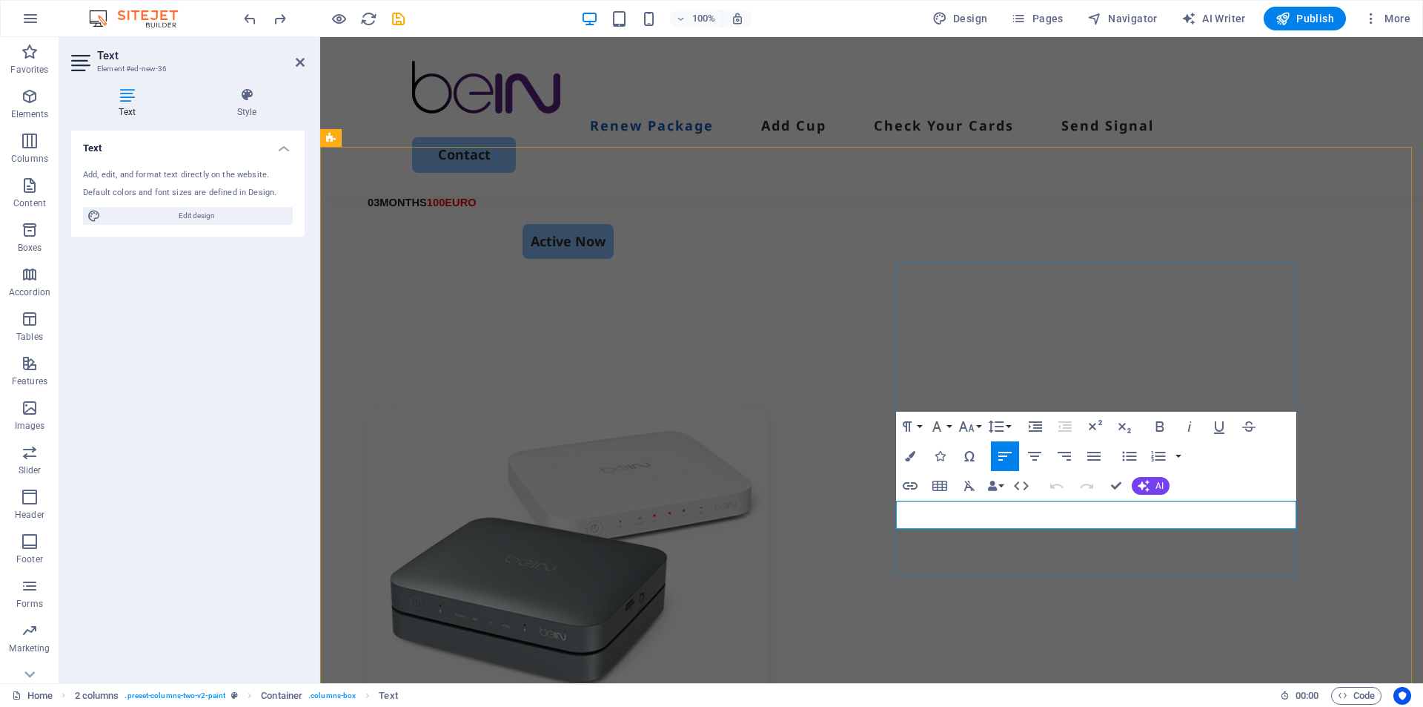
click at [1161, 423] on icon "button" at bounding box center [1160, 426] width 18 height 18
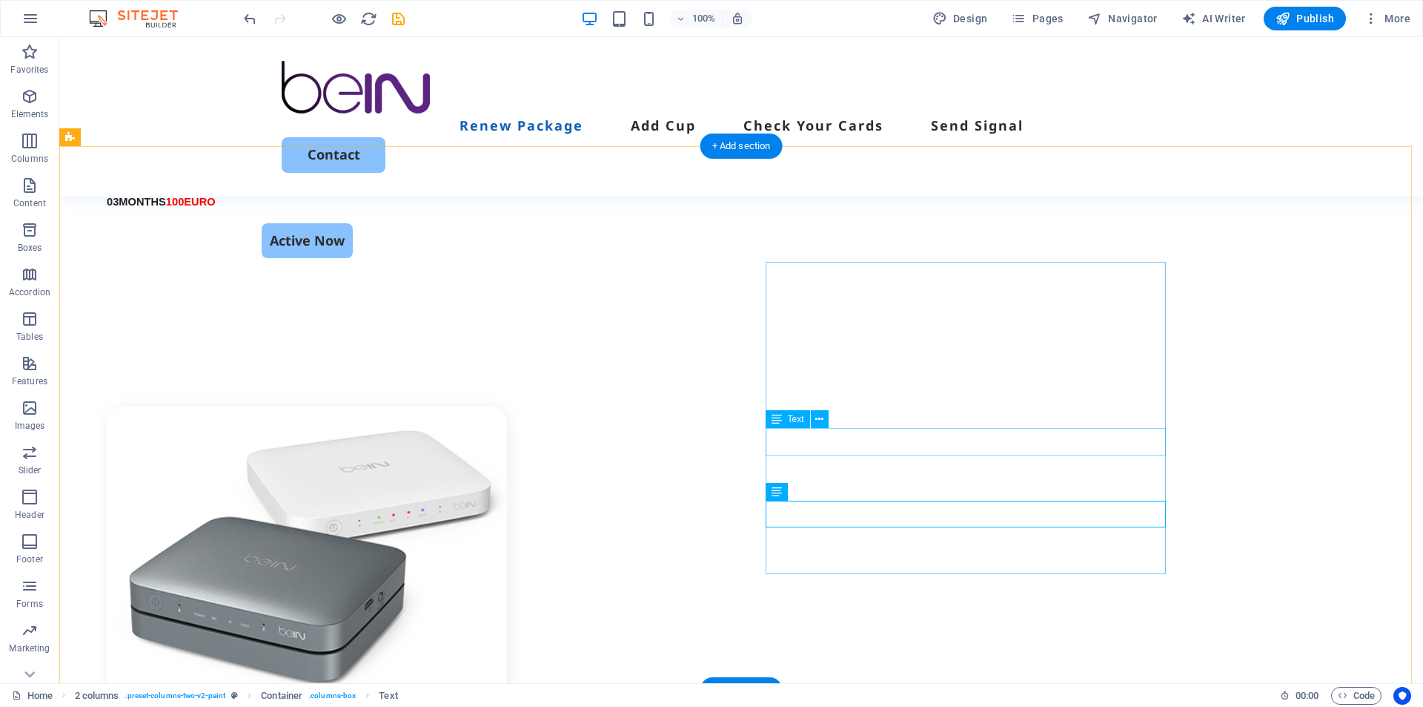
drag, startPoint x: 945, startPoint y: 444, endPoint x: 687, endPoint y: 445, distance: 258.7
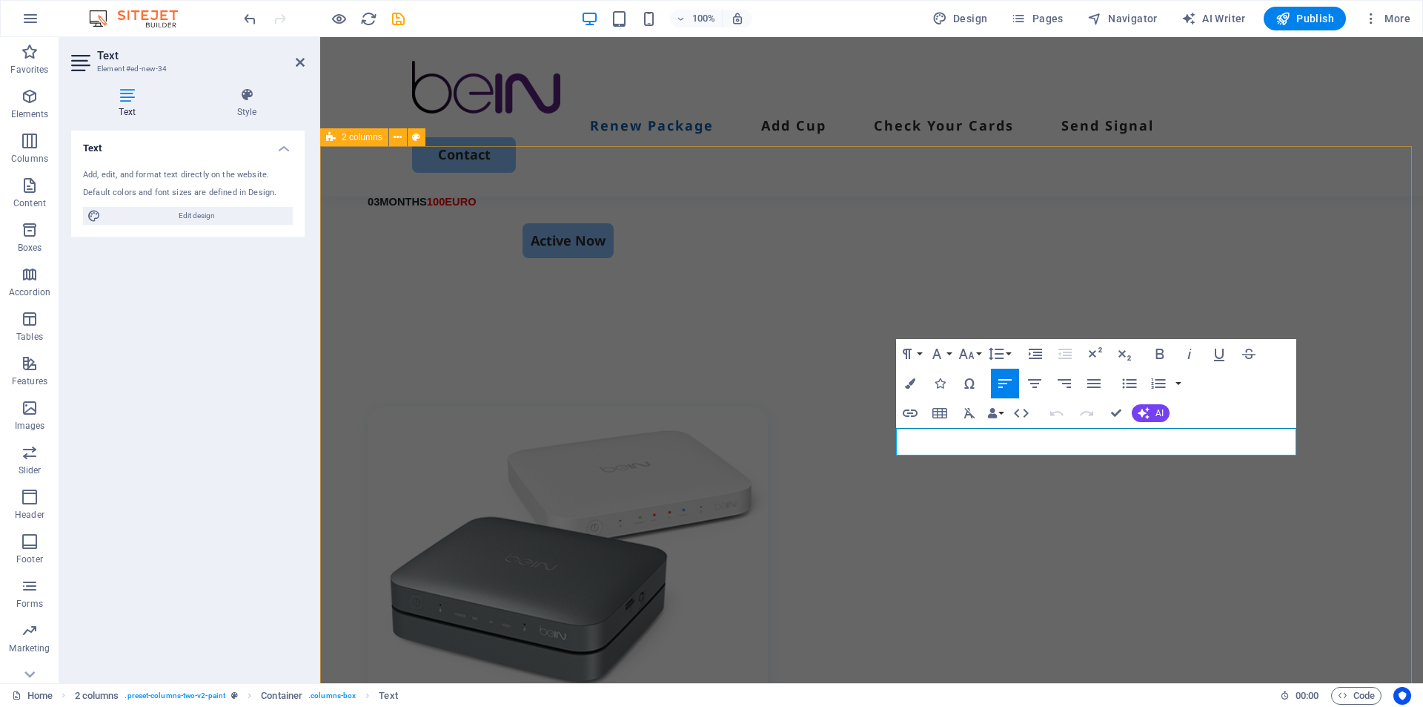
drag, startPoint x: 1154, startPoint y: 446, endPoint x: 892, endPoint y: 449, distance: 262.5
click at [1157, 354] on icon "button" at bounding box center [1160, 353] width 8 height 10
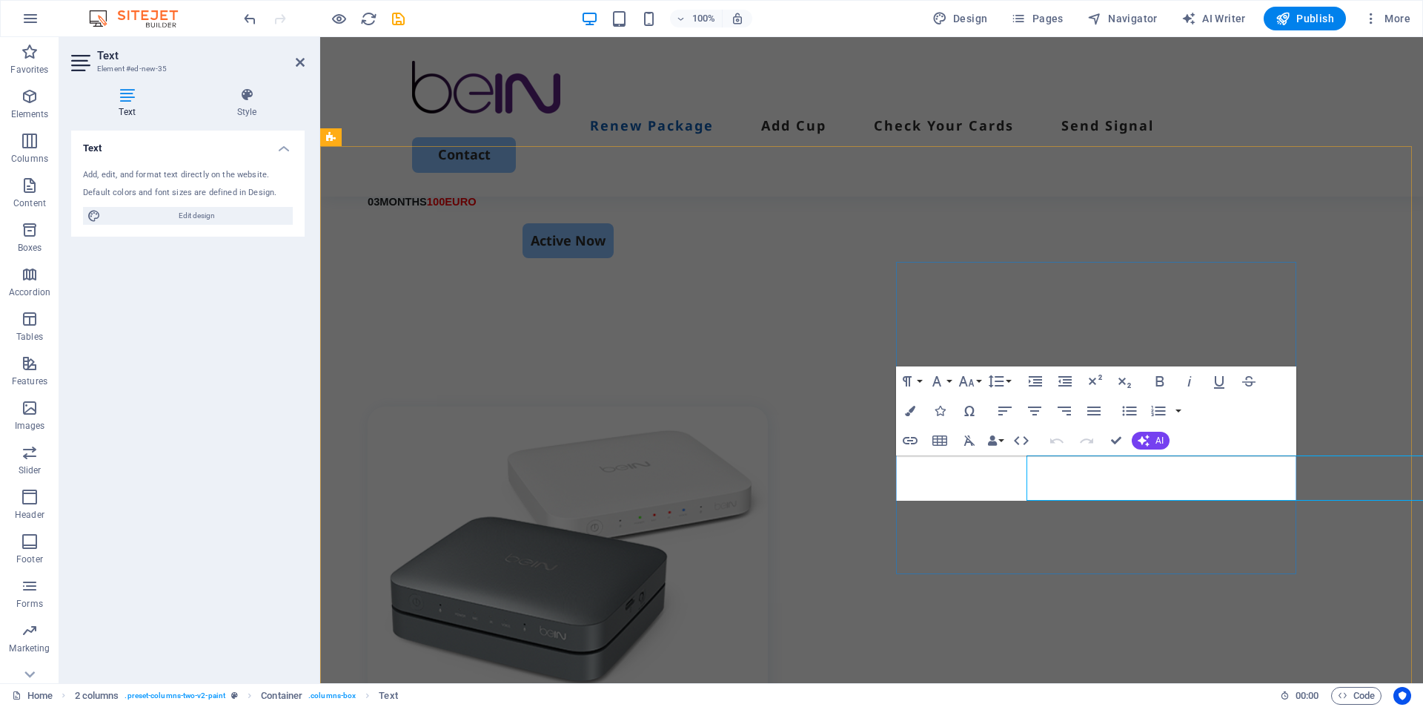
click at [1161, 383] on icon "button" at bounding box center [1160, 381] width 18 height 18
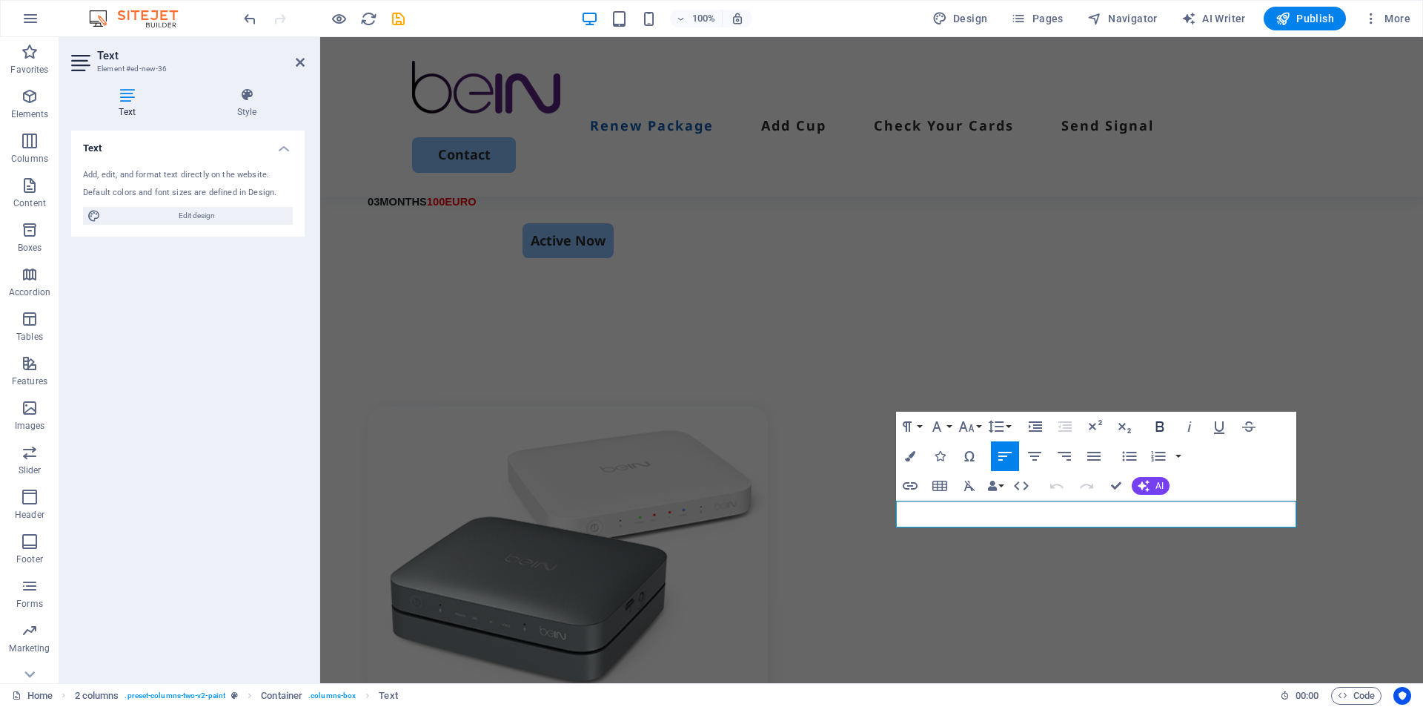
click at [1164, 430] on icon "button" at bounding box center [1160, 426] width 18 height 18
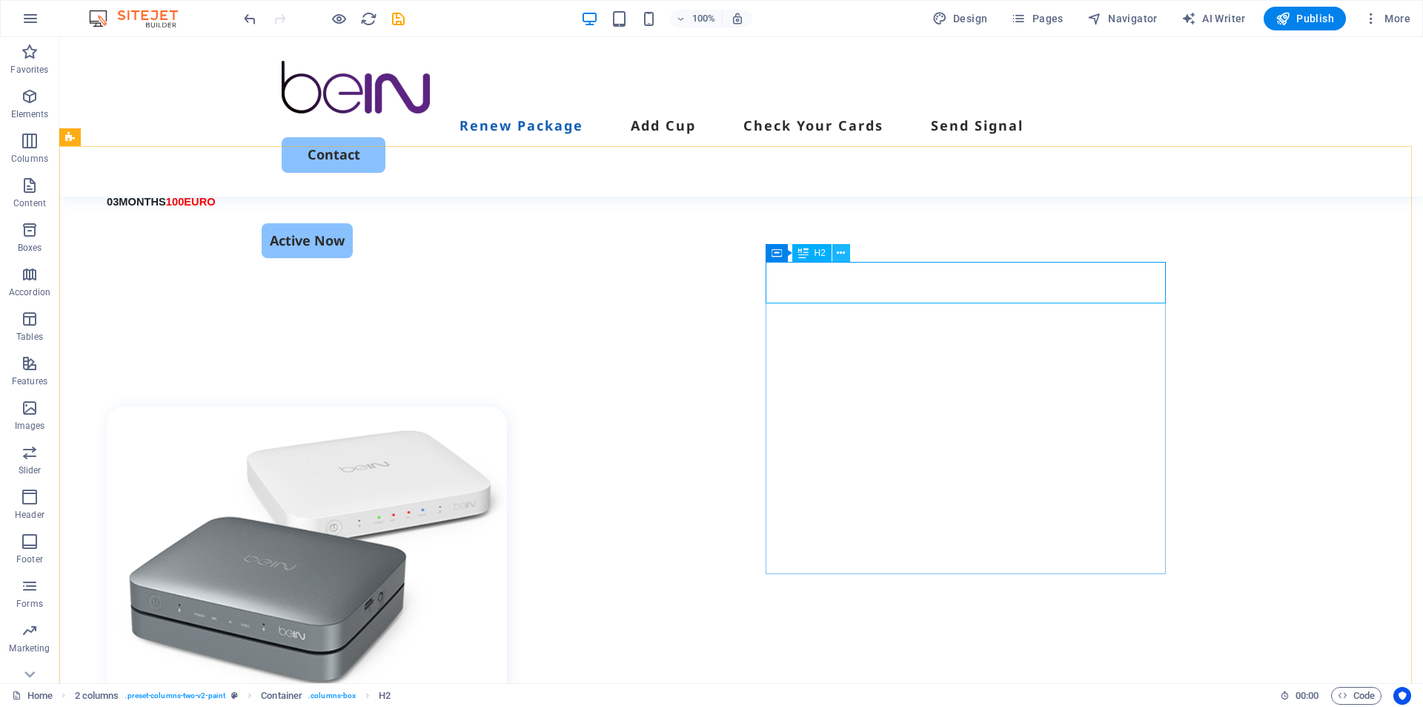
click at [841, 256] on icon at bounding box center [841, 253] width 8 height 16
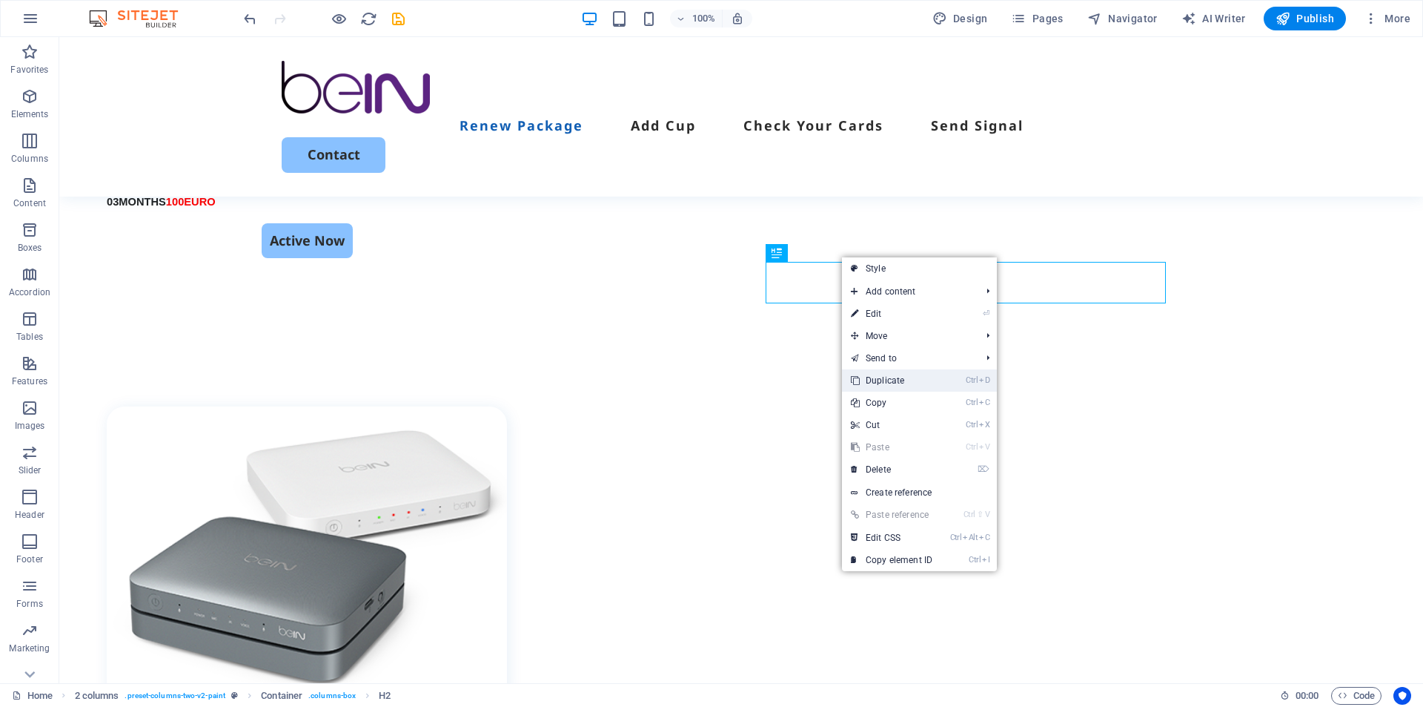
click at [868, 383] on link "Ctrl D Duplicate" at bounding box center [891, 380] width 99 height 22
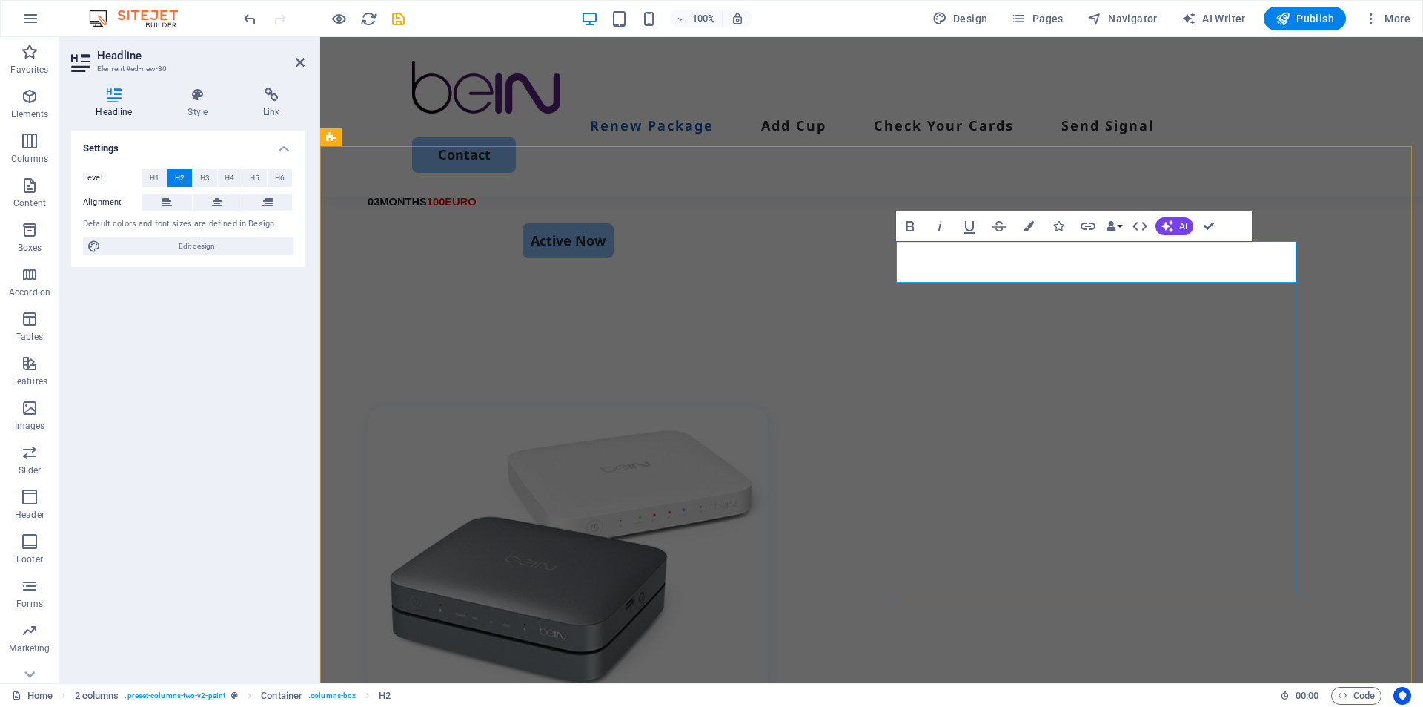
scroll to position [0, 12]
drag, startPoint x: 993, startPoint y: 263, endPoint x: 1002, endPoint y: 262, distance: 8.3
drag, startPoint x: 1045, startPoint y: 265, endPoint x: 1055, endPoint y: 265, distance: 10.4
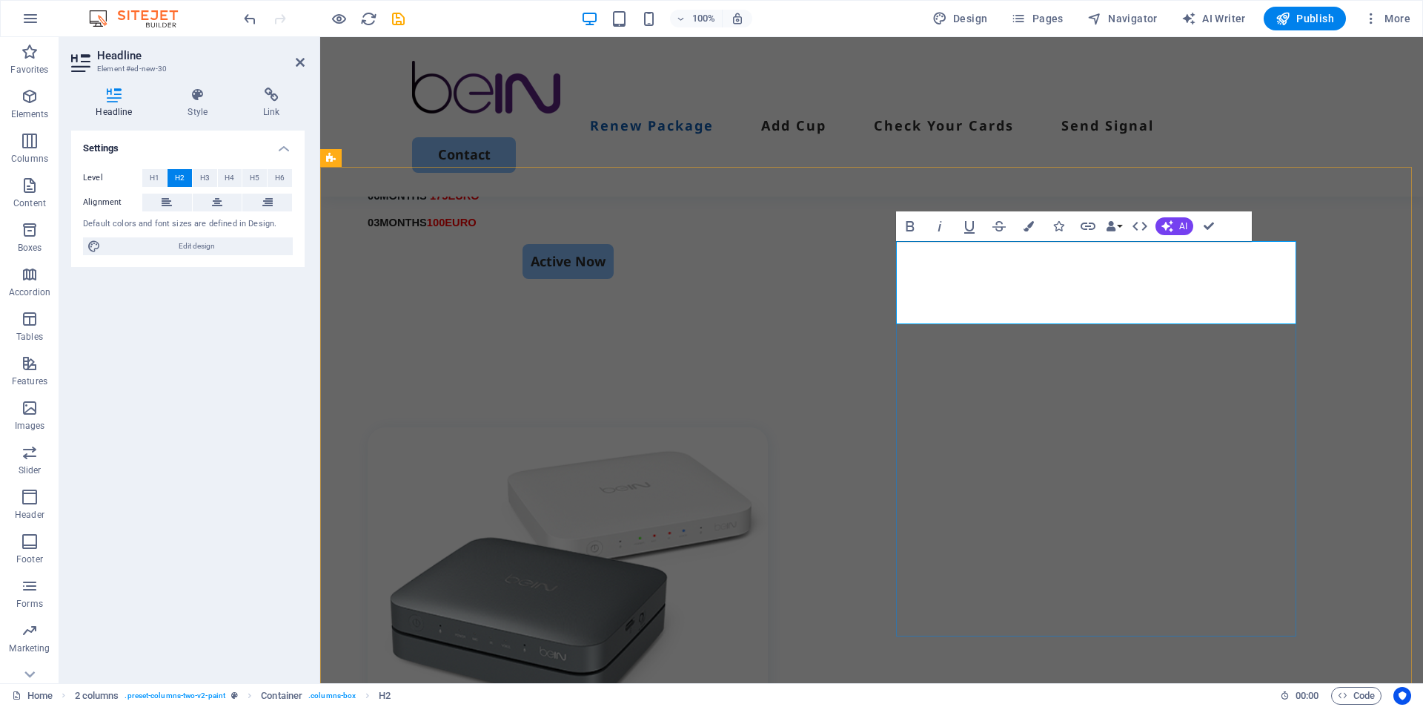
drag, startPoint x: 994, startPoint y: 268, endPoint x: 1193, endPoint y: 268, distance: 198.7
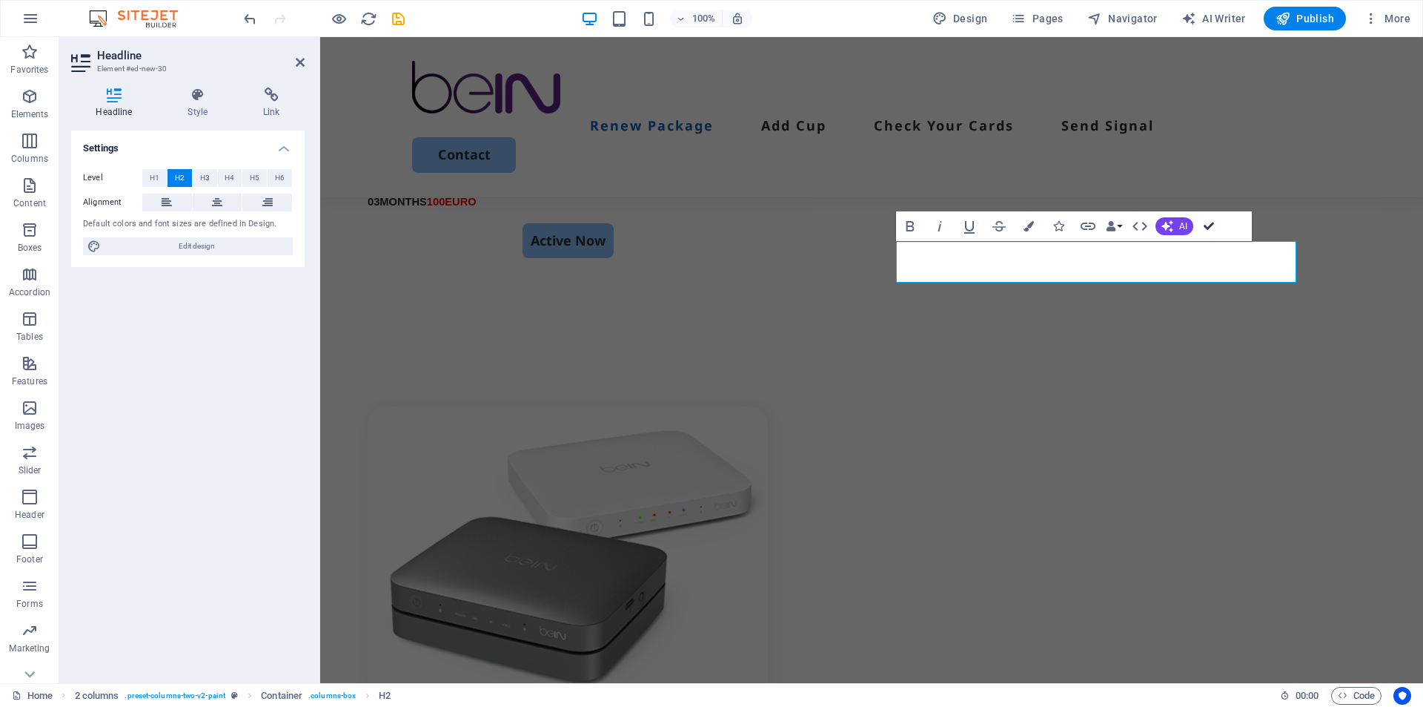
drag, startPoint x: 1208, startPoint y: 225, endPoint x: 1324, endPoint y: 220, distance: 116.5
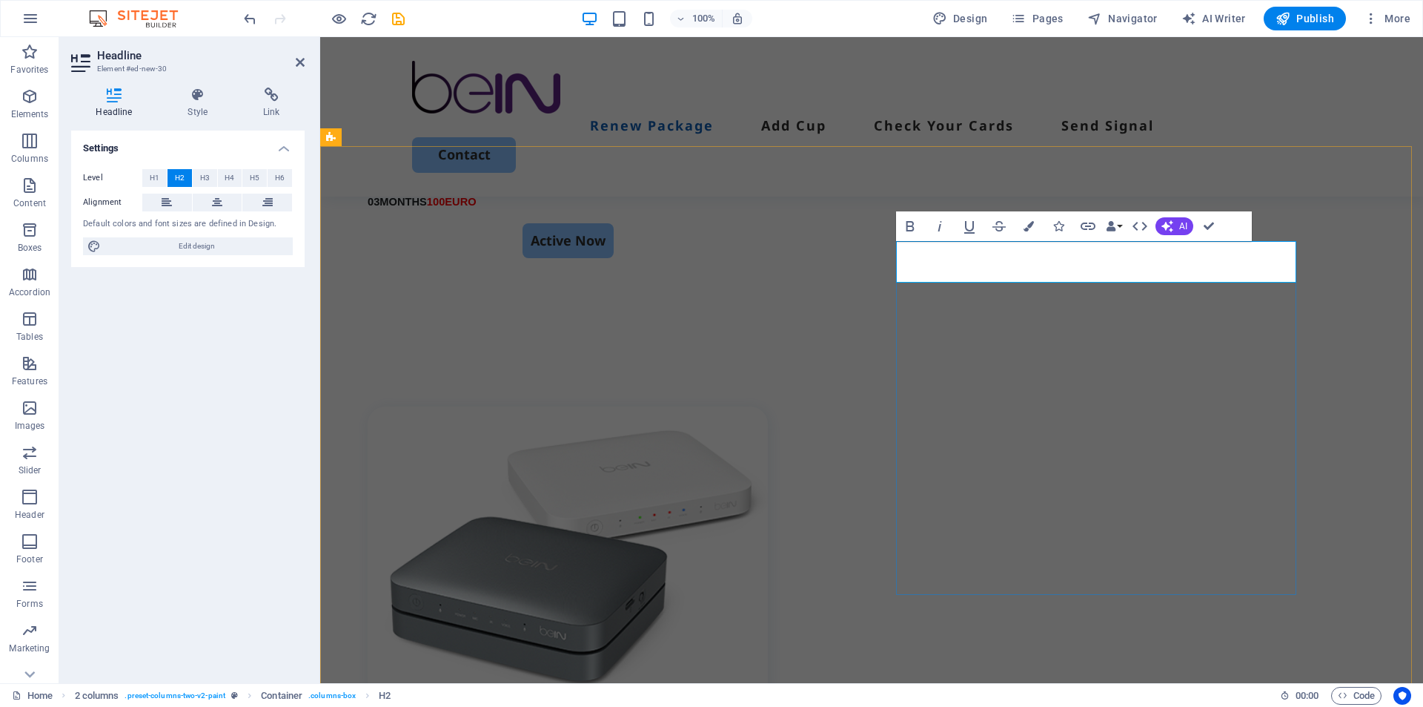
drag, startPoint x: 1176, startPoint y: 254, endPoint x: 1271, endPoint y: 255, distance: 95.6
click at [1031, 226] on icon "button" at bounding box center [1029, 226] width 10 height 10
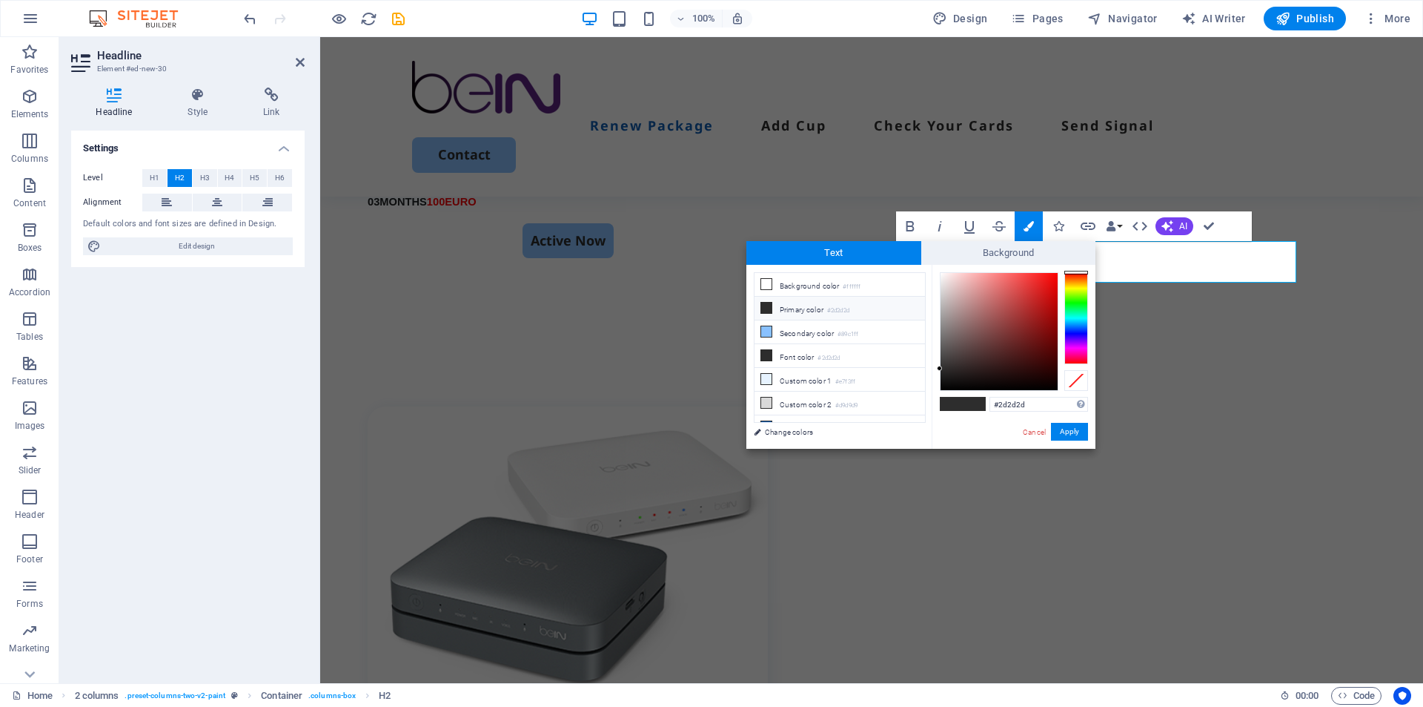
type input "#d12d2d"
click at [1032, 294] on div at bounding box center [999, 331] width 117 height 117
click at [1065, 433] on button "Apply" at bounding box center [1069, 432] width 37 height 18
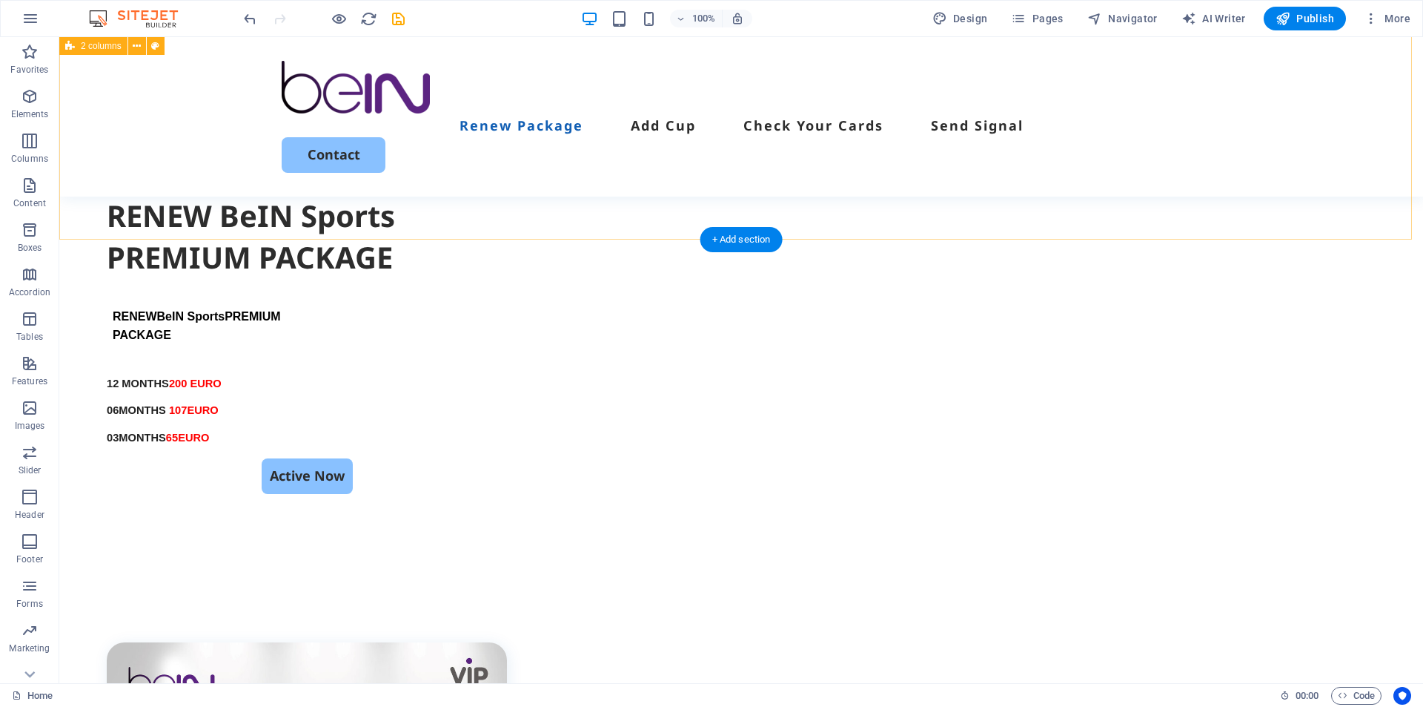
scroll to position [224, 0]
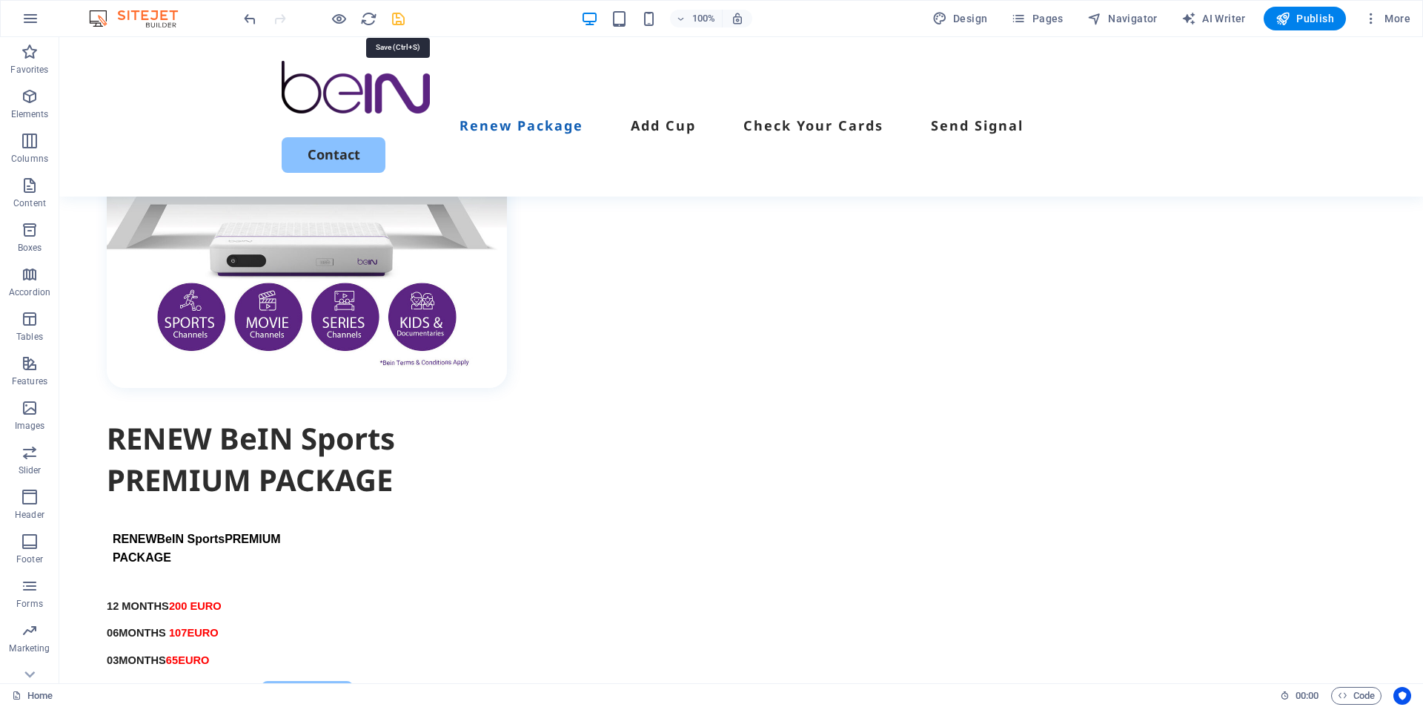
click at [403, 23] on icon "save" at bounding box center [398, 18] width 17 height 17
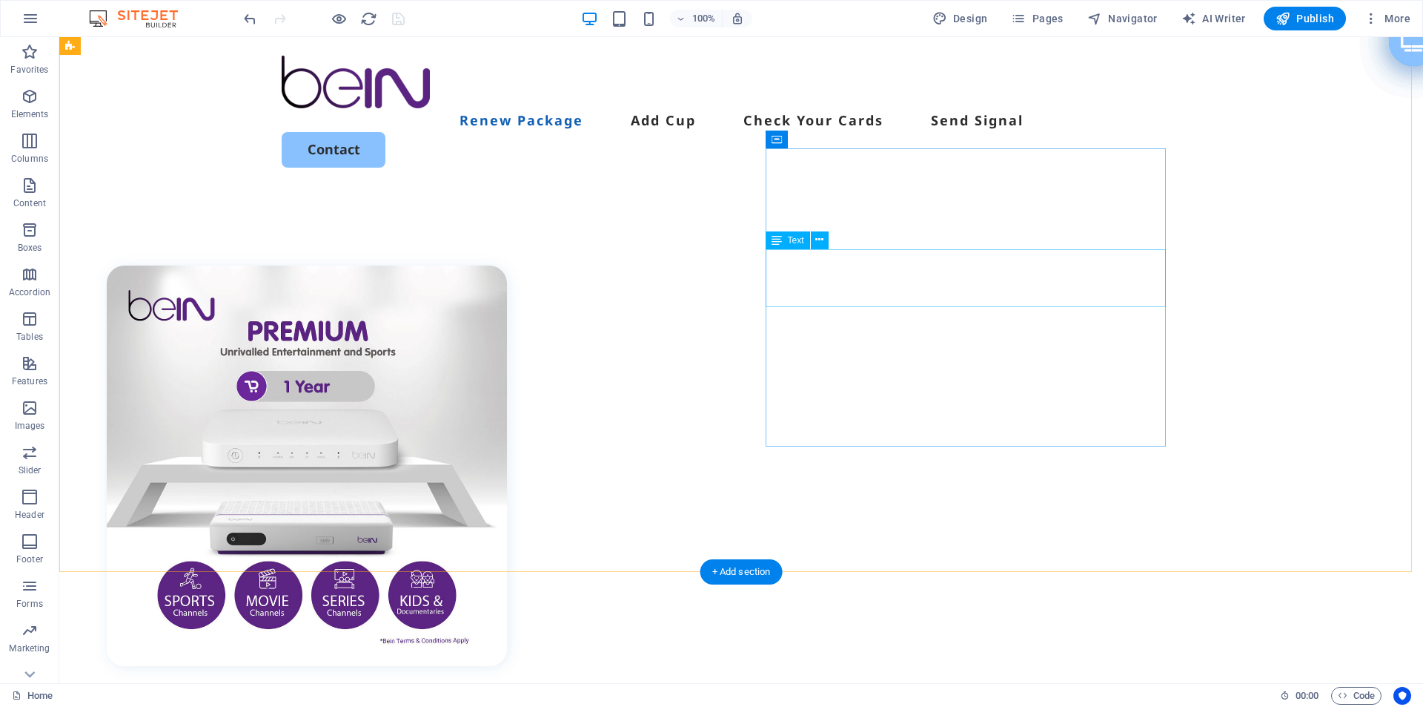
scroll to position [0, 0]
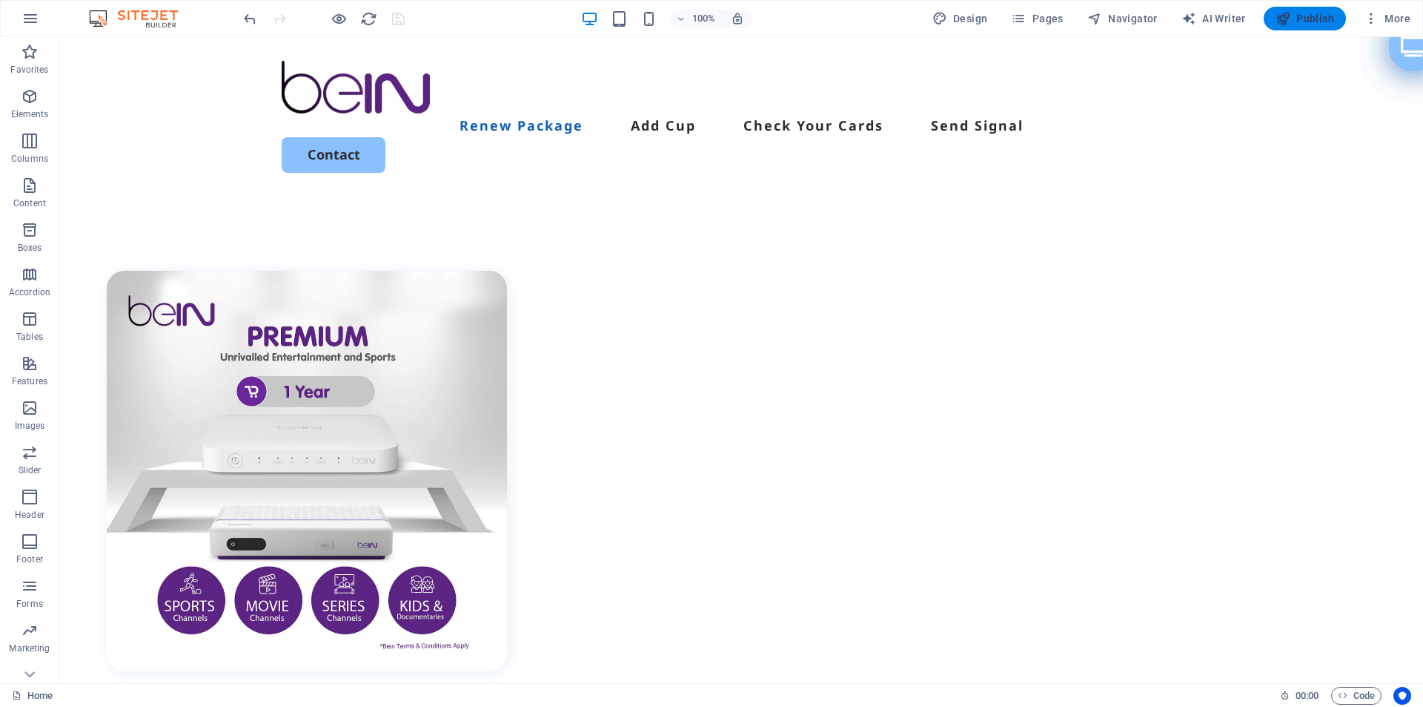
click at [1287, 19] on icon "button" at bounding box center [1283, 18] width 15 height 15
